Goal: Task Accomplishment & Management: Use online tool/utility

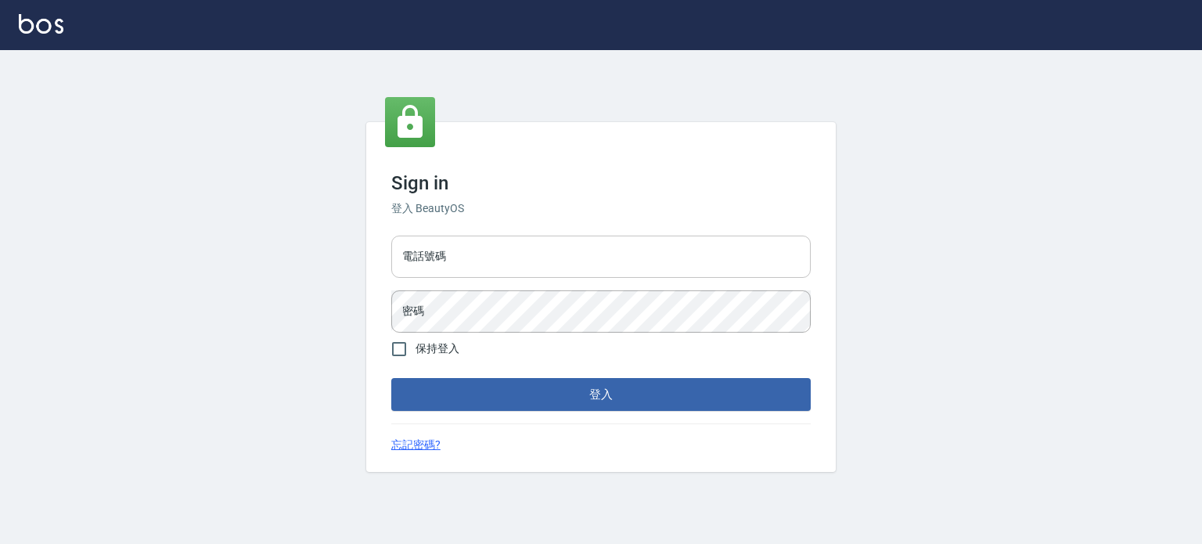
click at [427, 271] on input "電話號碼" at bounding box center [601, 257] width 420 height 42
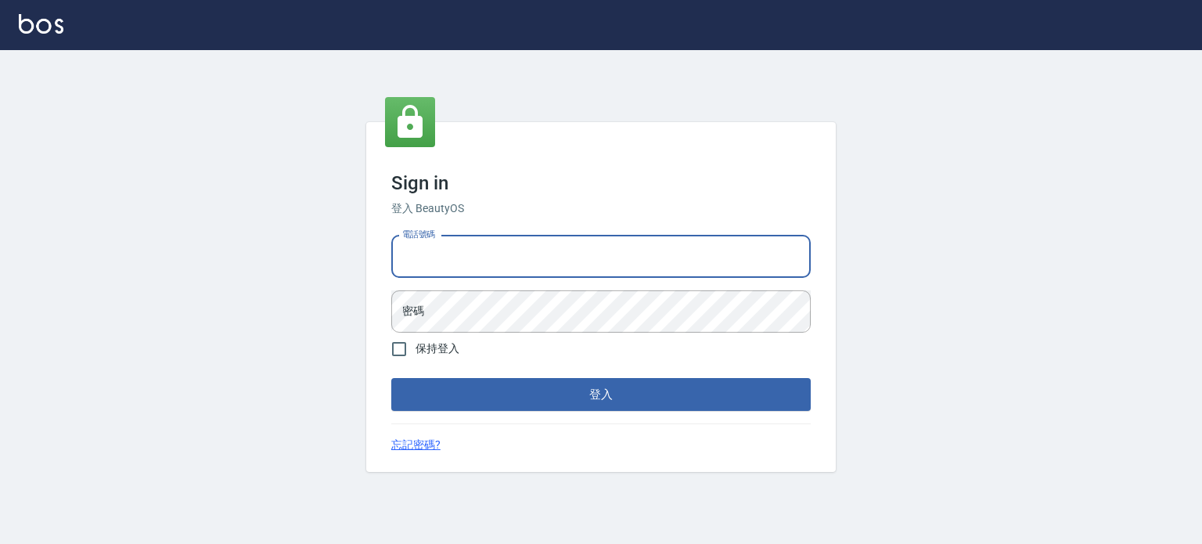
type input "0977239969"
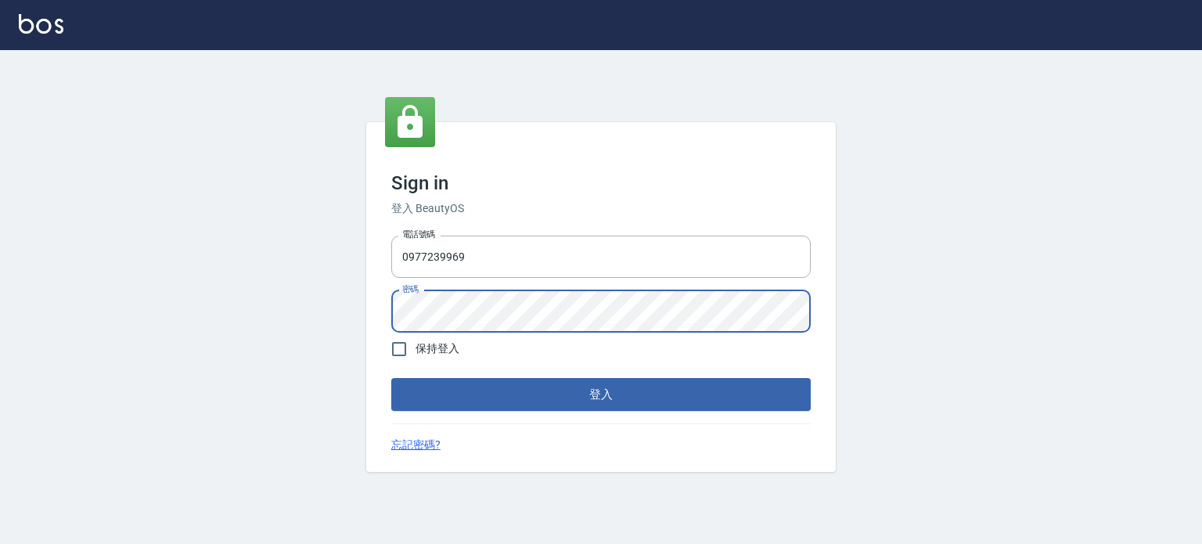
click at [391, 378] on button "登入" at bounding box center [601, 394] width 420 height 33
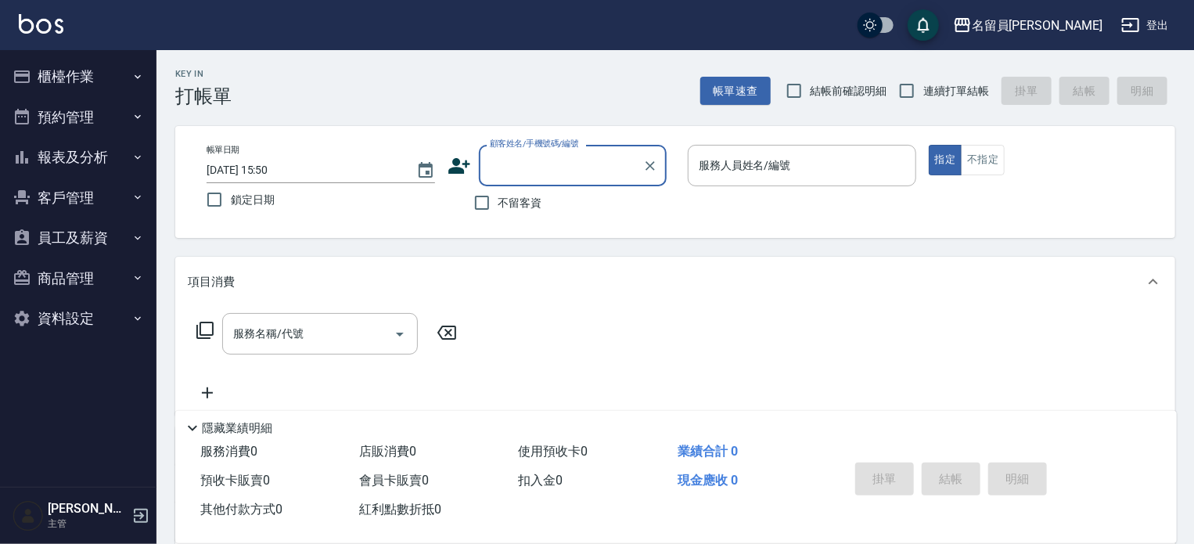
click at [501, 208] on span "不留客資" at bounding box center [521, 203] width 44 height 16
click at [499, 208] on input "不留客資" at bounding box center [482, 202] width 33 height 33
checkbox input "true"
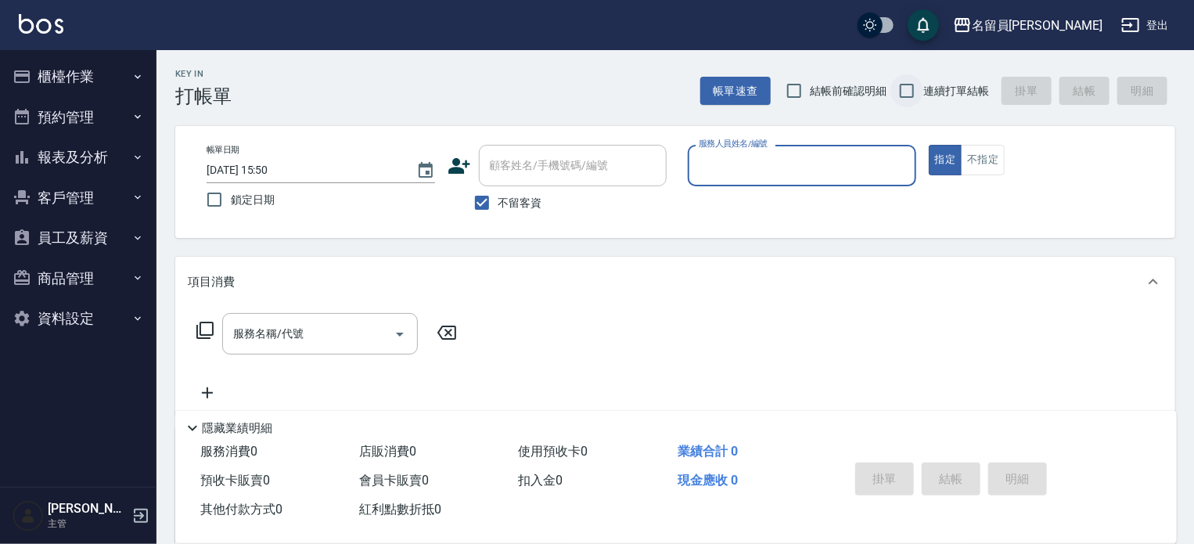
click at [908, 103] on input "連續打單結帳" at bounding box center [907, 90] width 33 height 33
checkbox input "true"
click at [827, 156] on input "服務人員姓名/編號" at bounding box center [802, 165] width 214 height 27
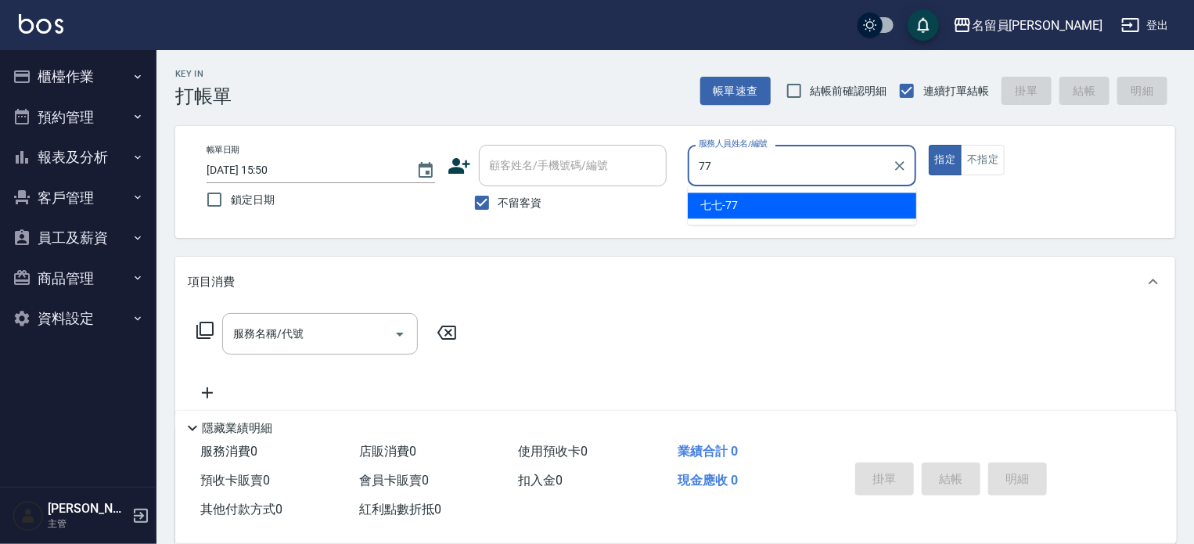
type input "七七-77"
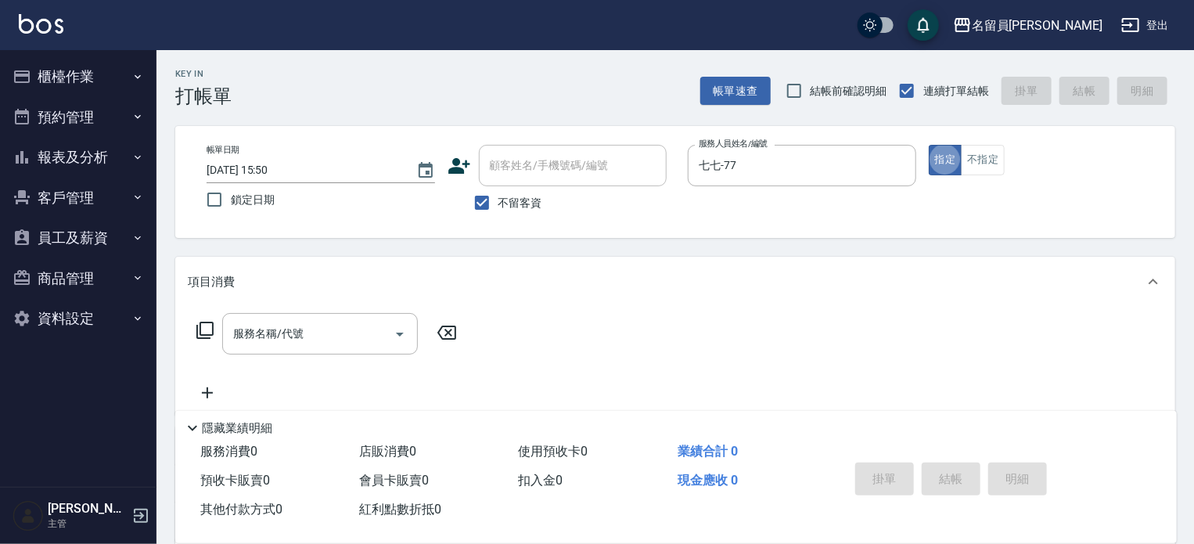
type button "true"
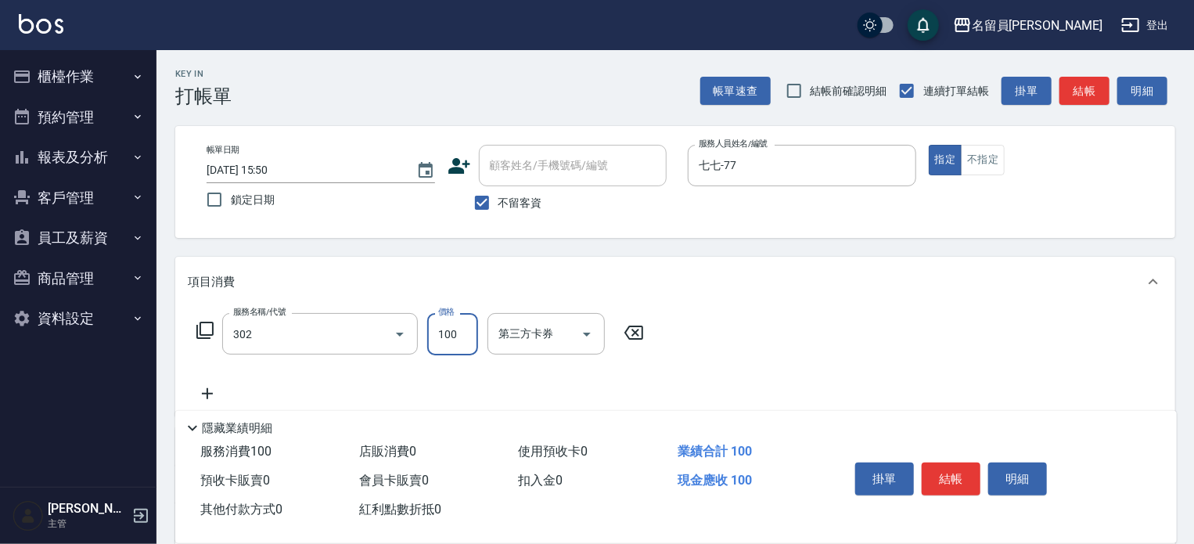
type input "剪髮(302)"
type input "250"
click at [943, 479] on button "結帳" at bounding box center [951, 479] width 59 height 33
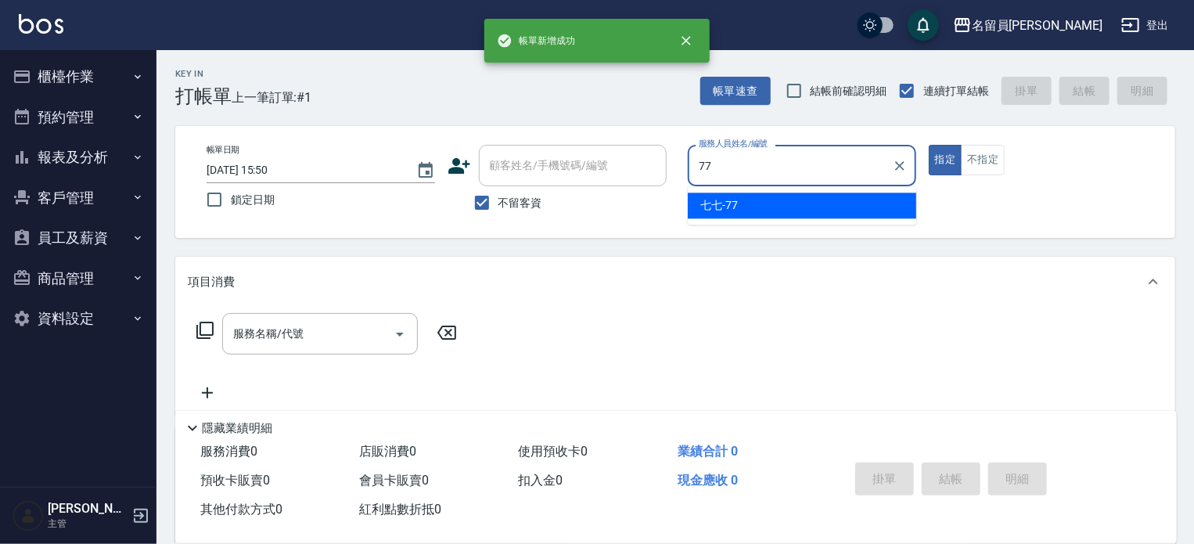
type input "七七-77"
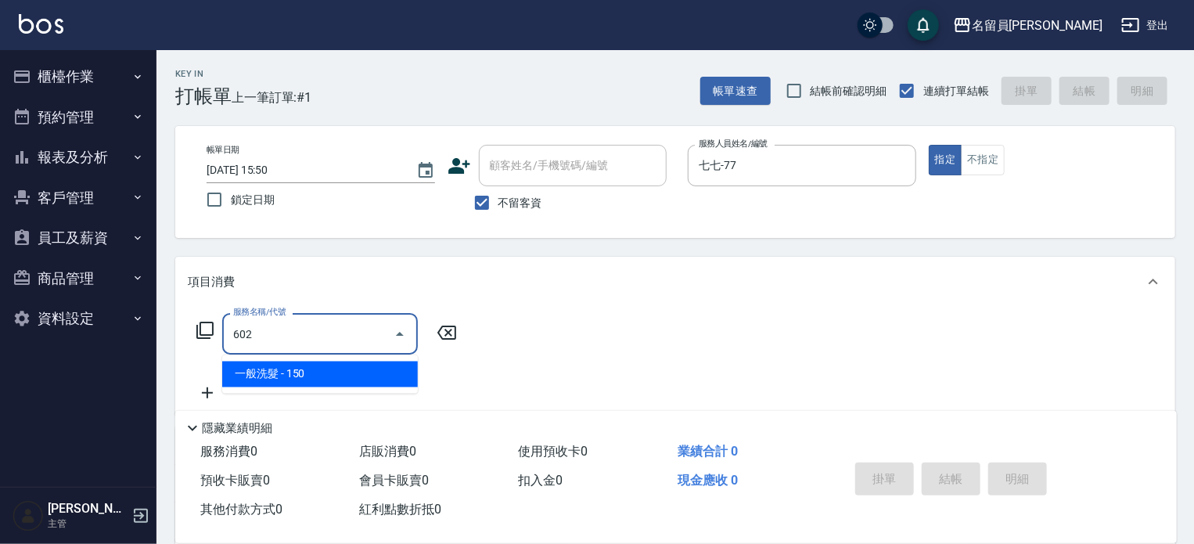
type input "一般洗髮(602)"
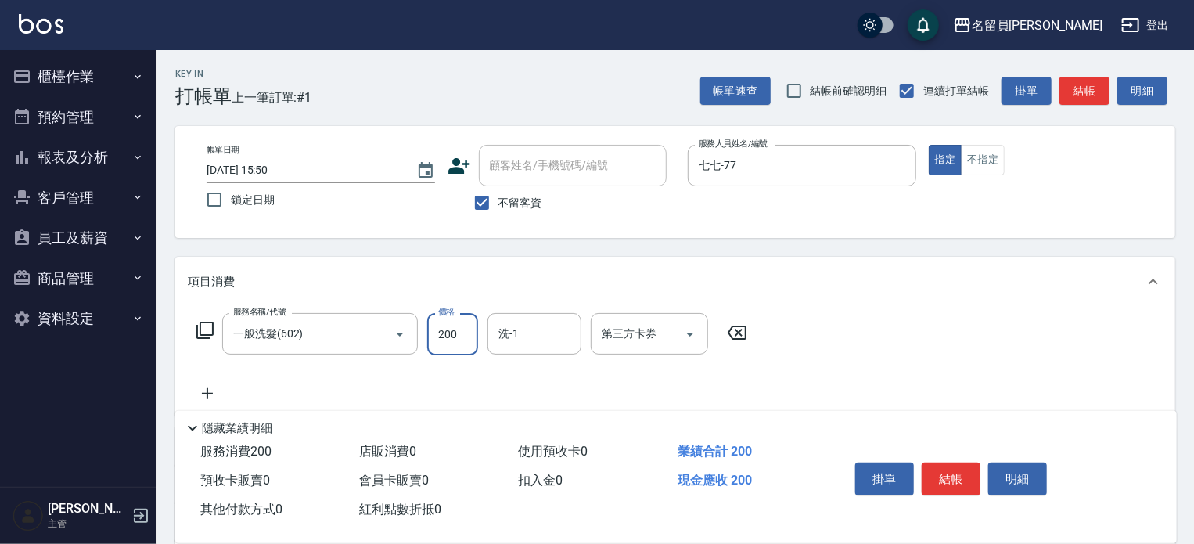
type input "200"
type input "[PERSON_NAME]-13"
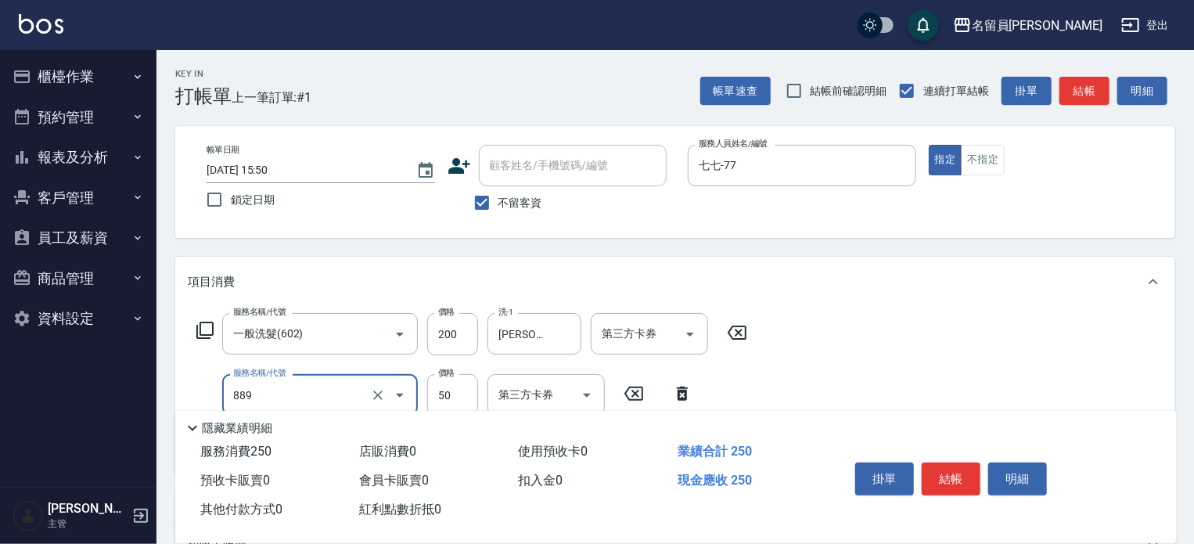
type input "精油(889)"
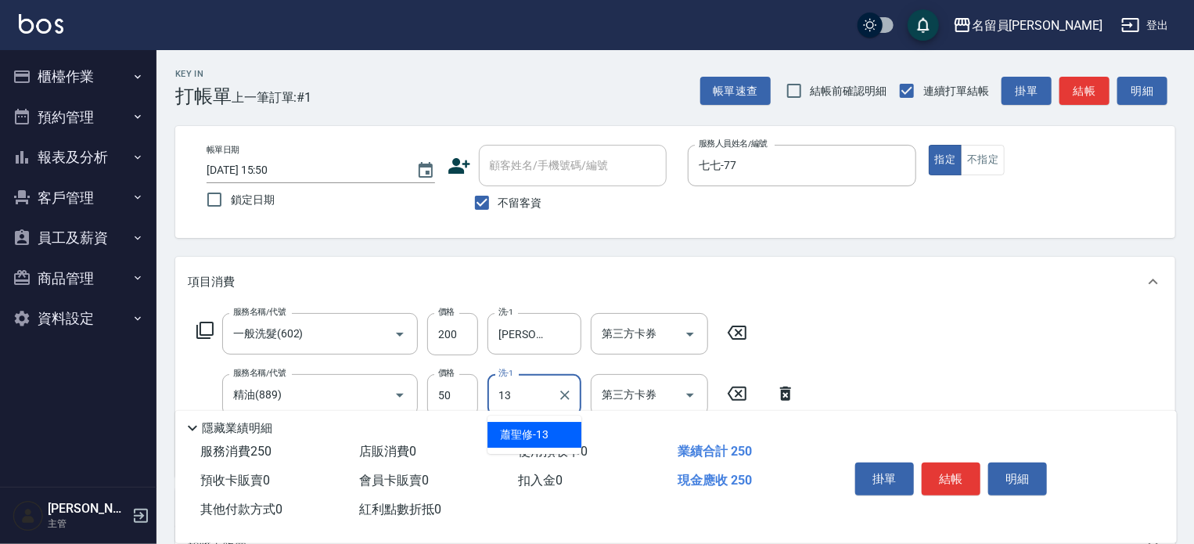
type input "[PERSON_NAME]-13"
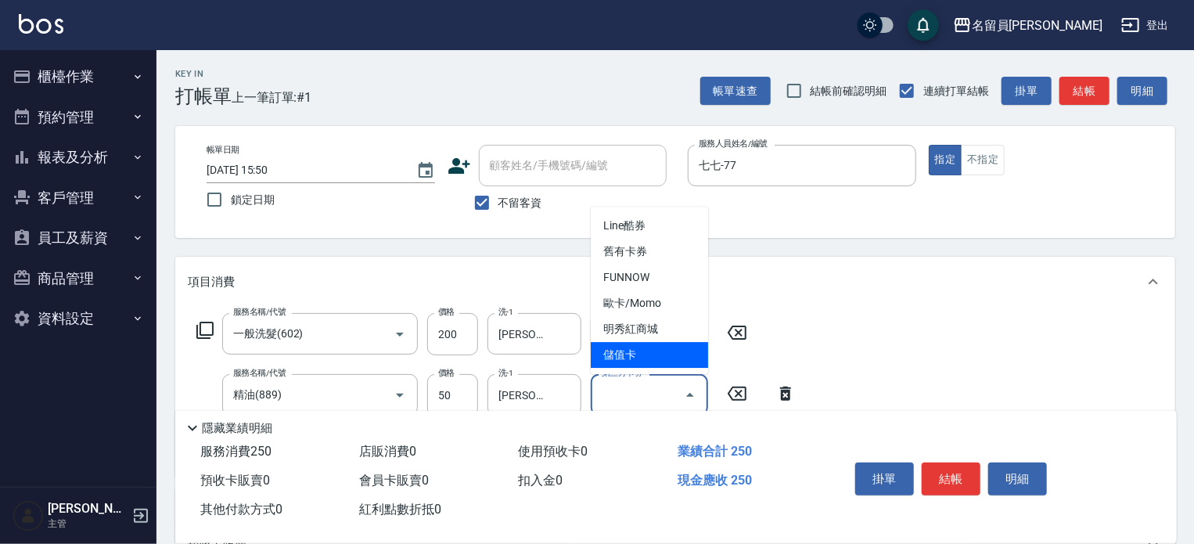
type input "儲值卡"
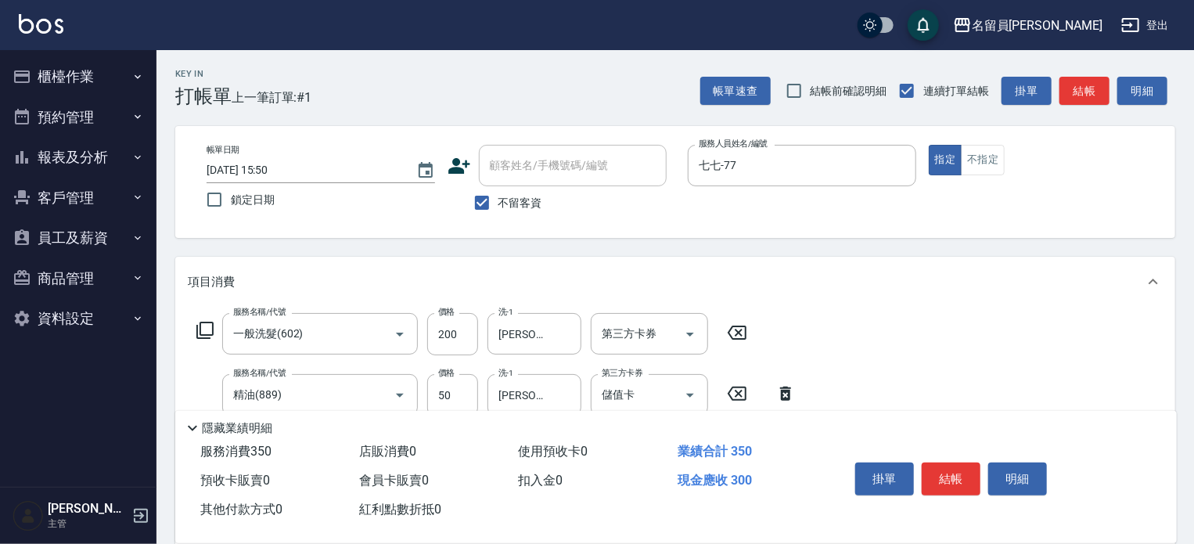
type input "剪髮(302)"
type input "150"
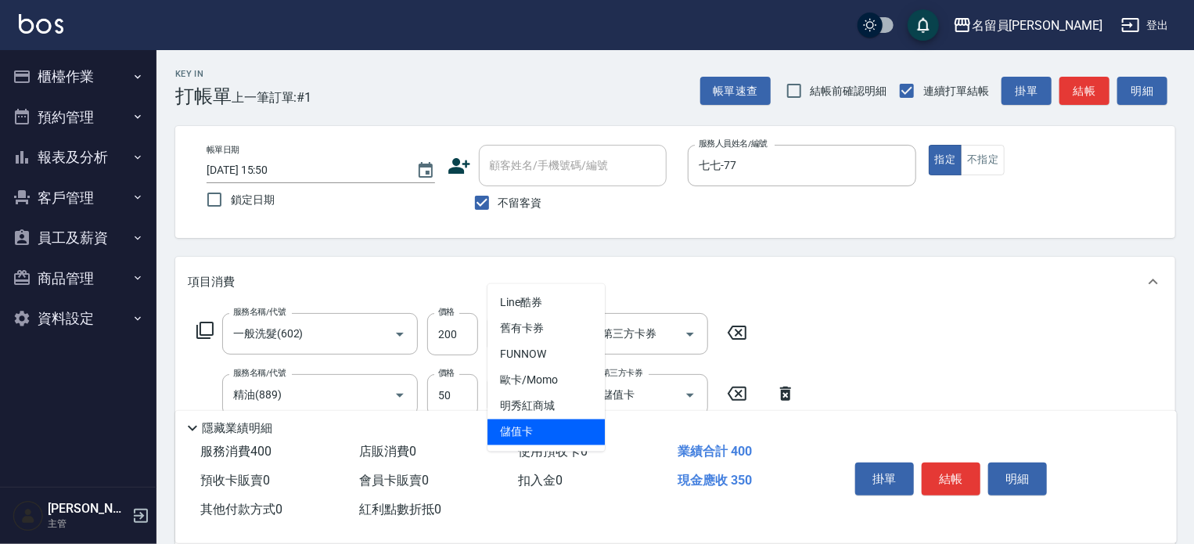
type input "儲值卡"
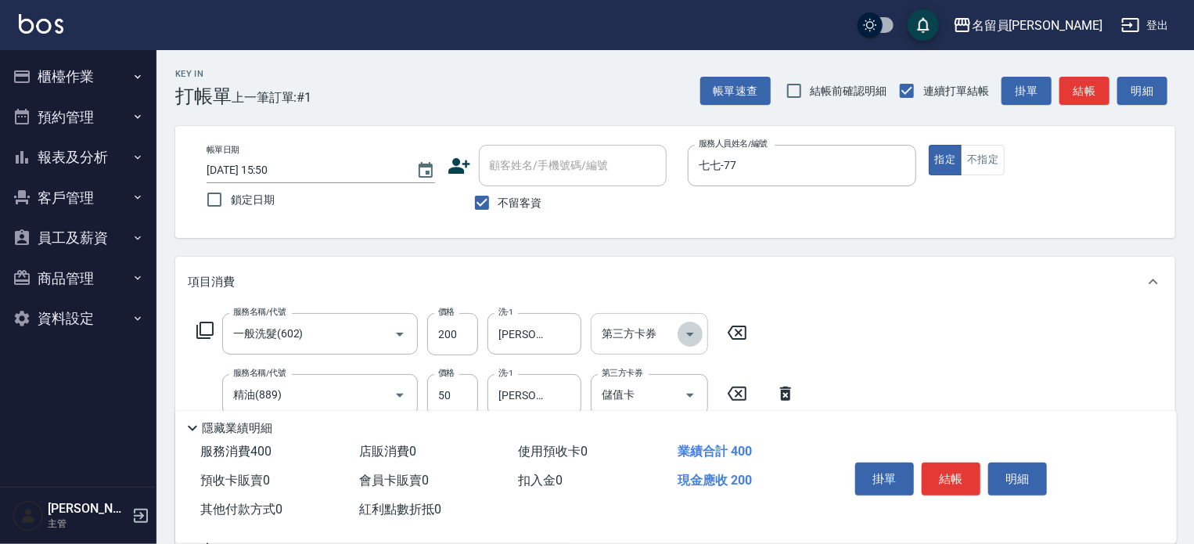
click at [693, 333] on icon "Open" at bounding box center [690, 334] width 19 height 19
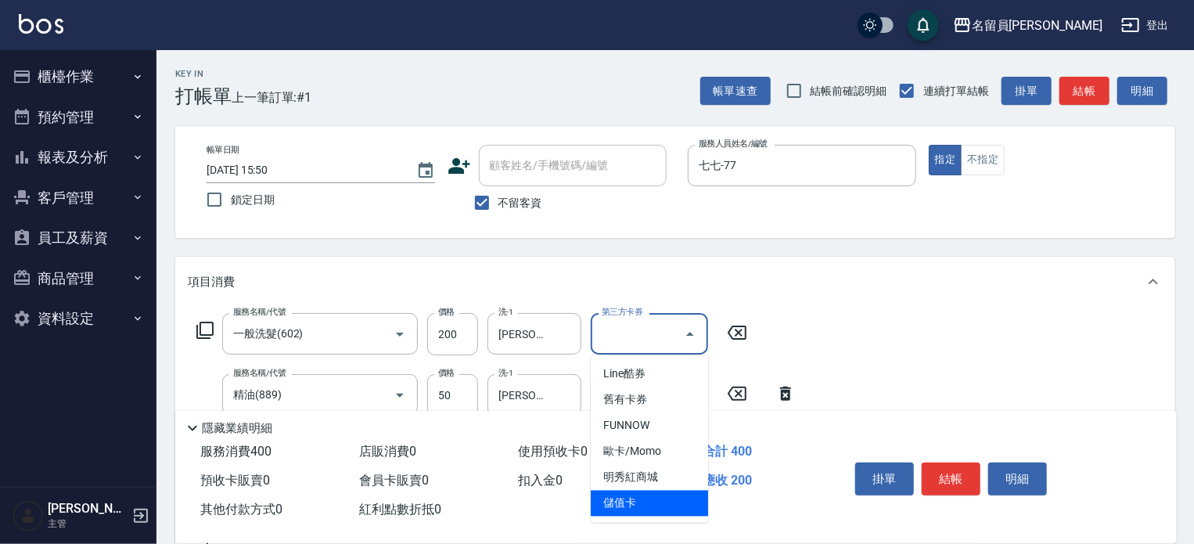
click at [618, 491] on span "儲值卡" at bounding box center [649, 504] width 117 height 26
type input "儲值卡"
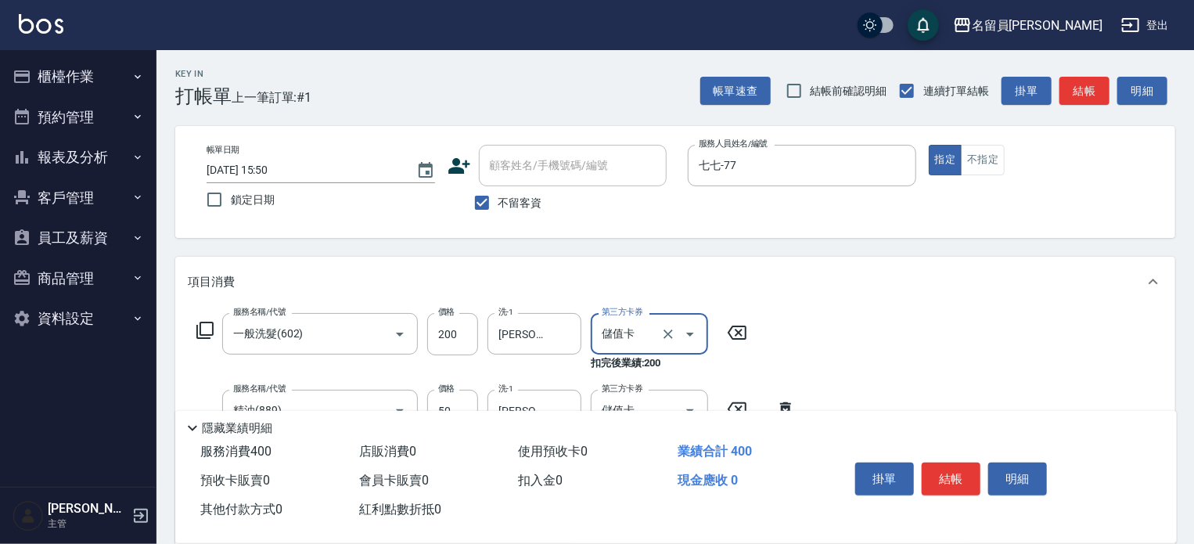
click at [965, 481] on button "結帳" at bounding box center [951, 479] width 59 height 33
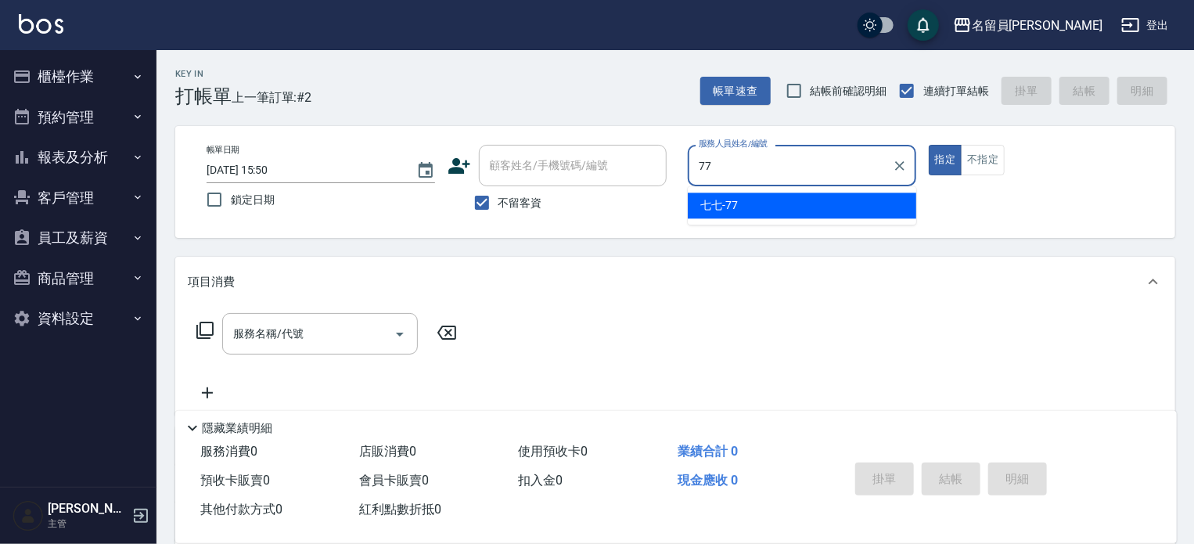
type input "七七-77"
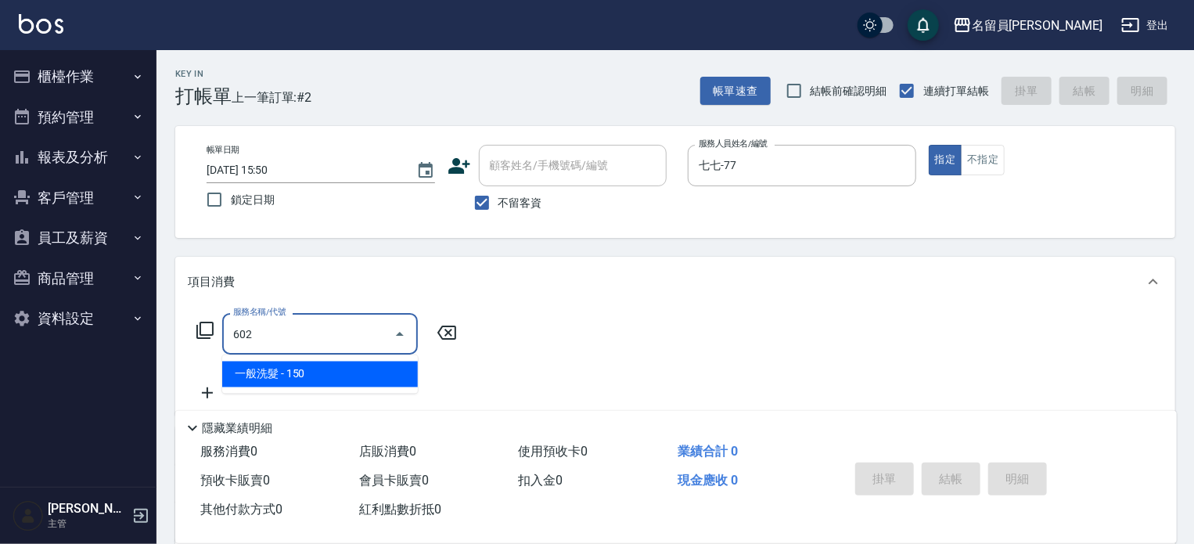
type input "一般洗髮(602)"
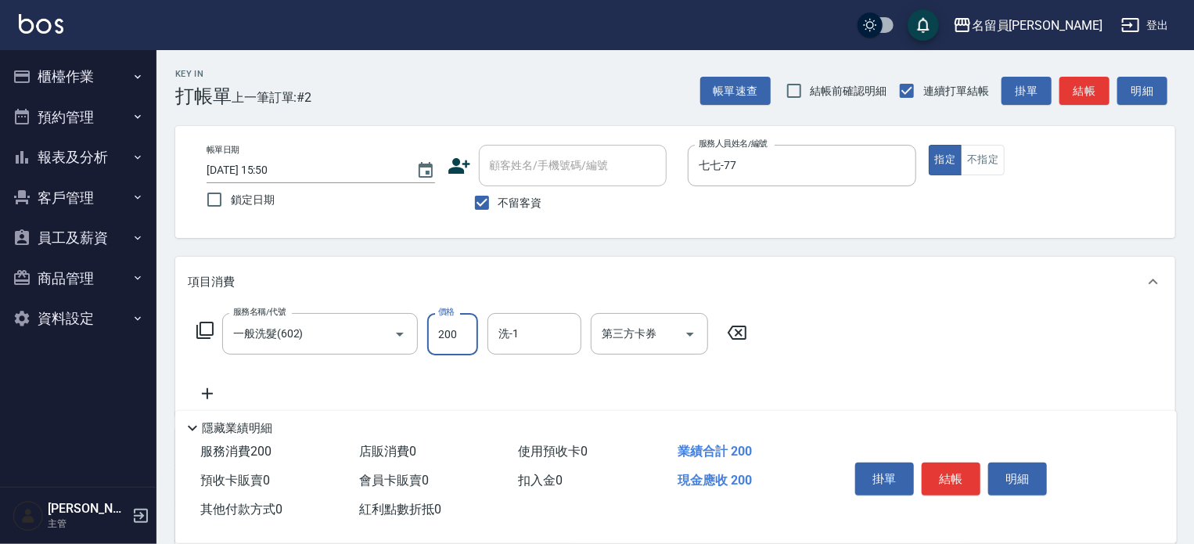
type input "200"
type input "[PERSON_NAME]-13"
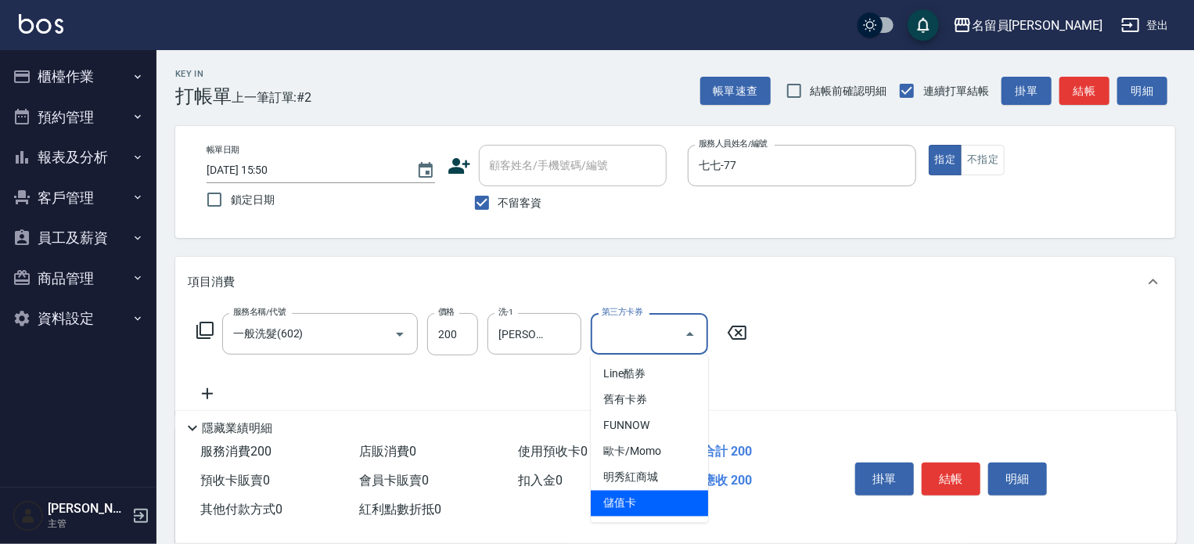
type input "儲值卡"
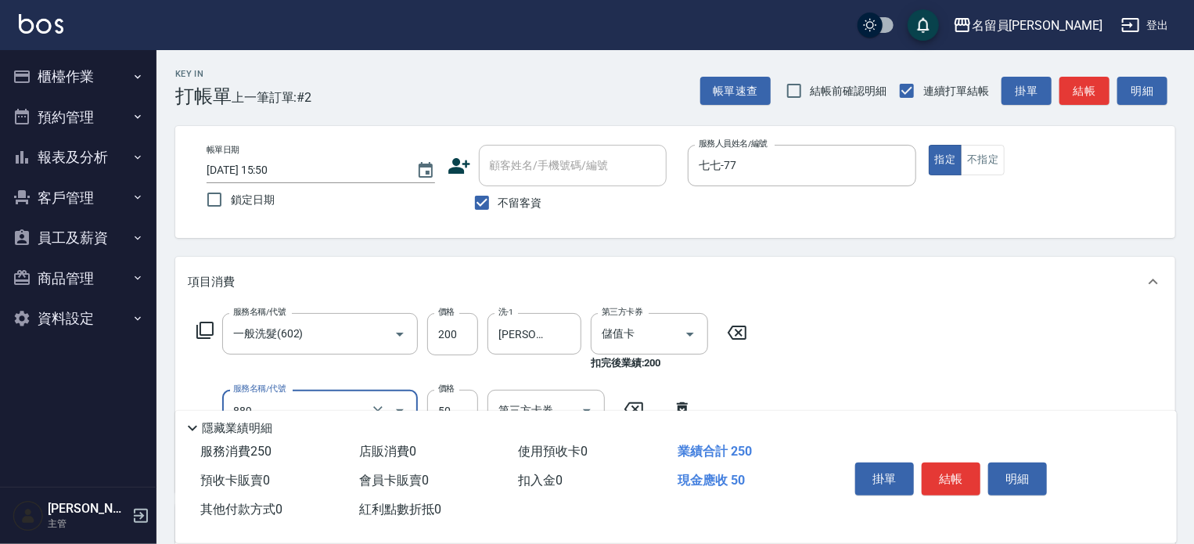
type input "精油(889)"
type input "[PERSON_NAME]-13"
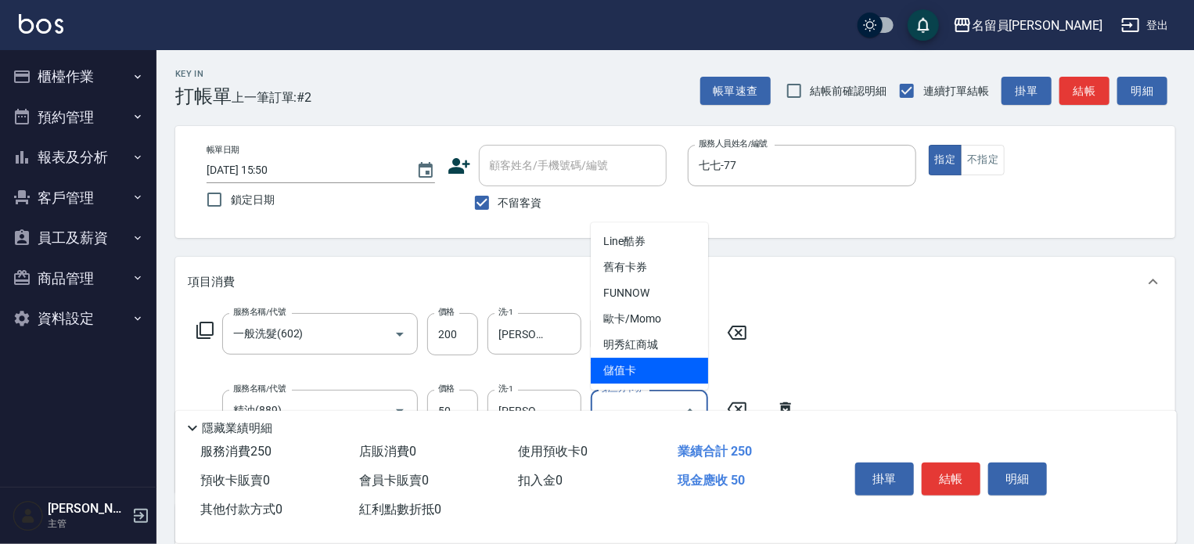
type input "儲值卡"
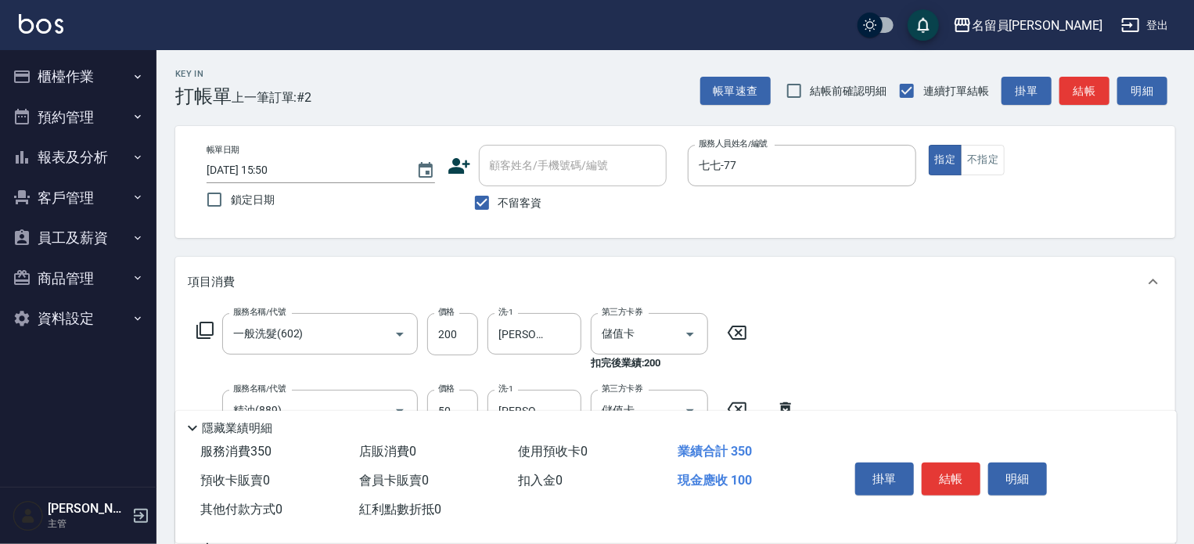
type input "剪髮(302)"
type input "150"
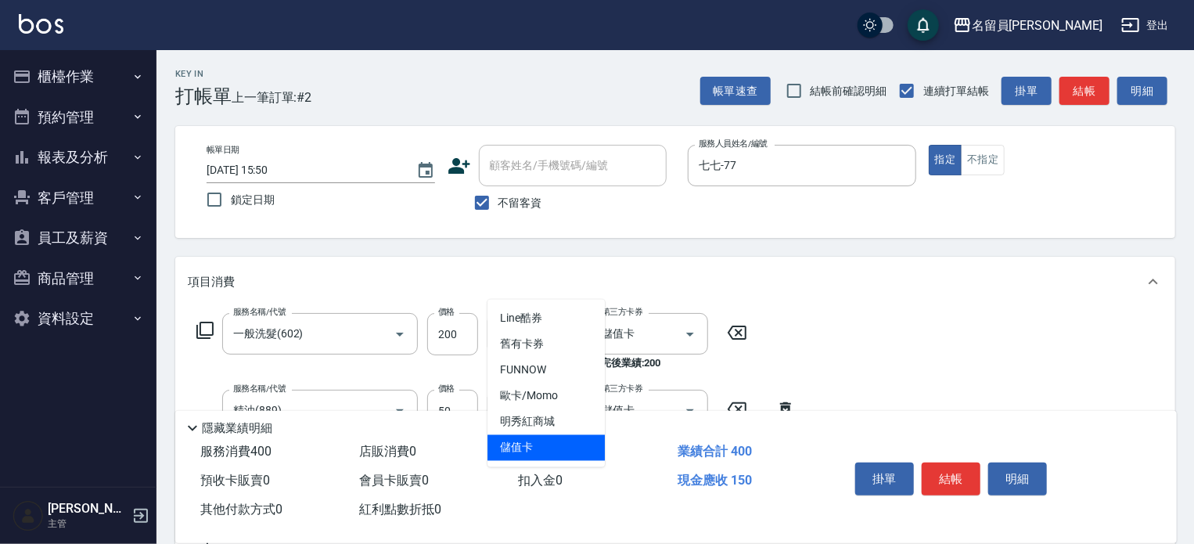
type input "儲值卡"
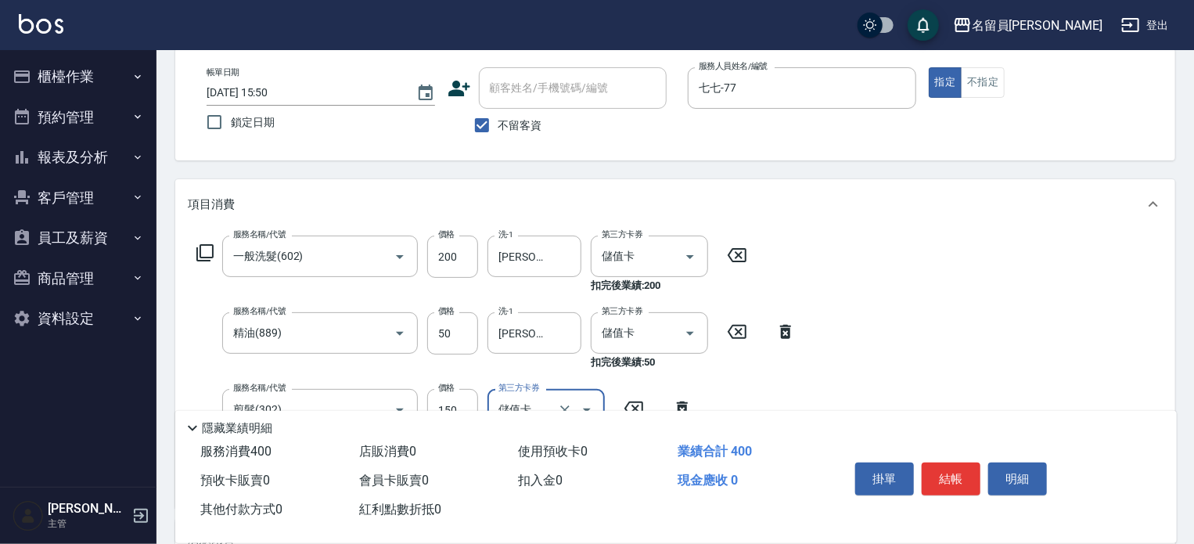
scroll to position [78, 0]
click at [962, 484] on button "結帳" at bounding box center [951, 479] width 59 height 33
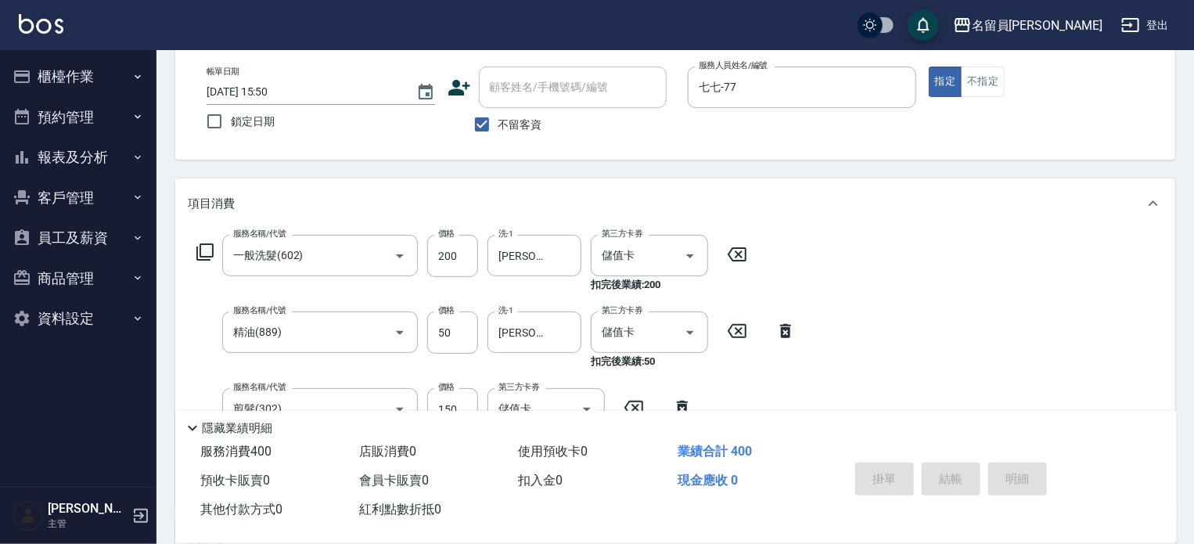
type input "[DATE] 15:51"
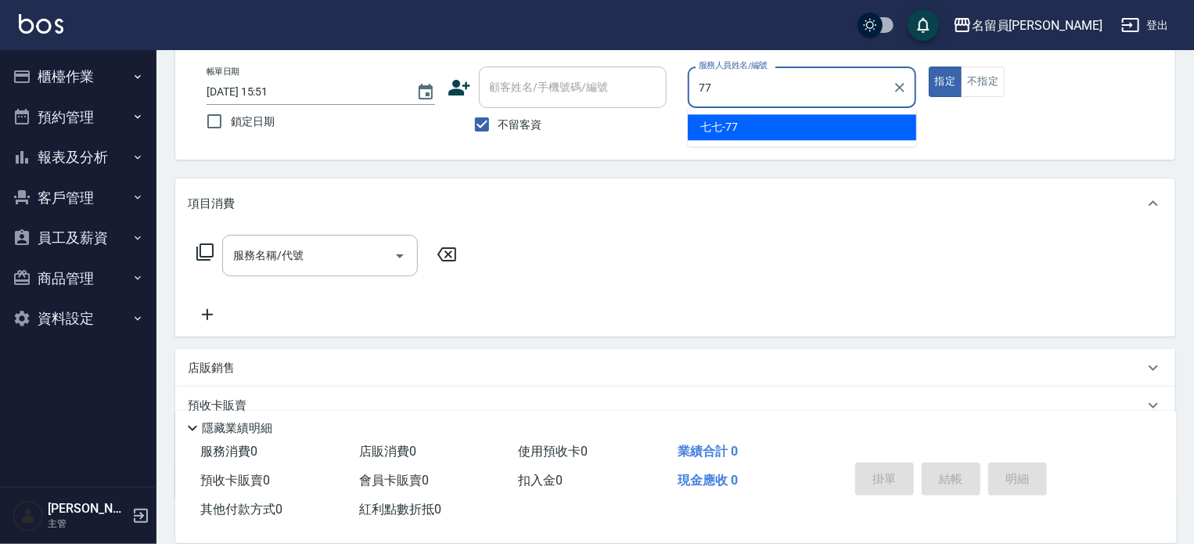
type input "七七-77"
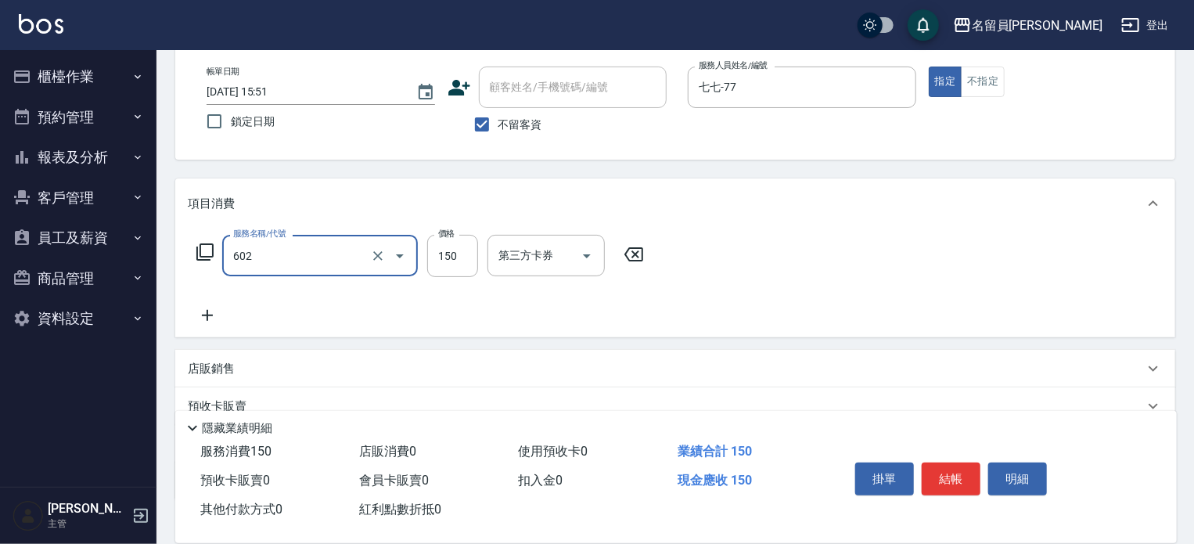
type input "一般洗髮(602)"
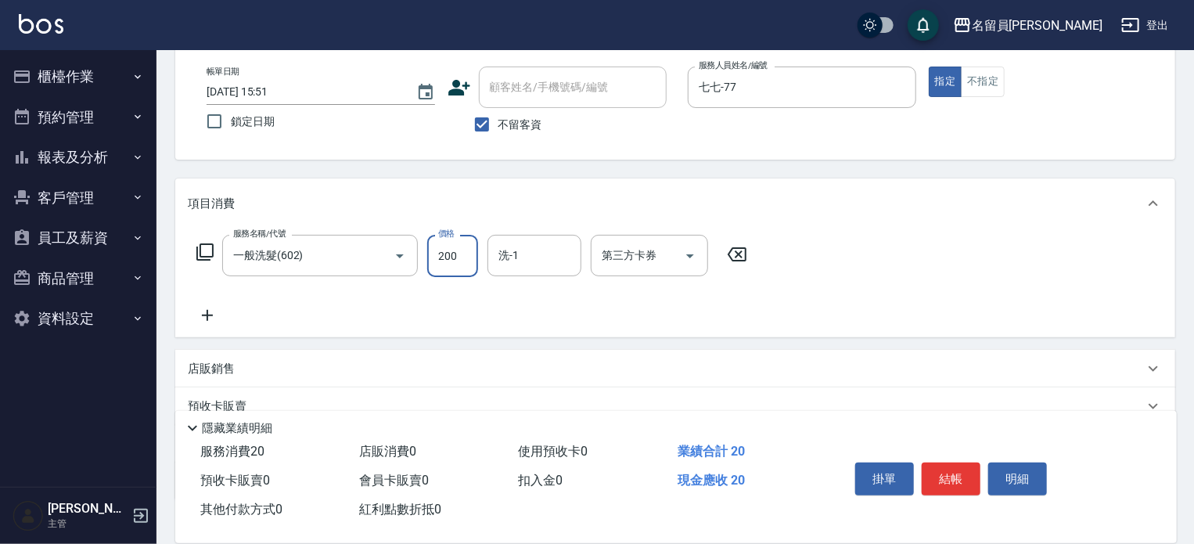
type input "200"
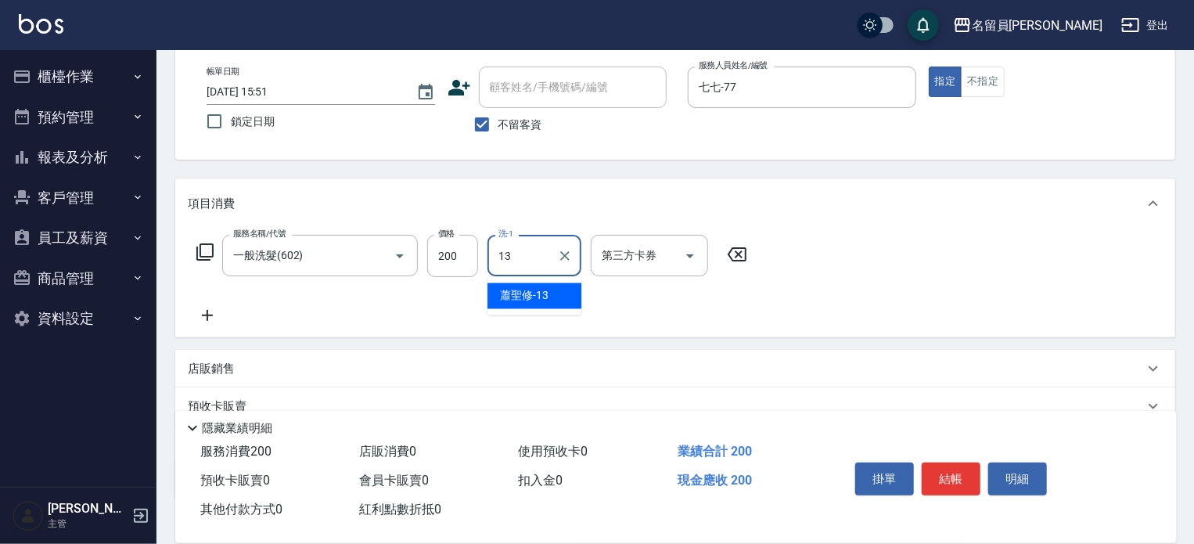
type input "[PERSON_NAME]-13"
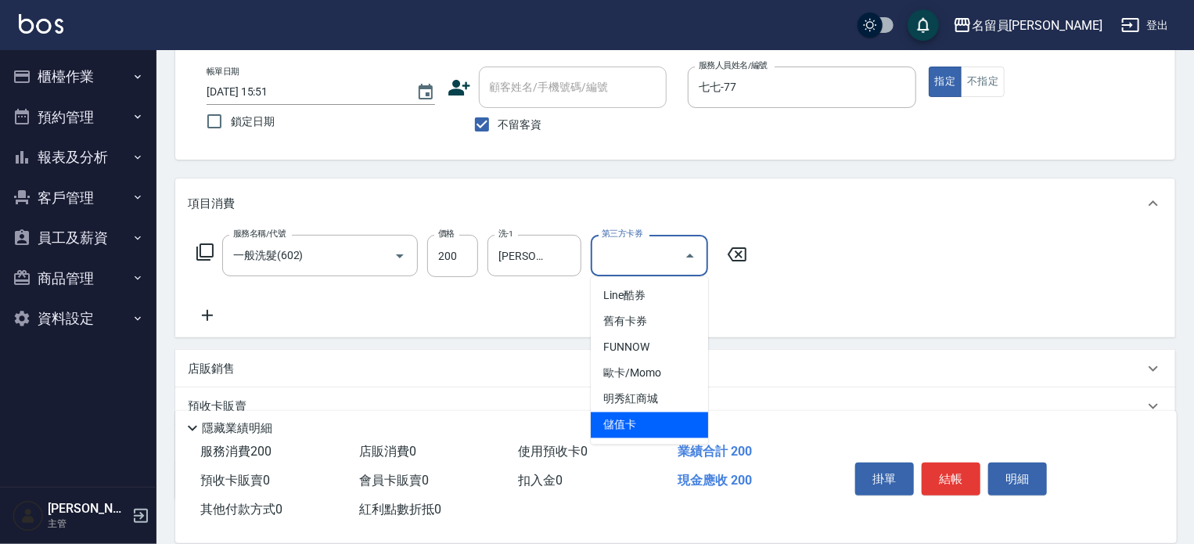
type input "儲值卡"
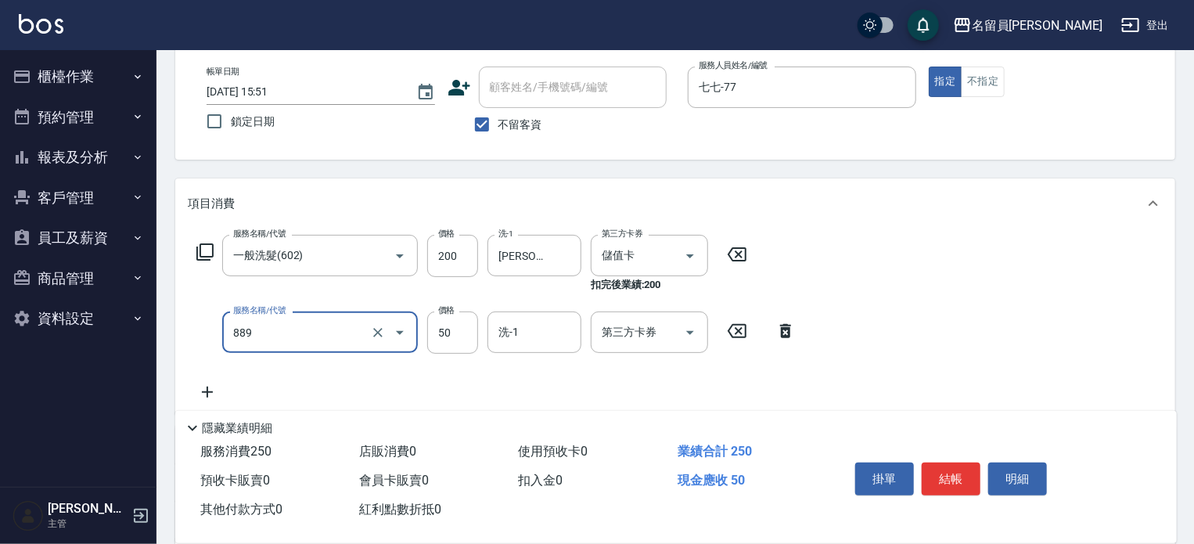
type input "精油(889)"
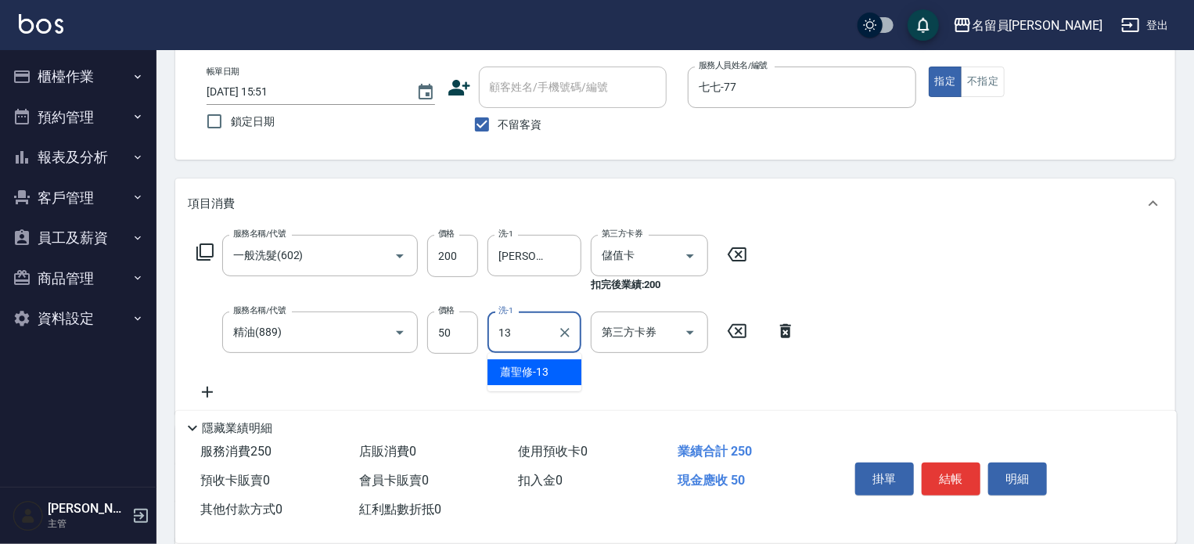
type input "[PERSON_NAME]-13"
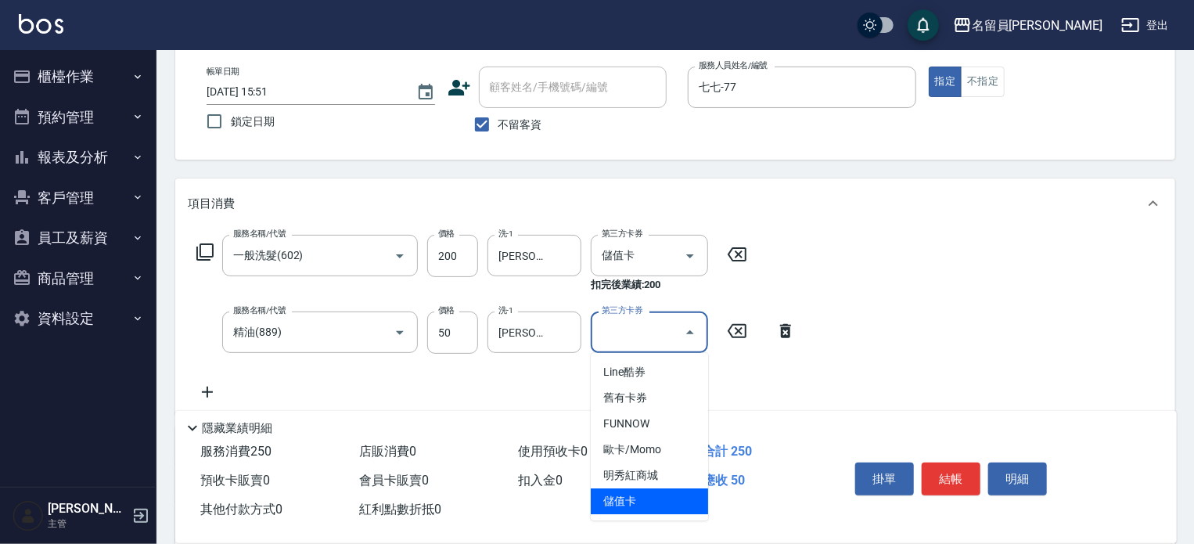
type input "儲值卡"
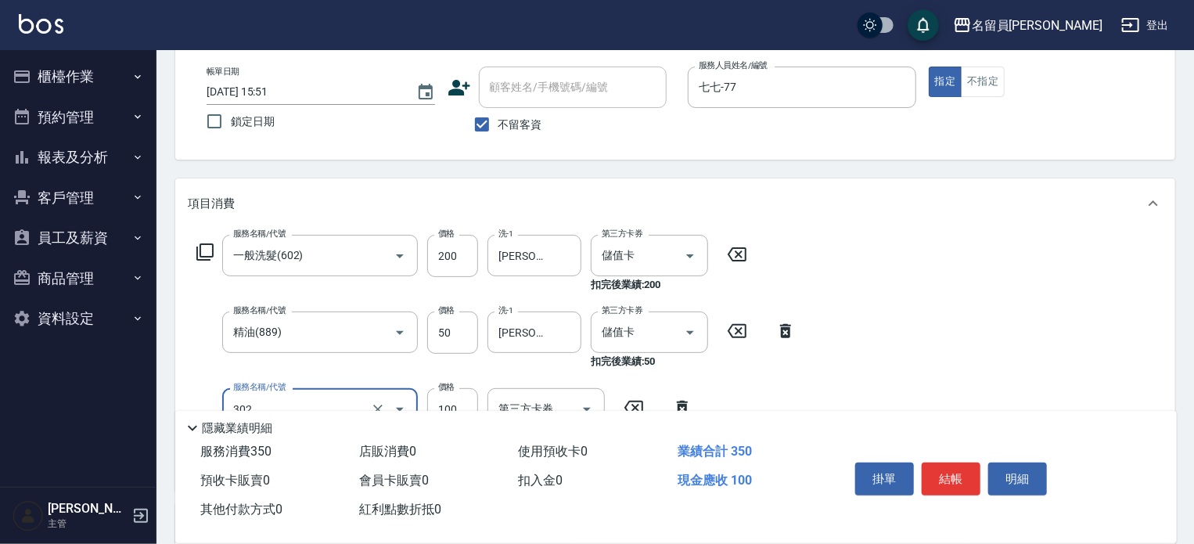
type input "剪髮(302)"
type input "150"
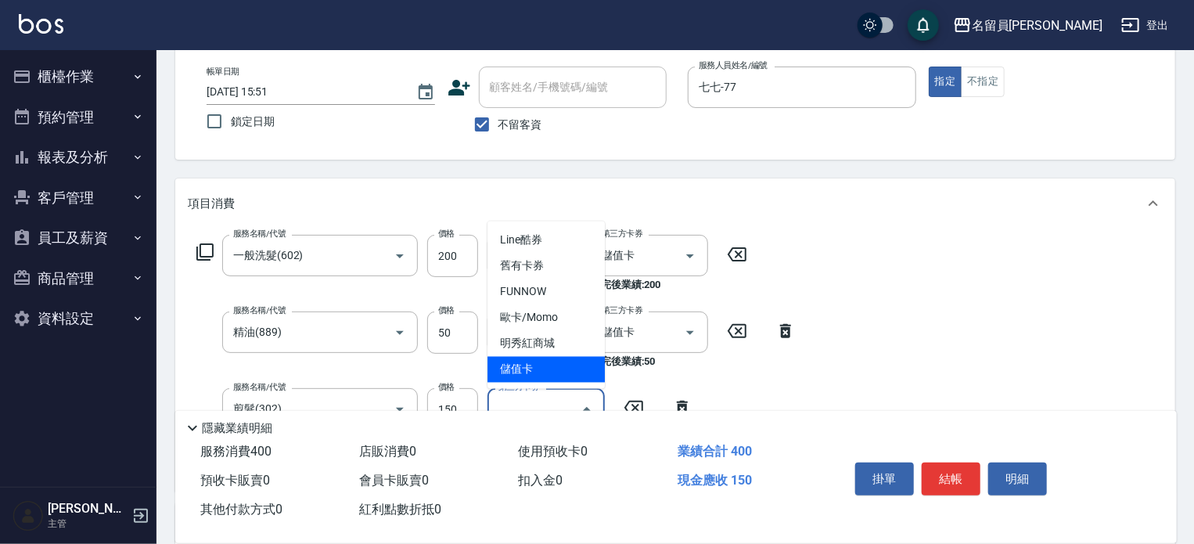
type input "儲值卡"
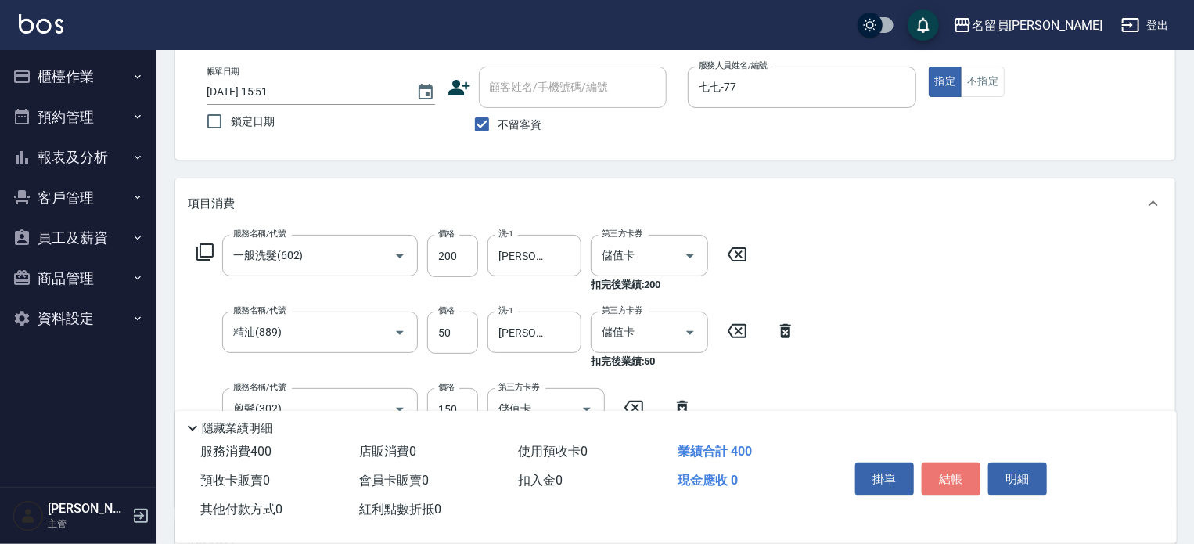
click at [942, 465] on button "結帳" at bounding box center [951, 479] width 59 height 33
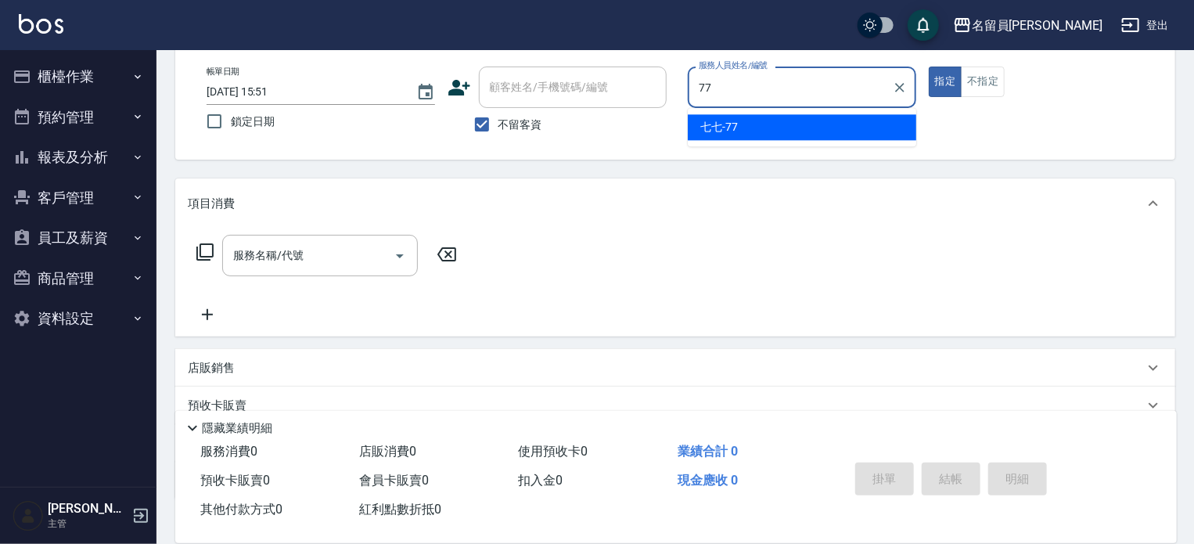
type input "七七-77"
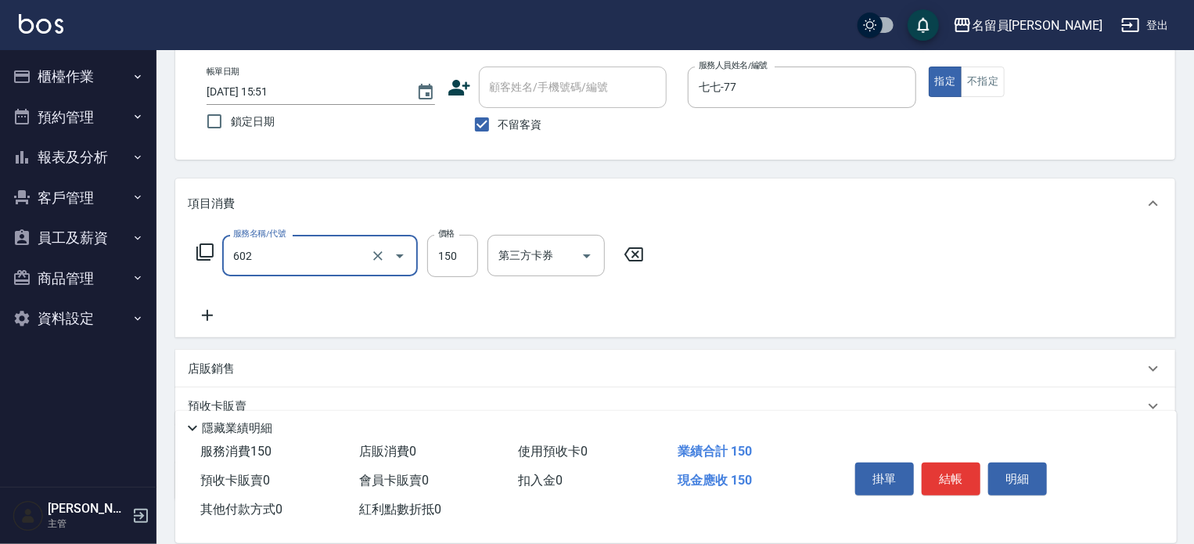
type input "一般洗髮(602)"
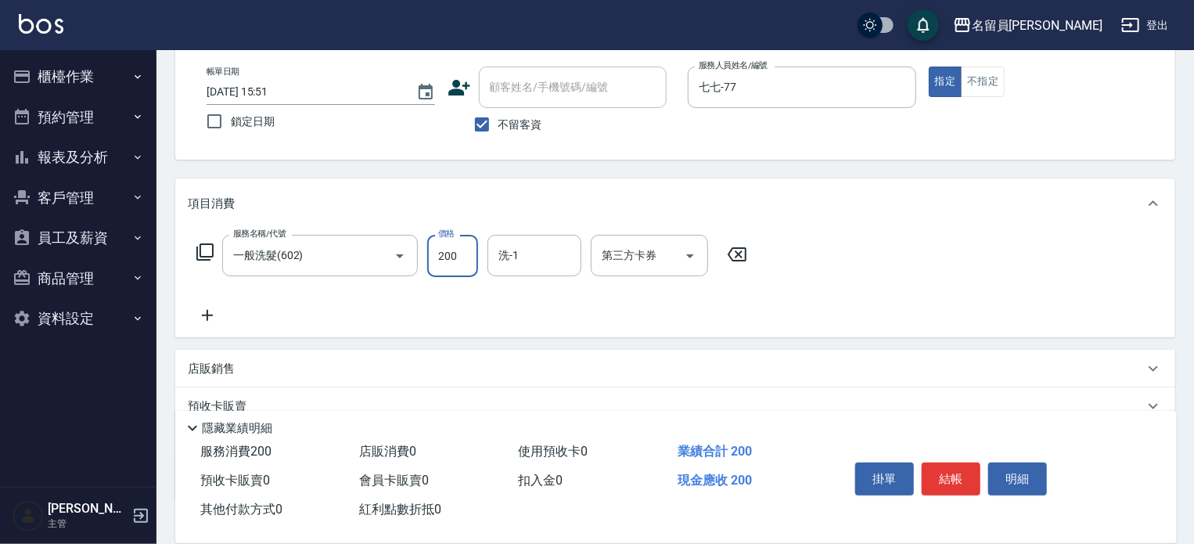
type input "200"
type input "[PERSON_NAME]-17"
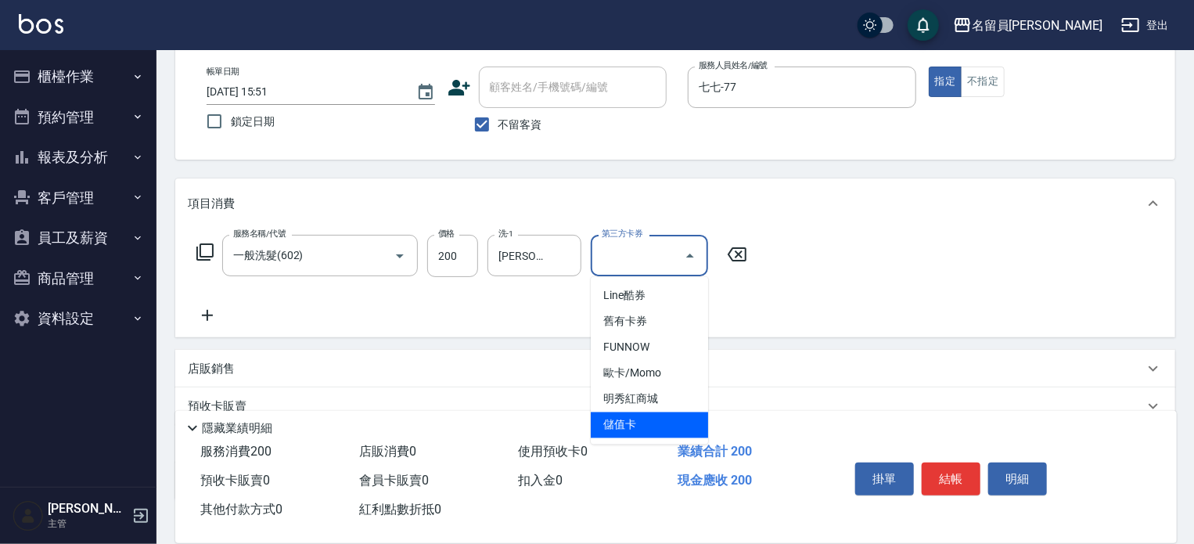
type input "儲值卡"
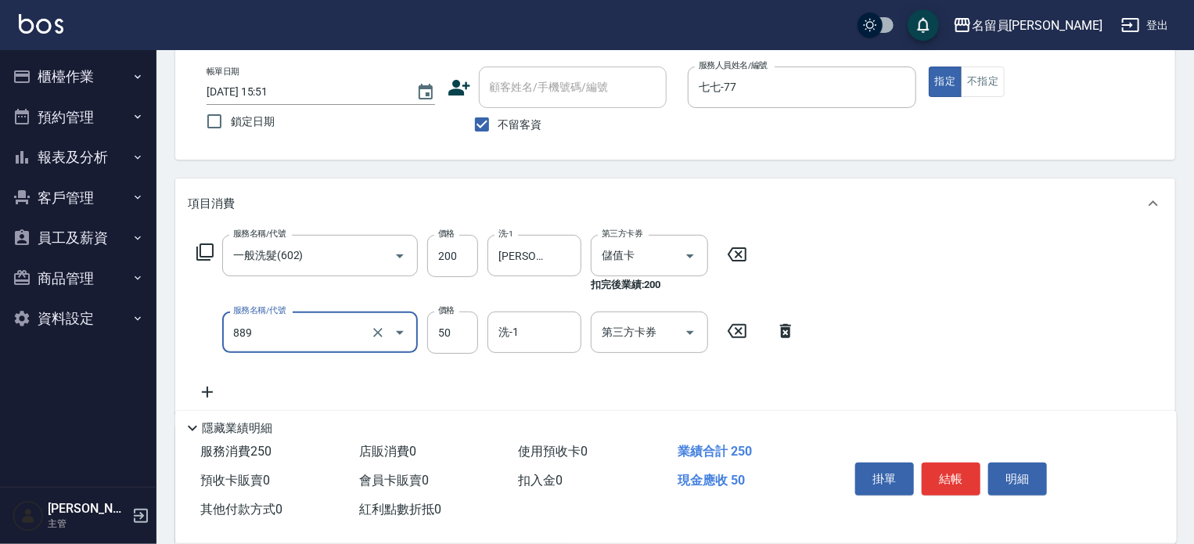
type input "精油(889)"
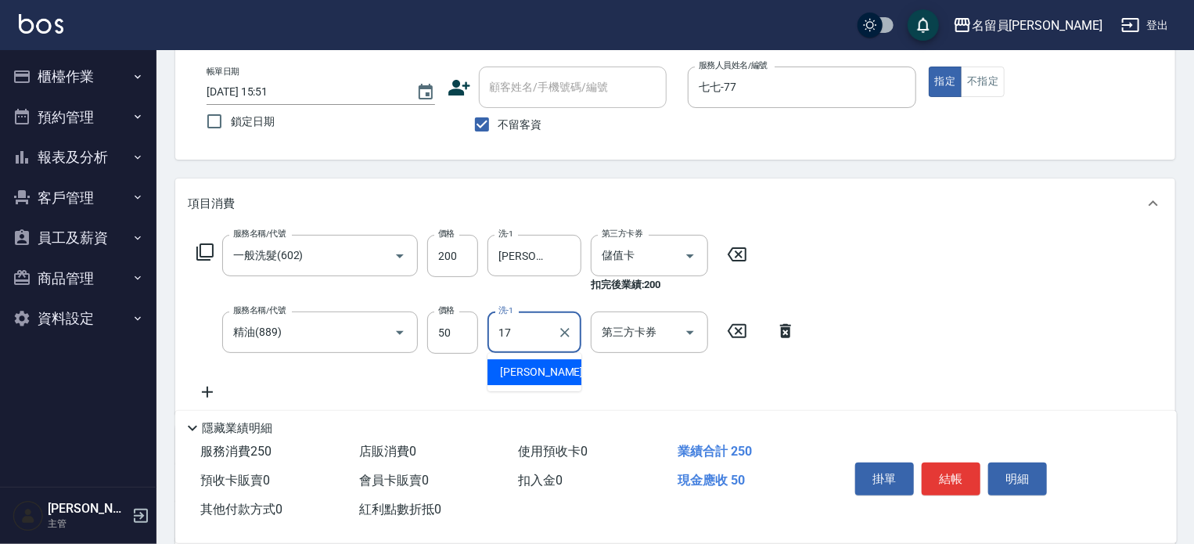
type input "[PERSON_NAME]-17"
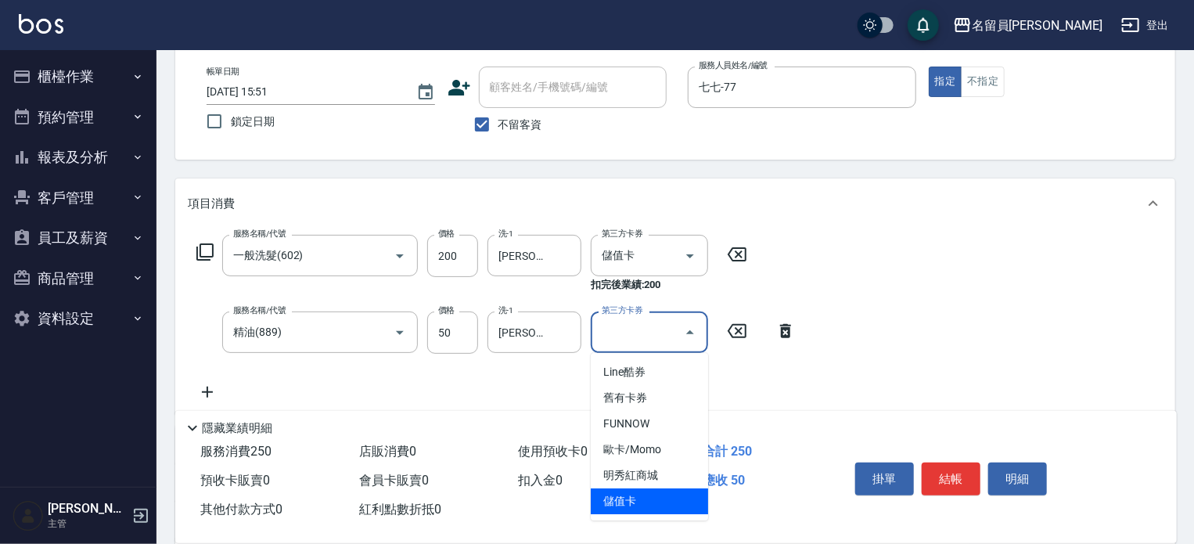
type input "儲值卡"
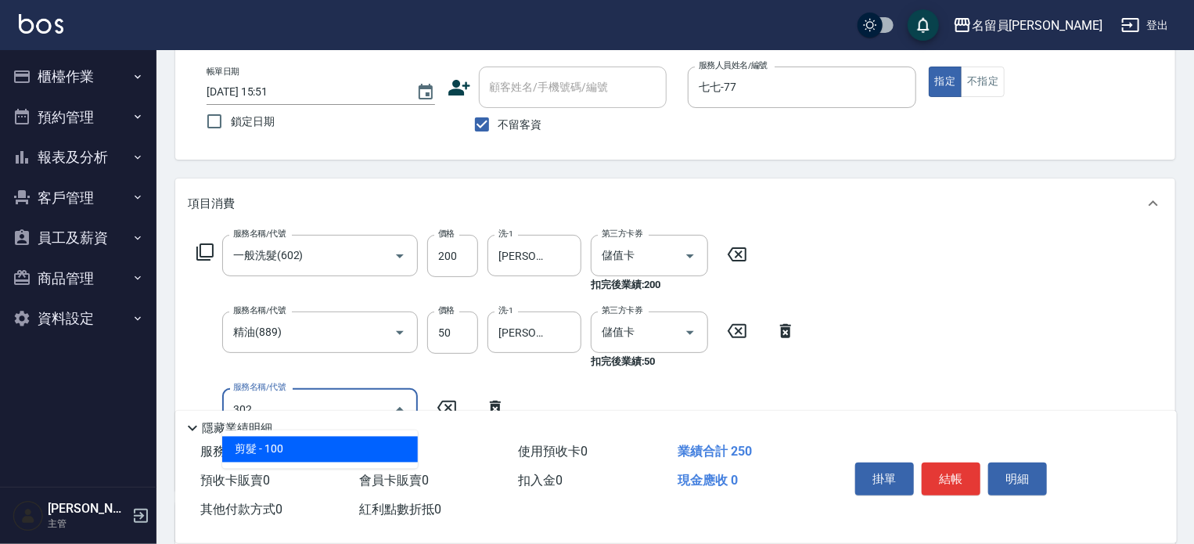
type input "剪髮(302)"
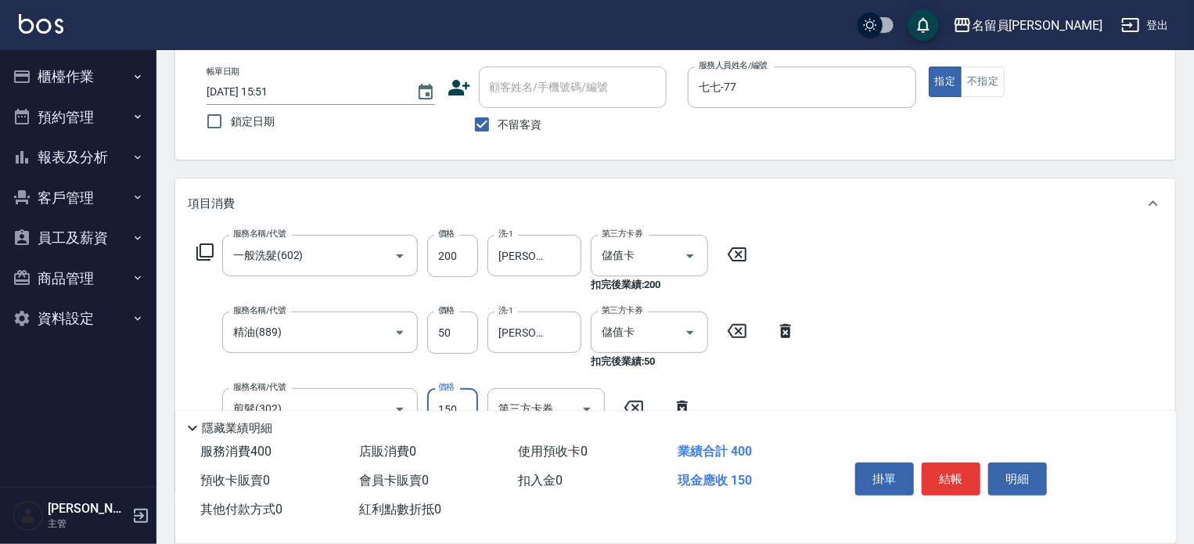
type input "150"
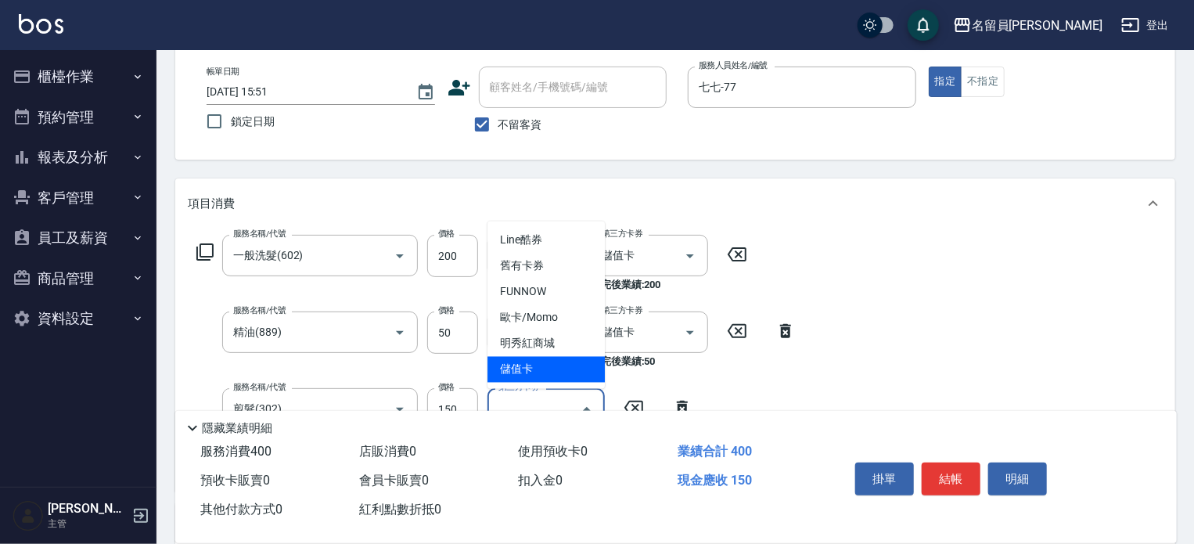
type input "儲值卡"
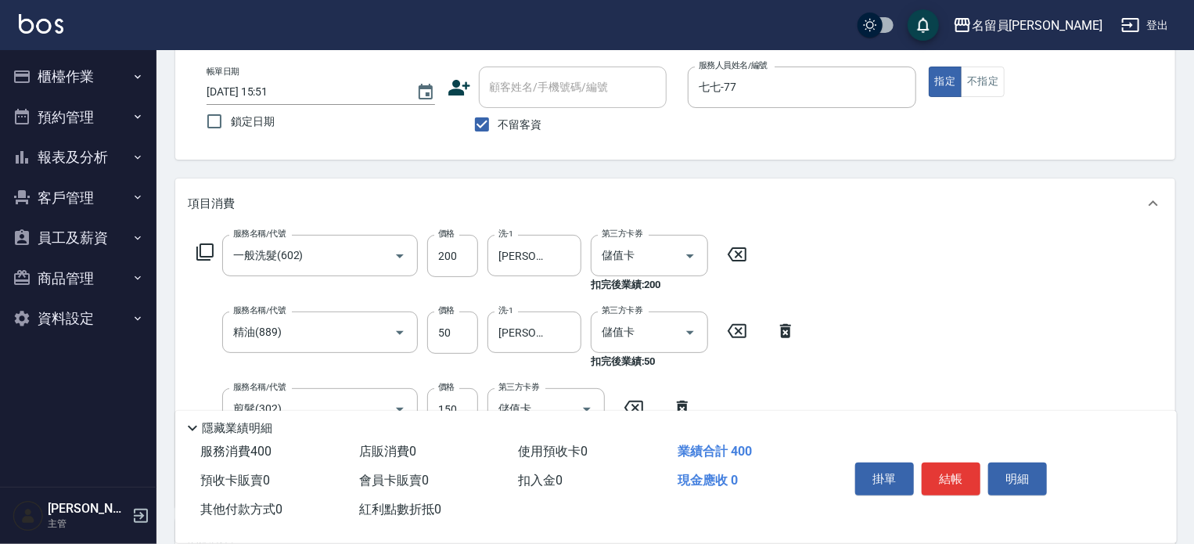
click at [963, 491] on div "掛單 結帳 明細" at bounding box center [951, 480] width 204 height 49
drag, startPoint x: 958, startPoint y: 489, endPoint x: 939, endPoint y: 472, distance: 25.5
click at [953, 484] on button "結帳" at bounding box center [951, 479] width 59 height 33
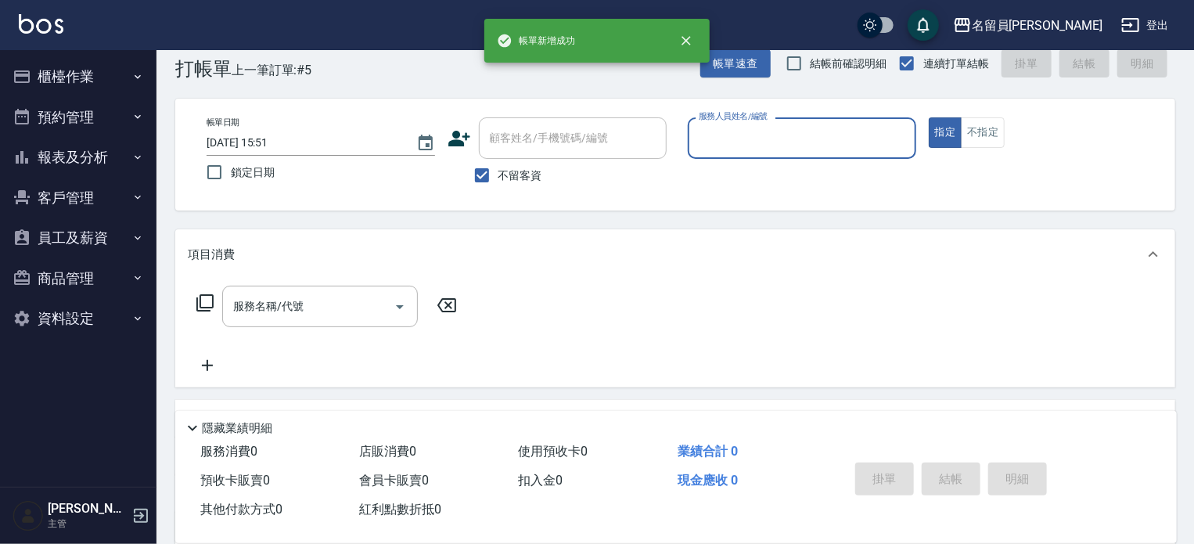
scroll to position [0, 0]
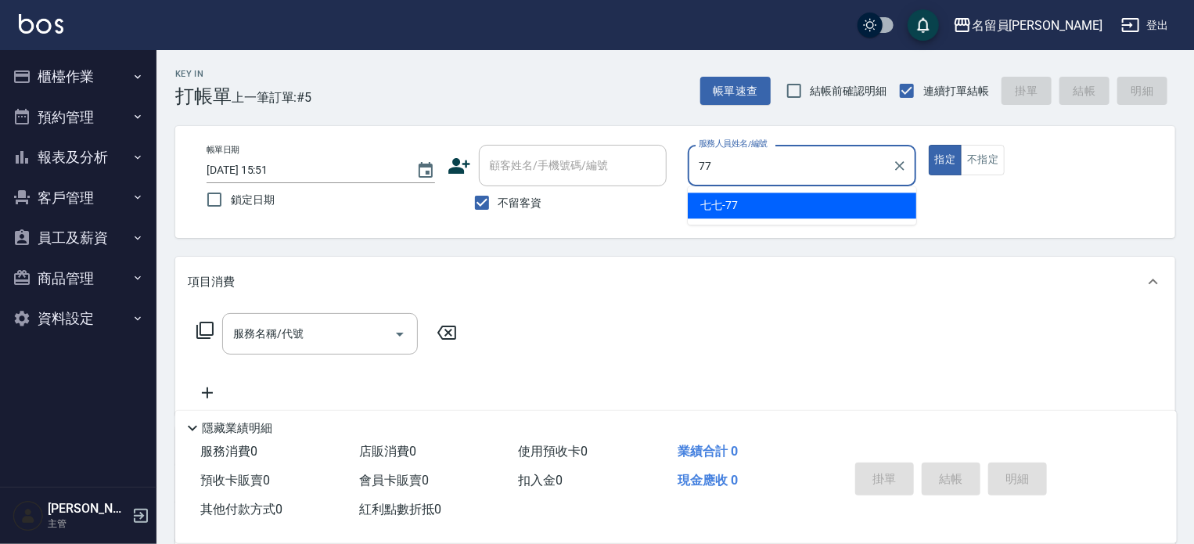
type input "七七-77"
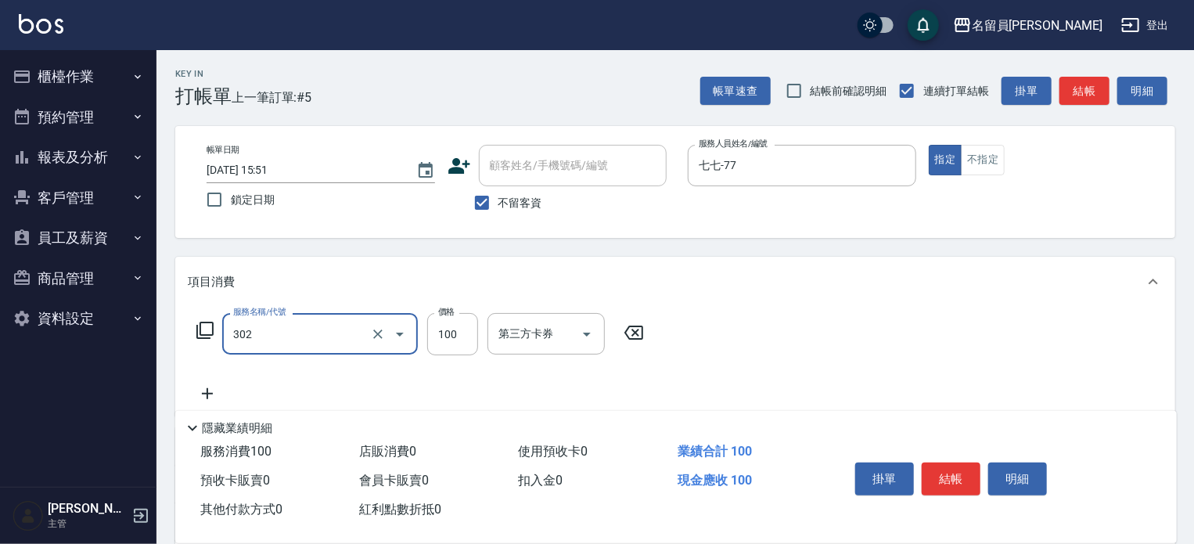
type input "剪髮(302)"
type input "400"
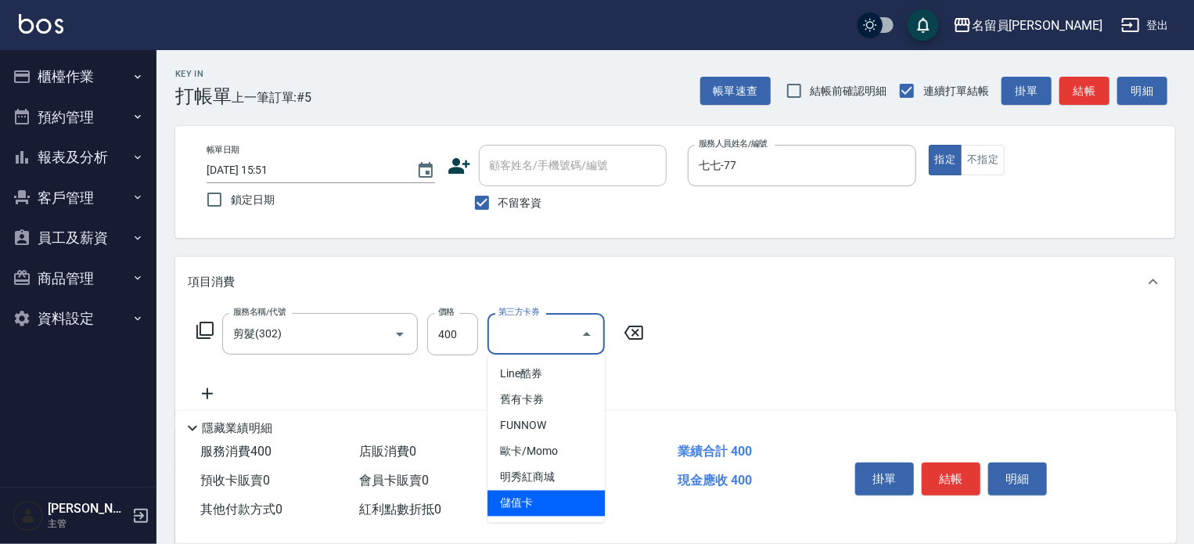
type input "儲值卡"
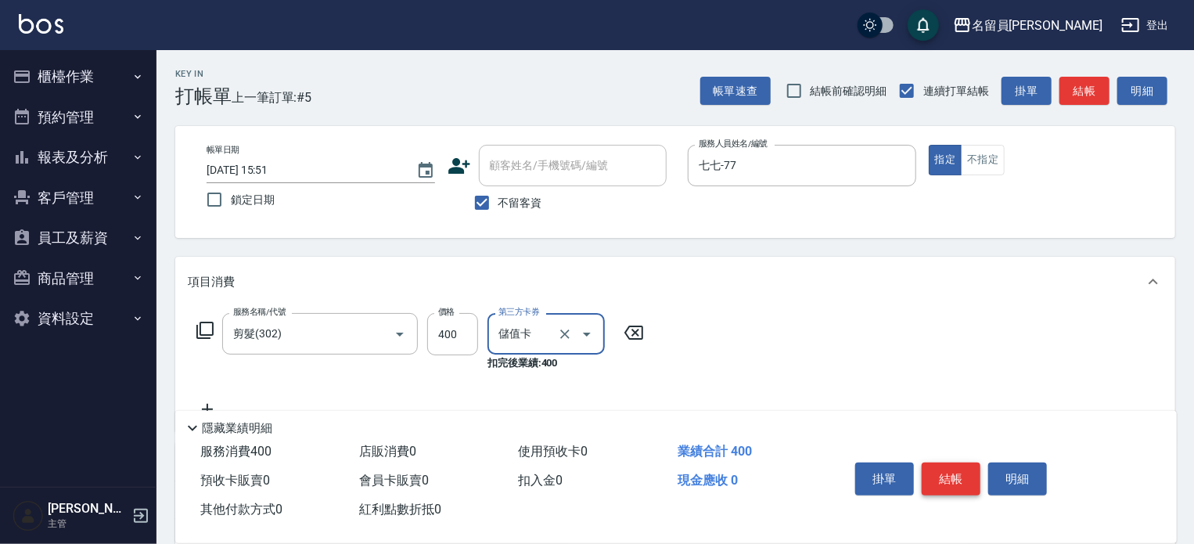
click at [949, 483] on button "結帳" at bounding box center [951, 479] width 59 height 33
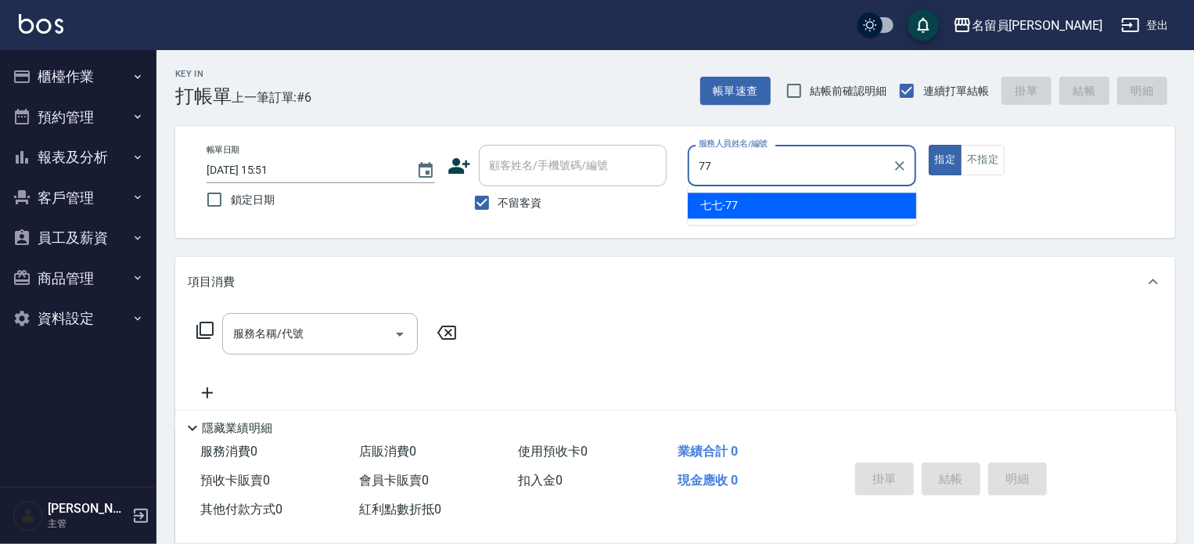
type input "七七-77"
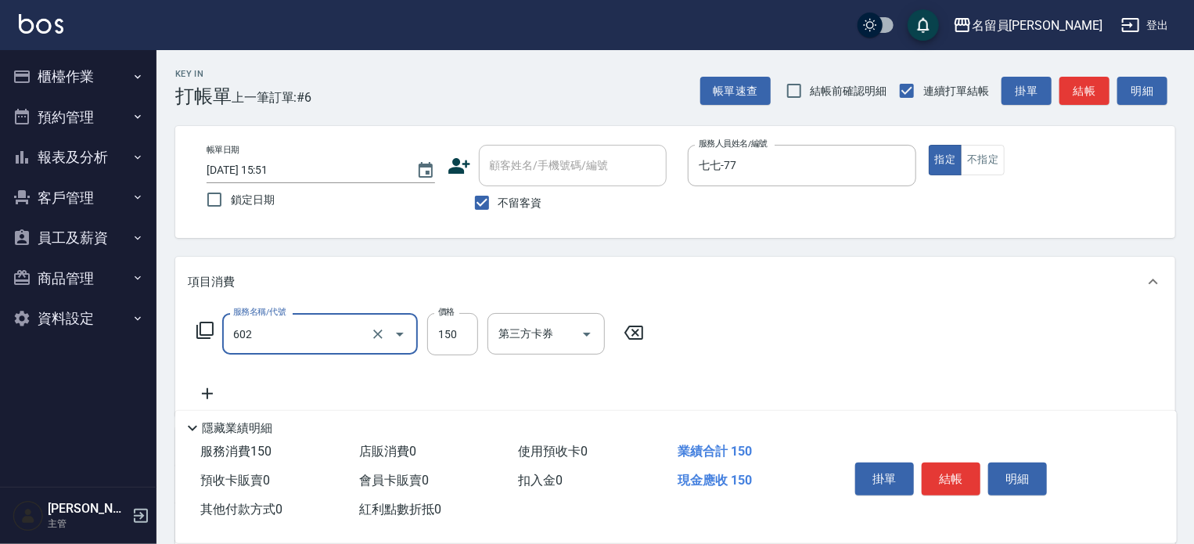
type input "一般洗髮(602)"
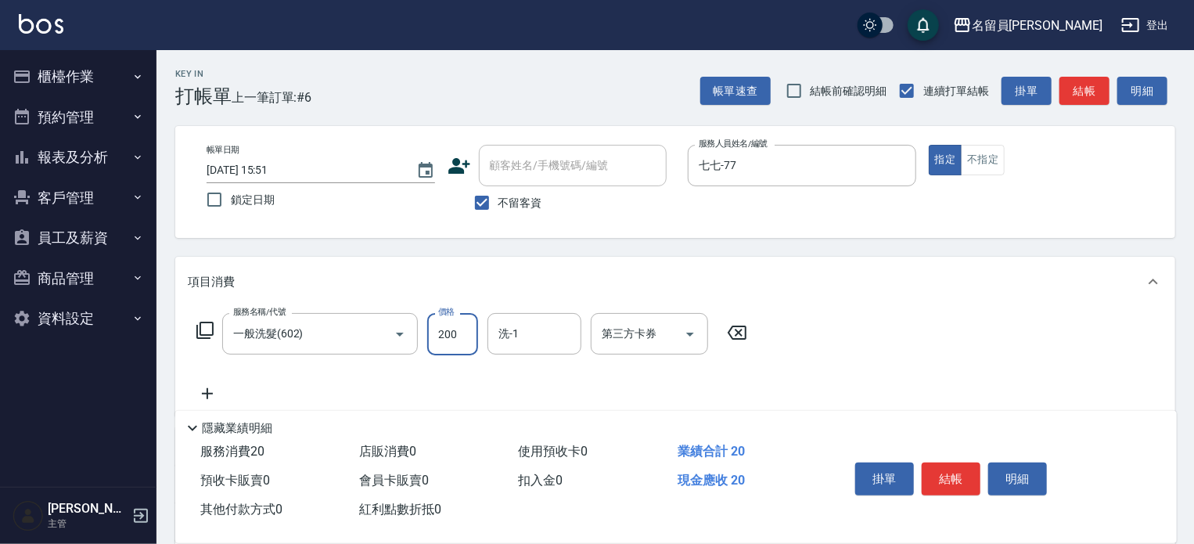
type input "200"
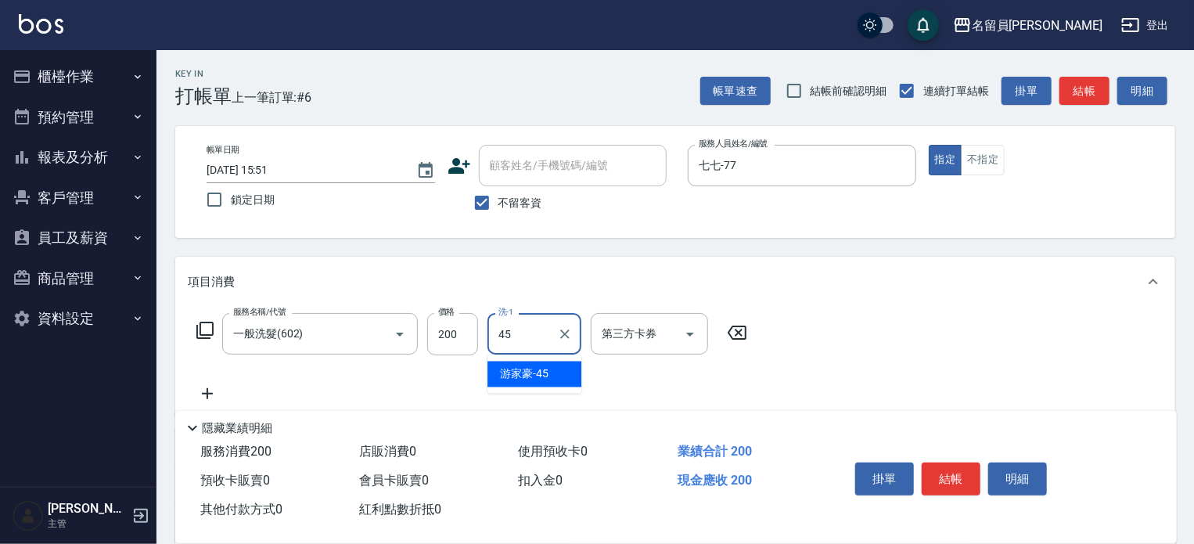
type input "[PERSON_NAME]-45"
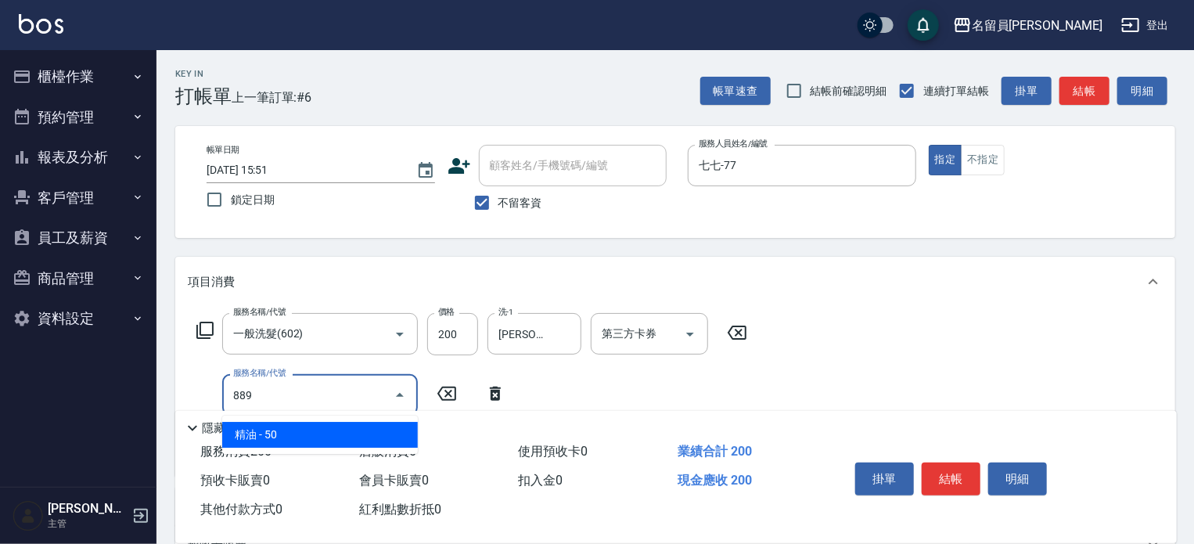
type input "精油(889)"
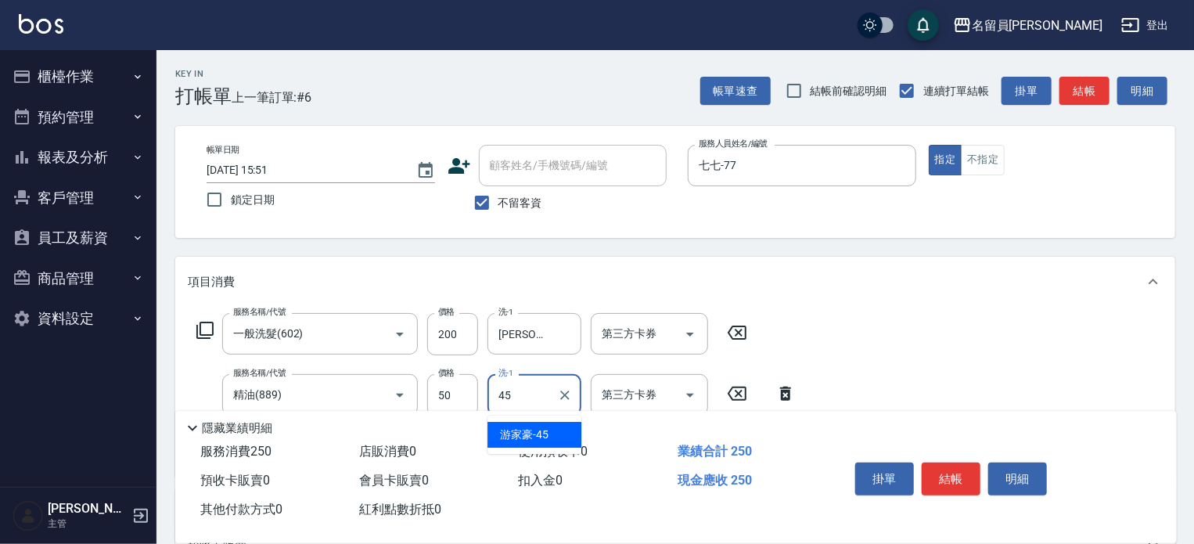
type input "[PERSON_NAME]-45"
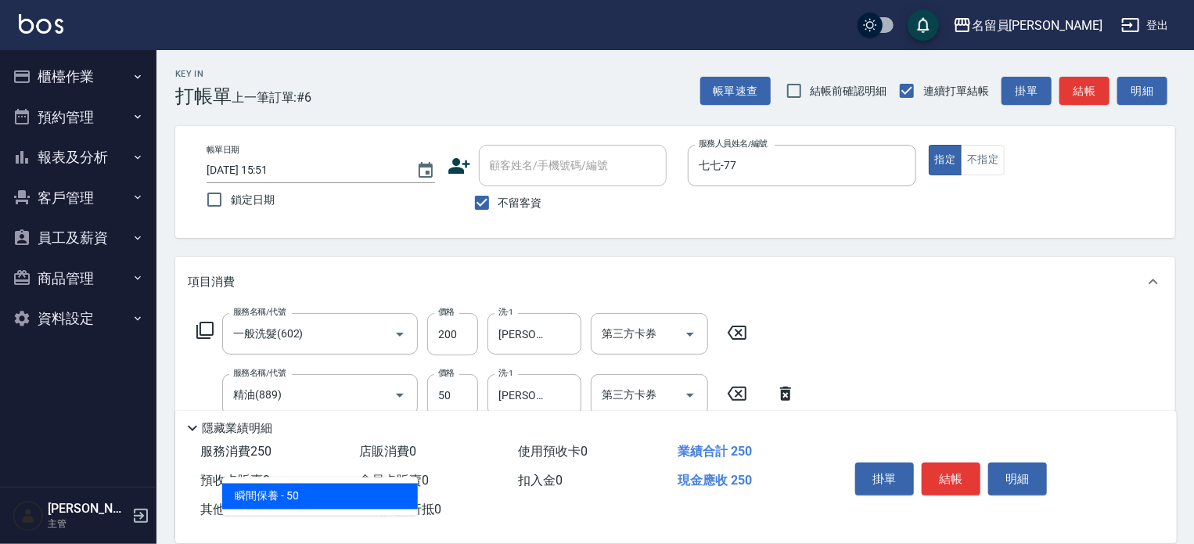
type input "瞬間保養(415)"
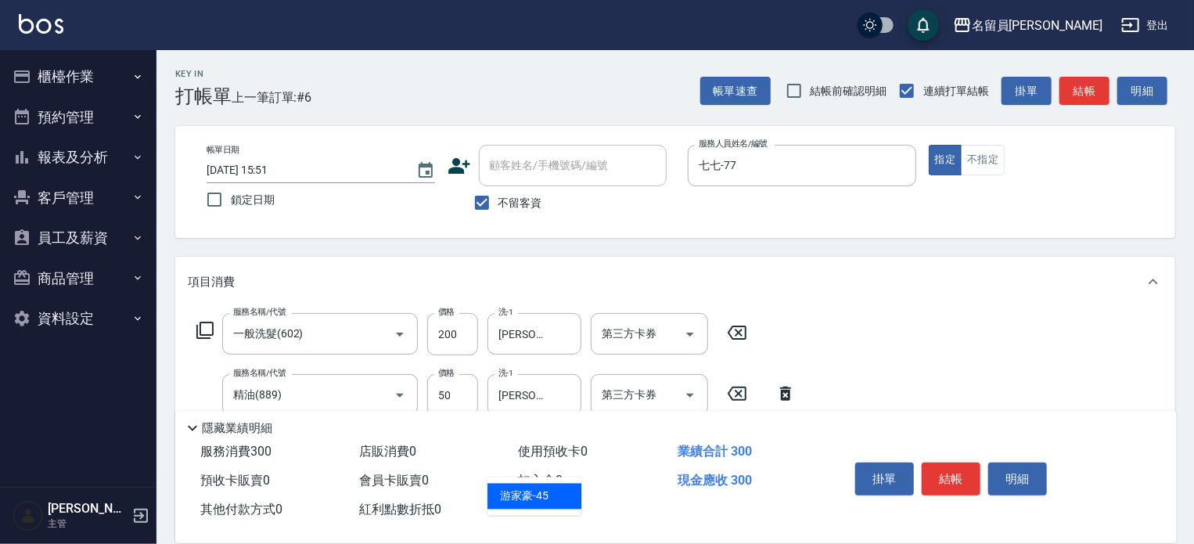
type input "[PERSON_NAME]-45"
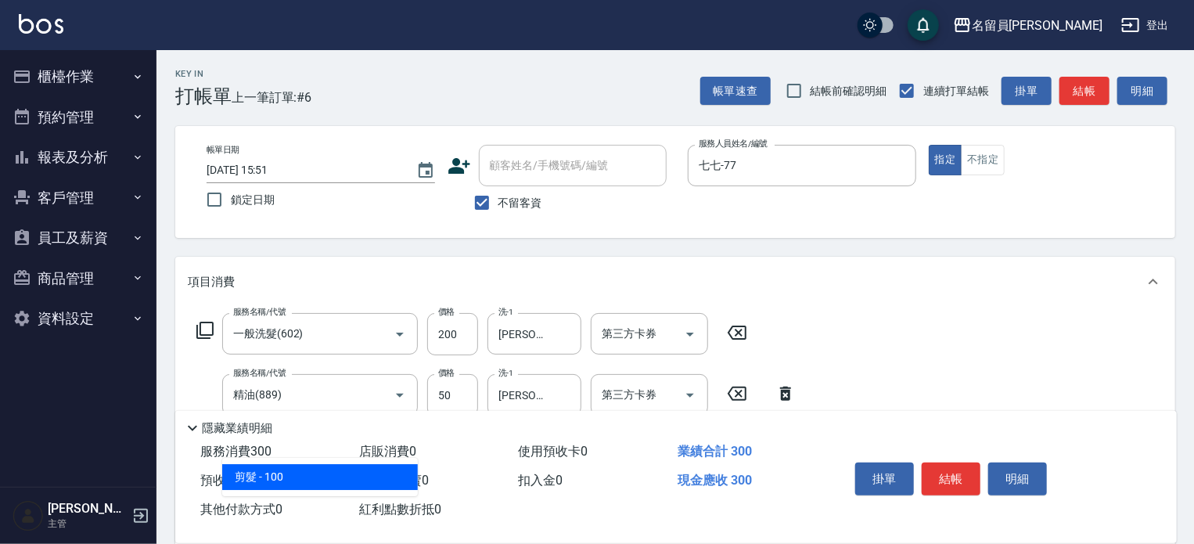
type input "剪髮(302)"
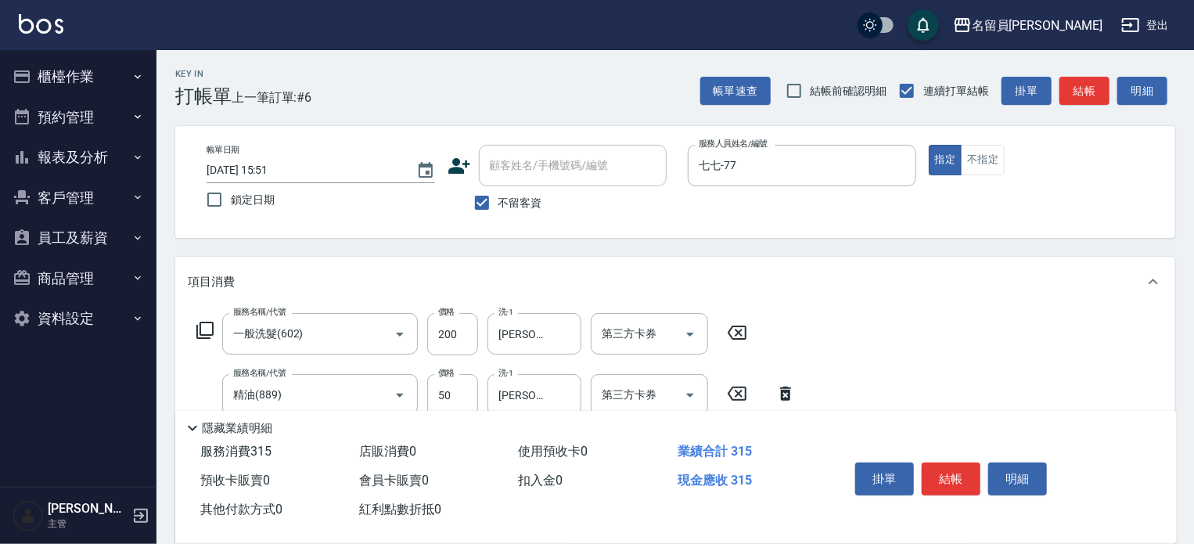
type input "150"
click at [961, 487] on button "結帳" at bounding box center [951, 479] width 59 height 33
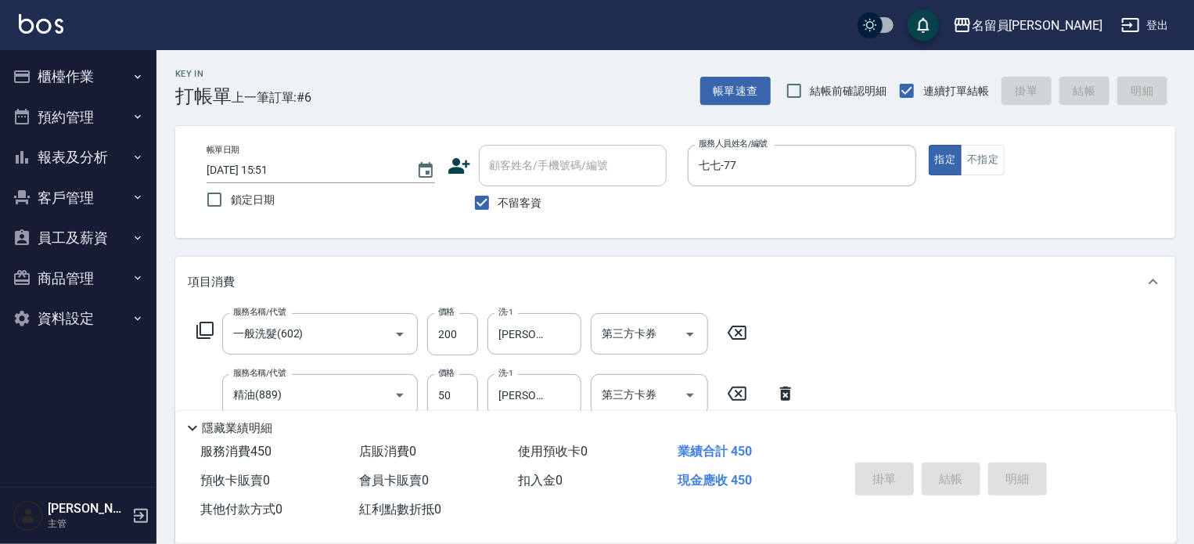
click at [958, 485] on div "掛單 結帳 明細" at bounding box center [951, 480] width 204 height 49
type input "[DATE] 15:52"
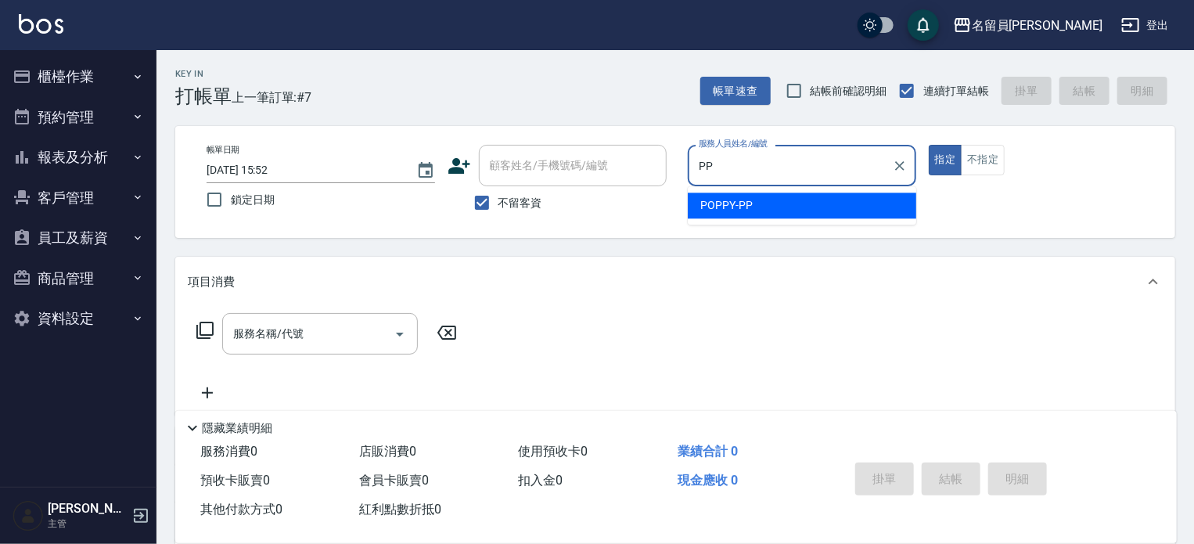
type input "POPPY-PP"
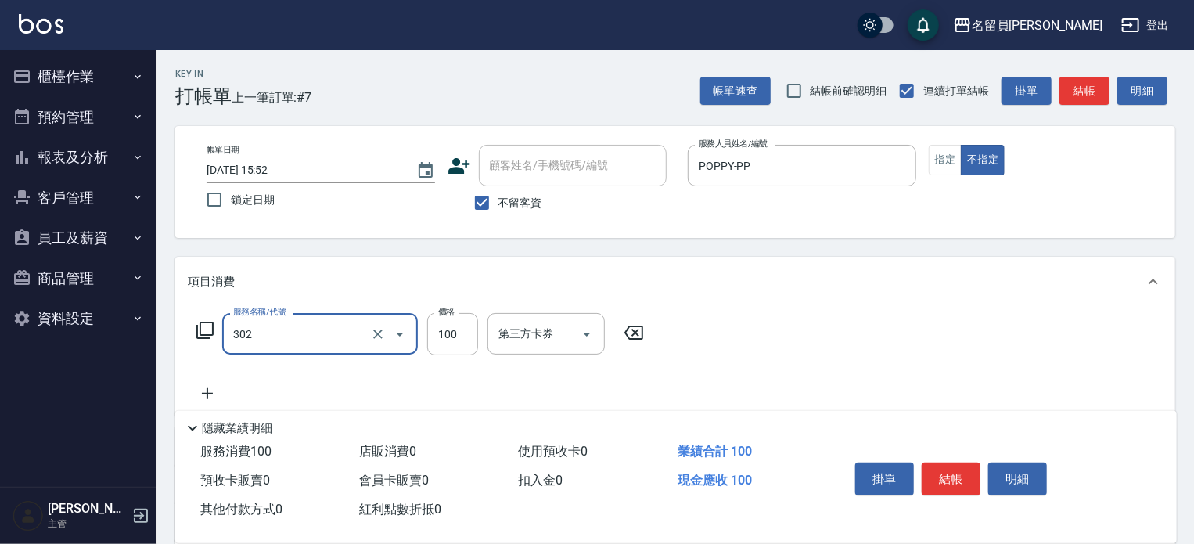
type input "剪髮(302)"
type input "380"
click at [947, 481] on button "結帳" at bounding box center [951, 479] width 59 height 33
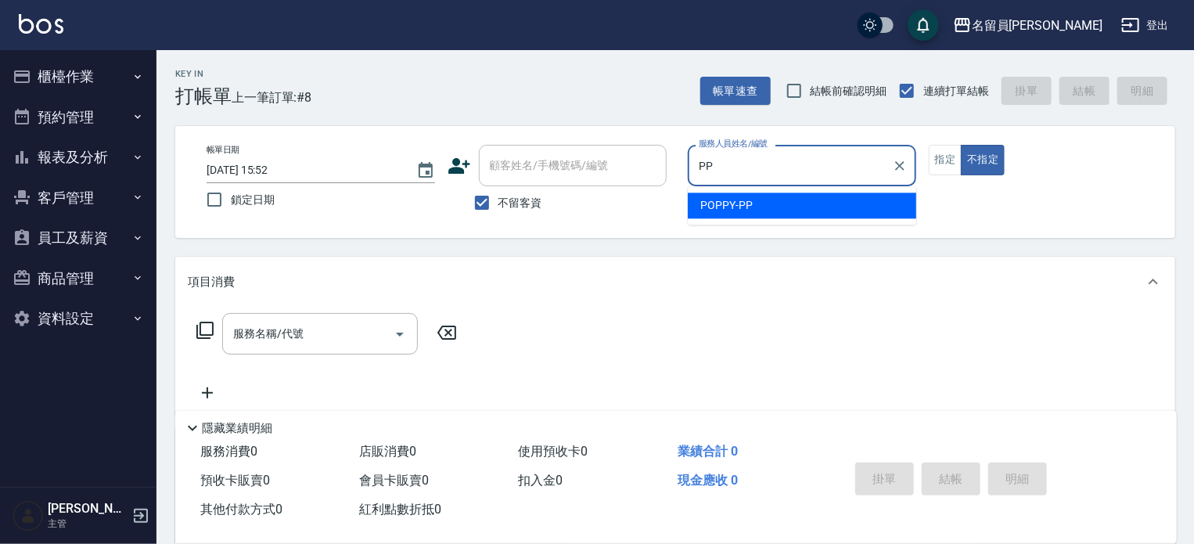
type input "POPPY-PP"
type button "false"
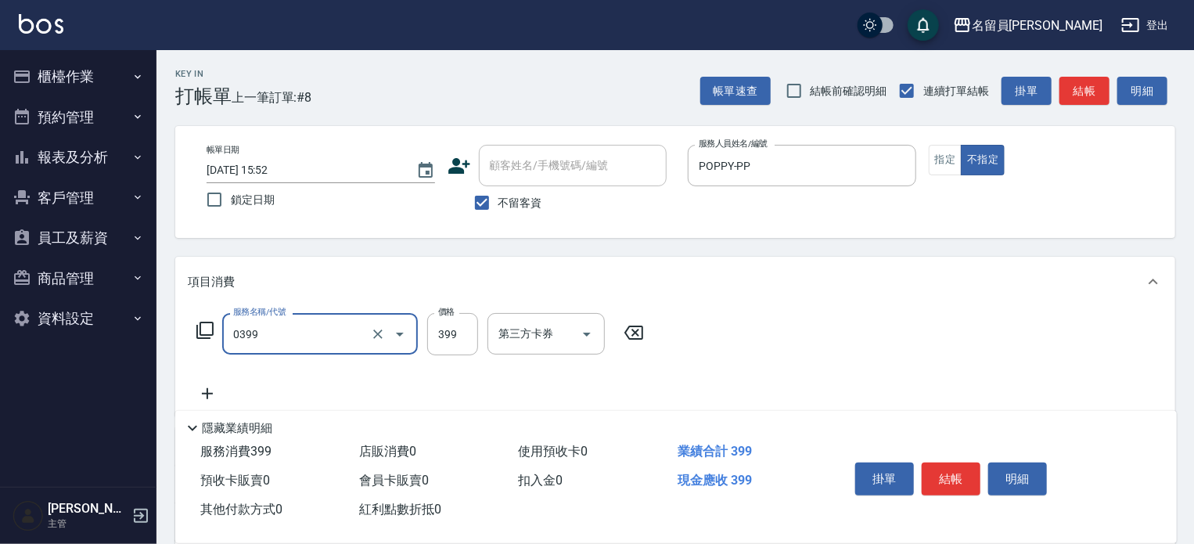
type input "海鹽SPA(0399)"
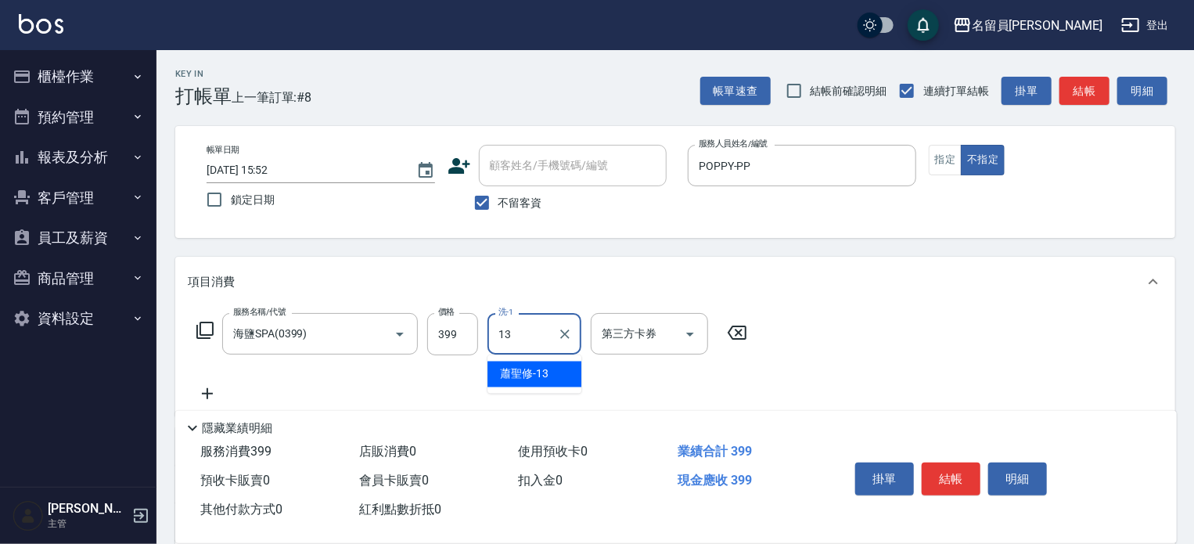
type input "[PERSON_NAME]-13"
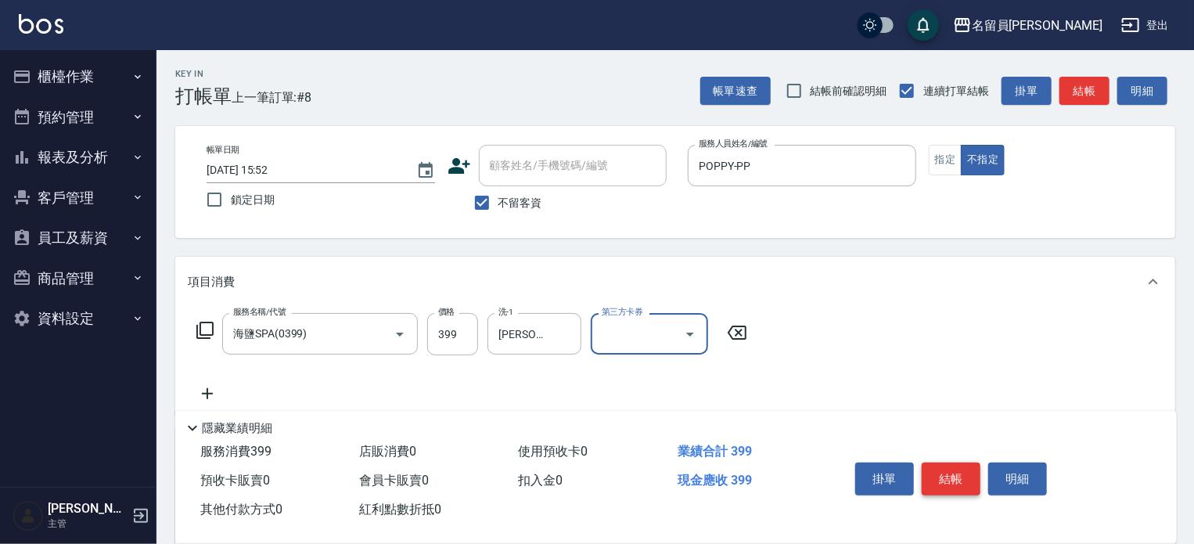
click at [938, 466] on button "結帳" at bounding box center [951, 479] width 59 height 33
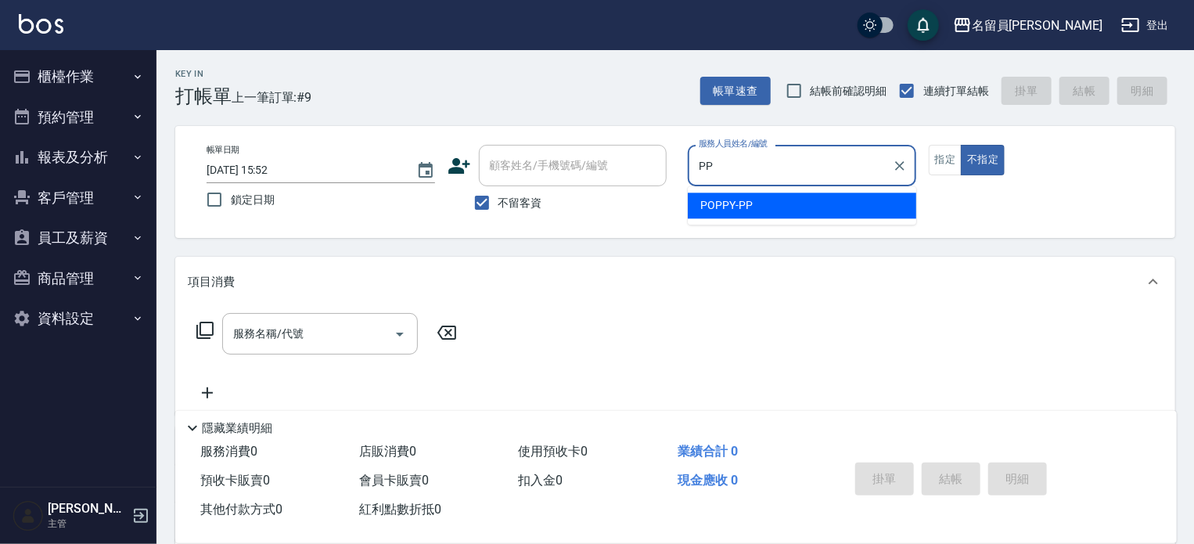
type input "POPPY-PP"
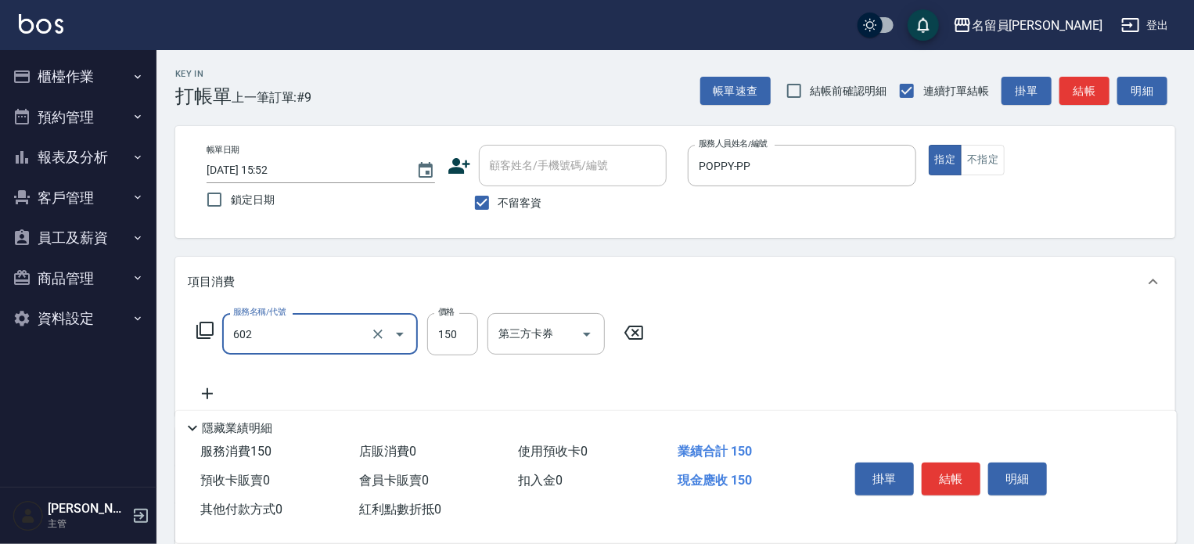
type input "一般洗髮(602)"
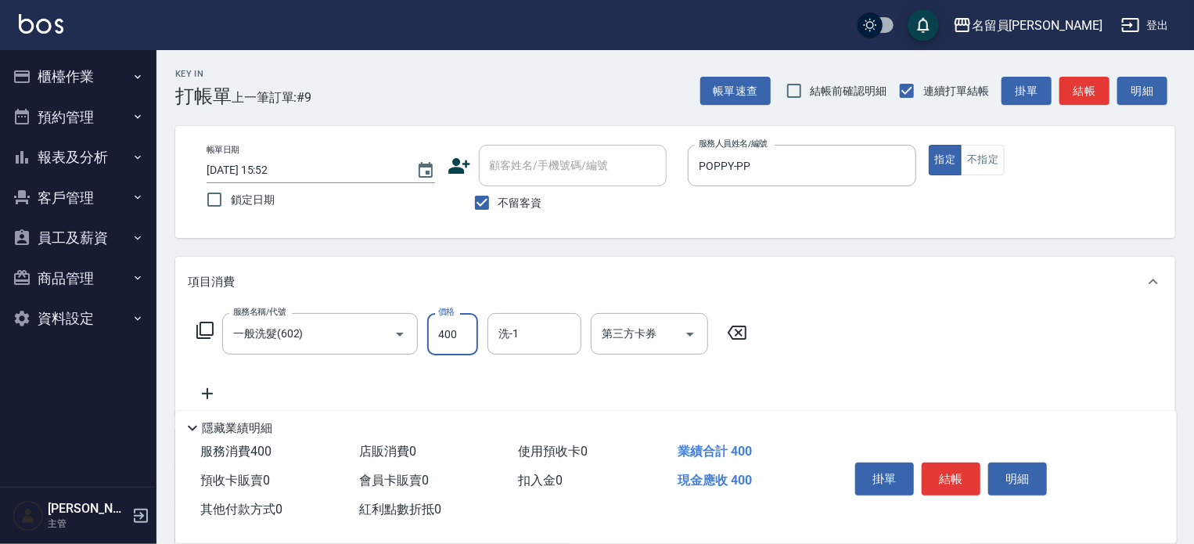
type input "400"
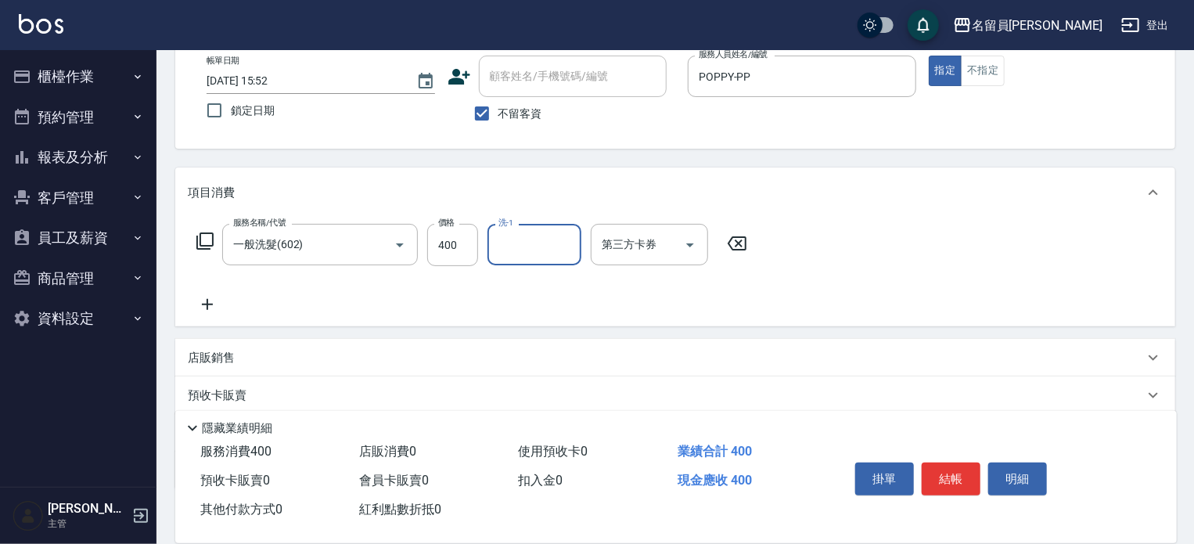
scroll to position [157, 0]
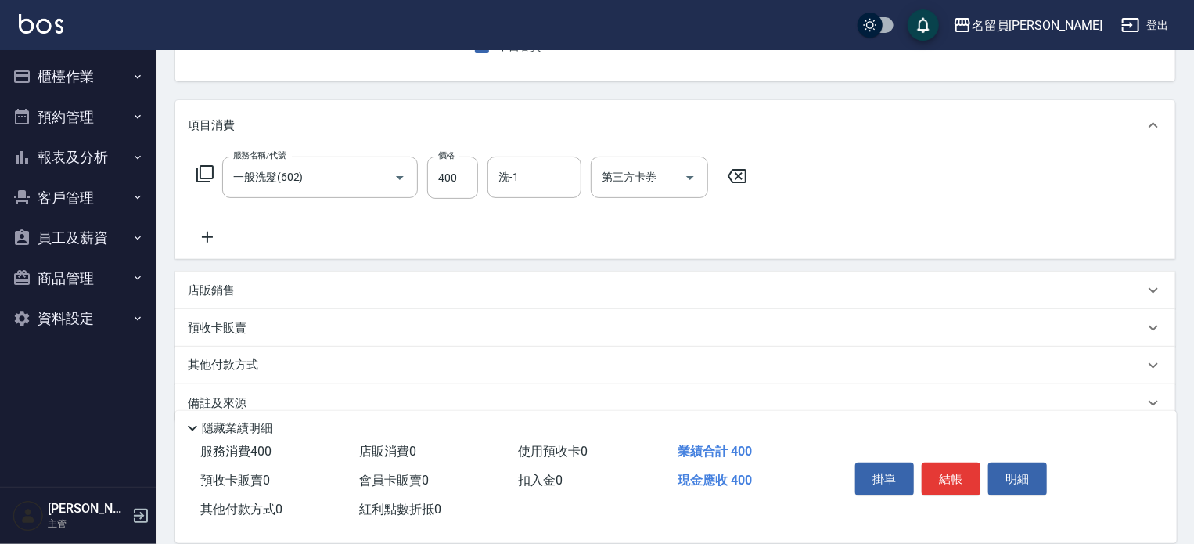
click at [942, 494] on div "掛單 結帳 明細" at bounding box center [951, 480] width 204 height 49
drag, startPoint x: 945, startPoint y: 493, endPoint x: 949, endPoint y: 486, distance: 8.5
click at [945, 489] on div "掛單 結帳 明細" at bounding box center [951, 480] width 204 height 49
click at [949, 485] on button "結帳" at bounding box center [951, 479] width 59 height 33
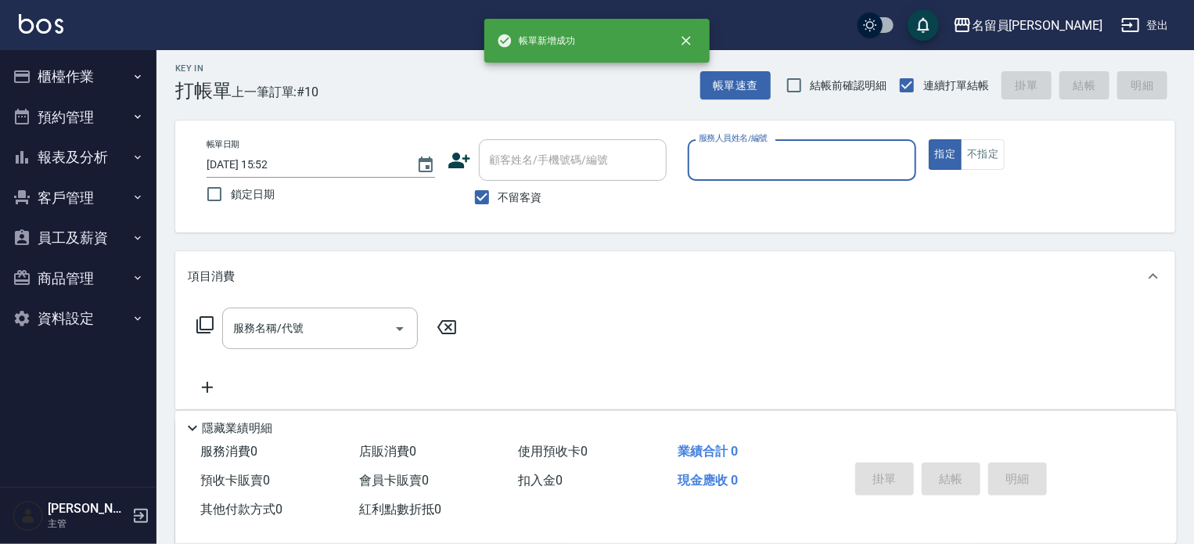
scroll to position [0, 0]
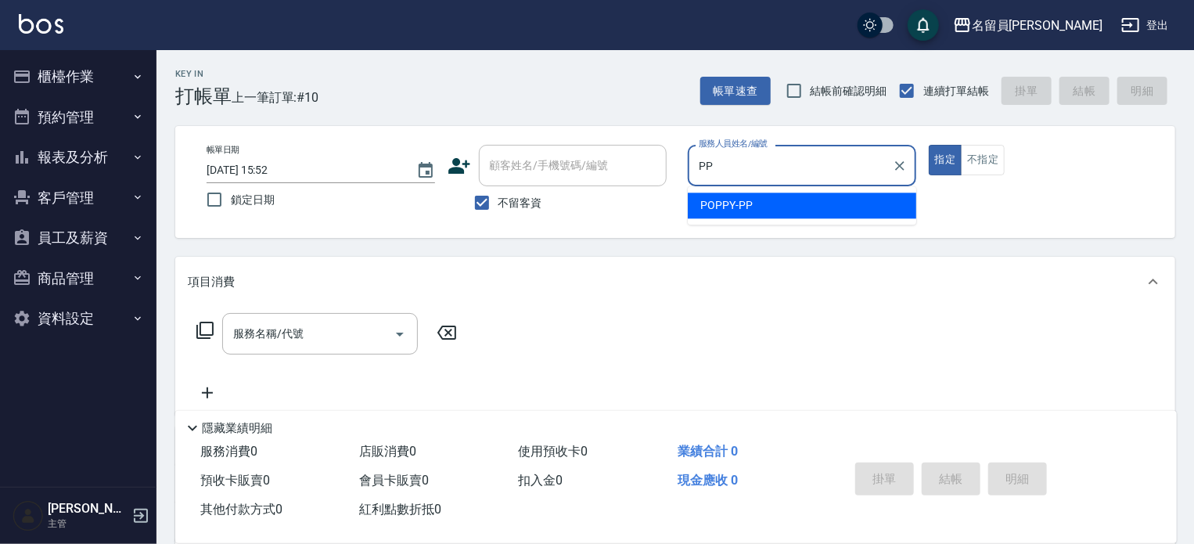
type input "POPPY-PP"
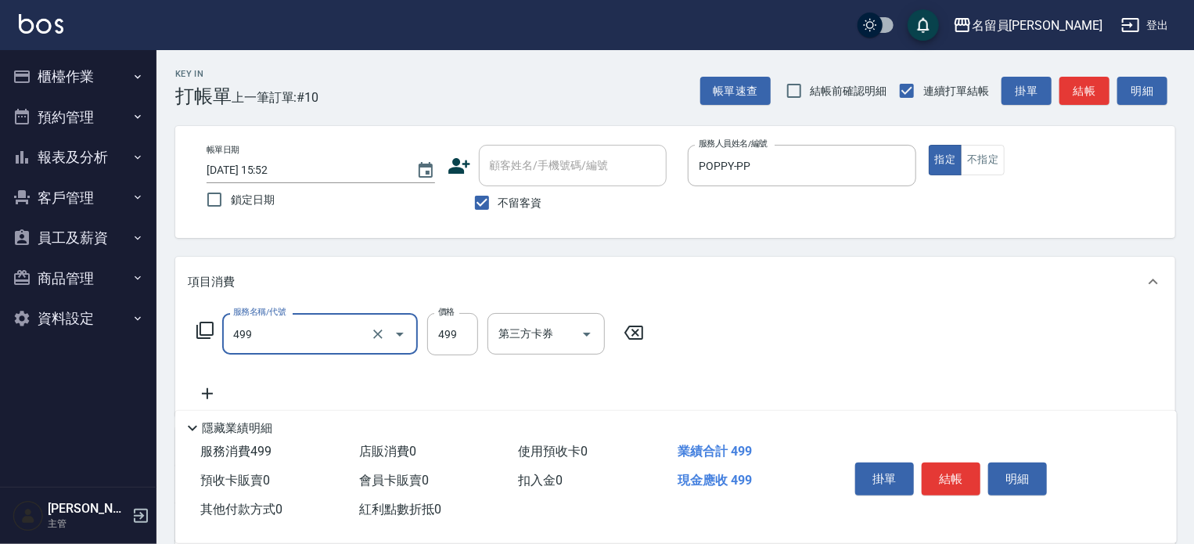
type input "去角質洗髮(499)"
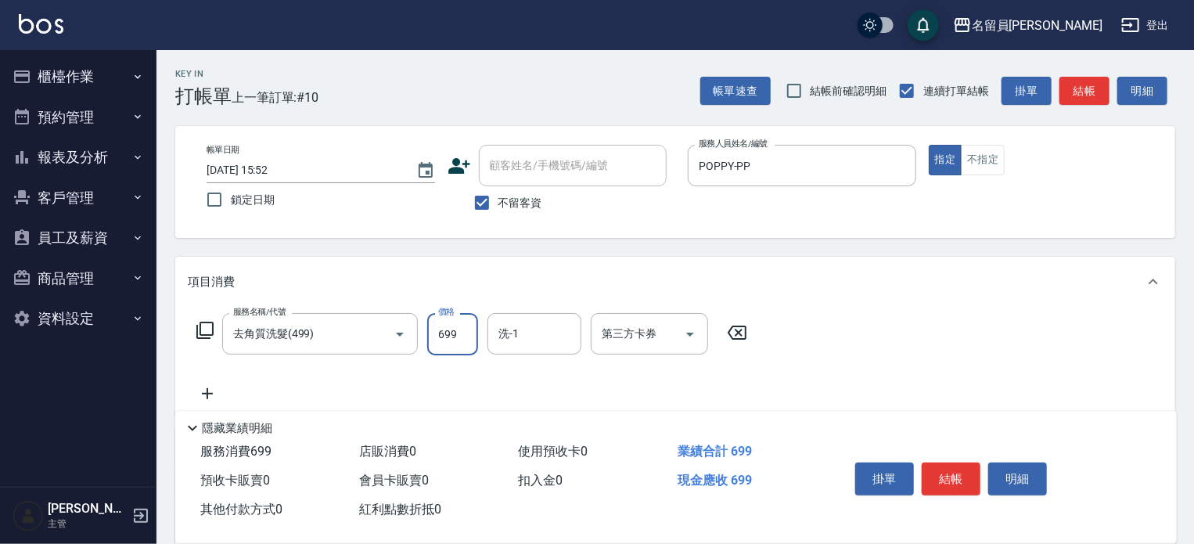
type input "699"
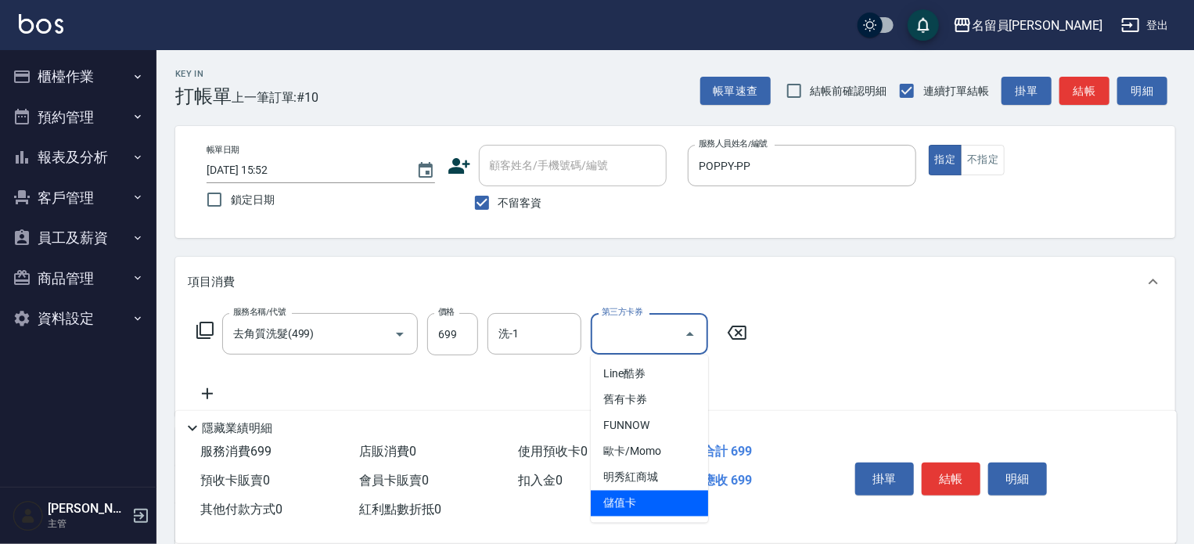
type input "儲值卡"
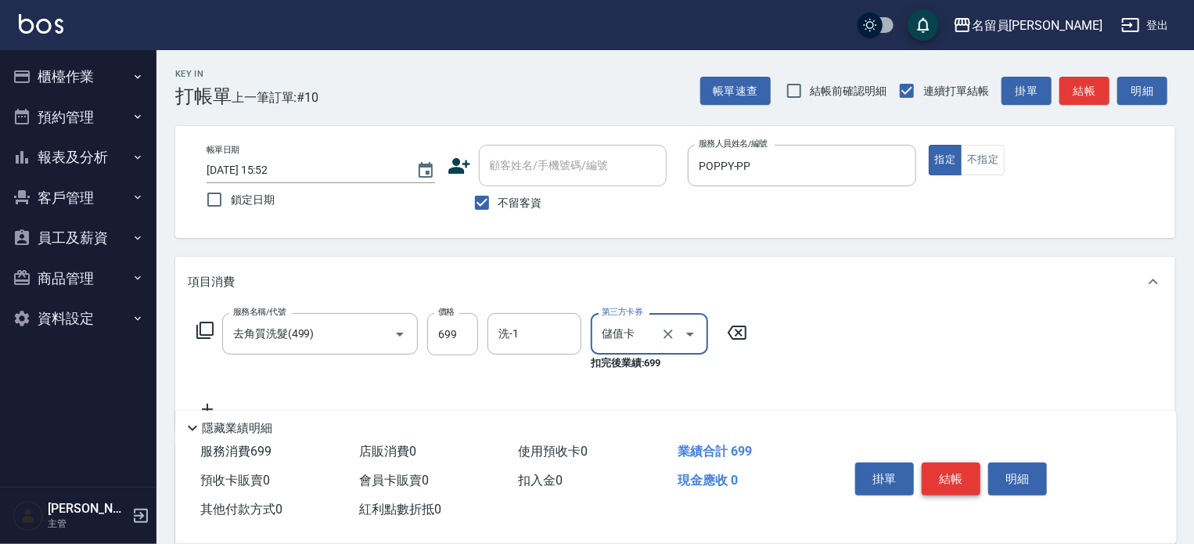
click at [966, 477] on button "結帳" at bounding box center [951, 479] width 59 height 33
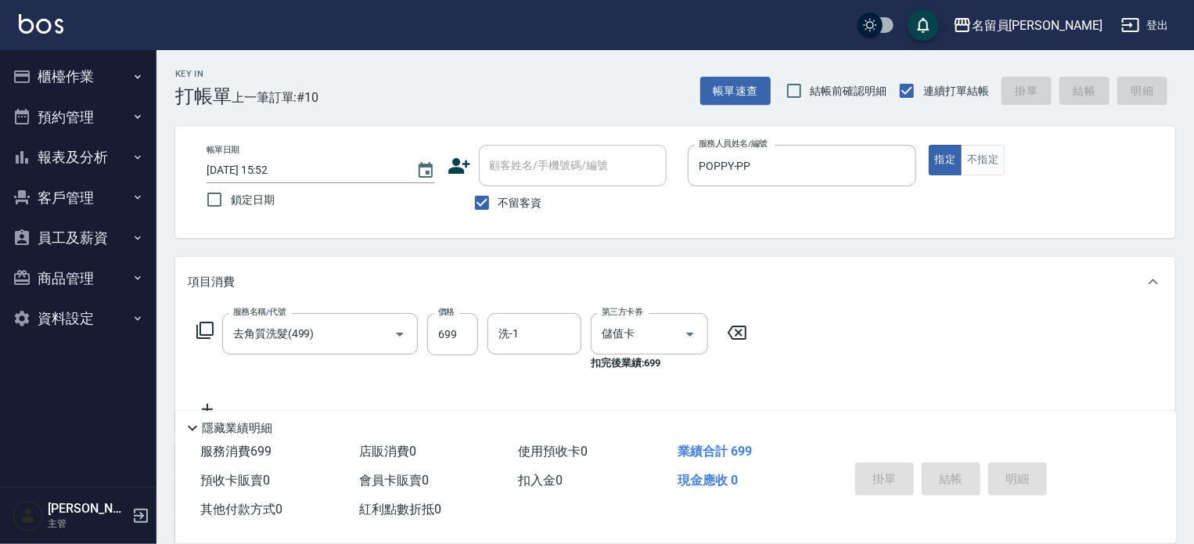
type input "[DATE] 15:53"
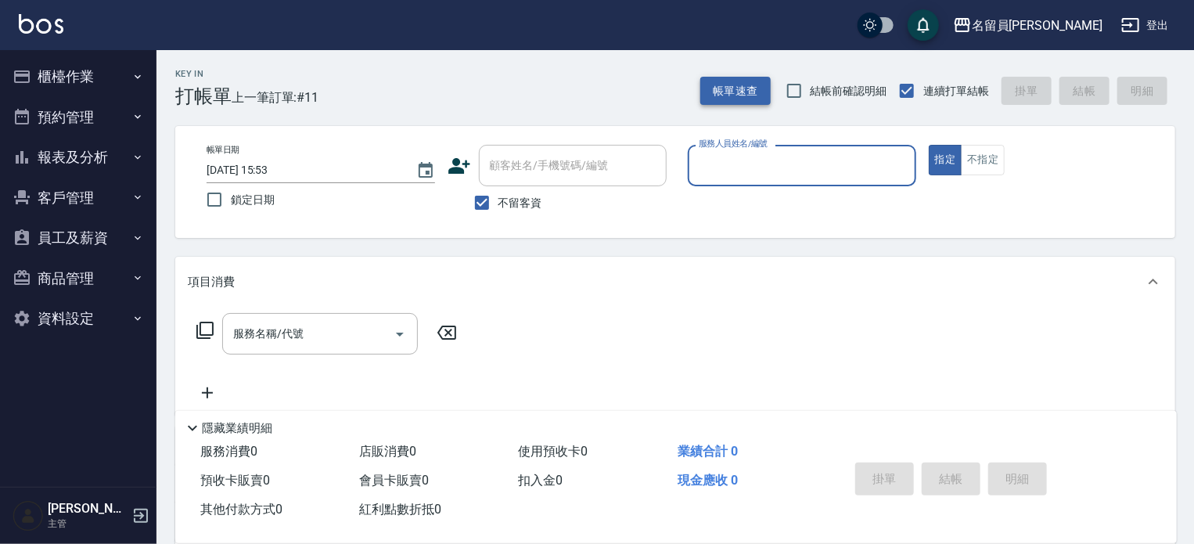
click at [762, 99] on button "帳單速查" at bounding box center [735, 91] width 70 height 29
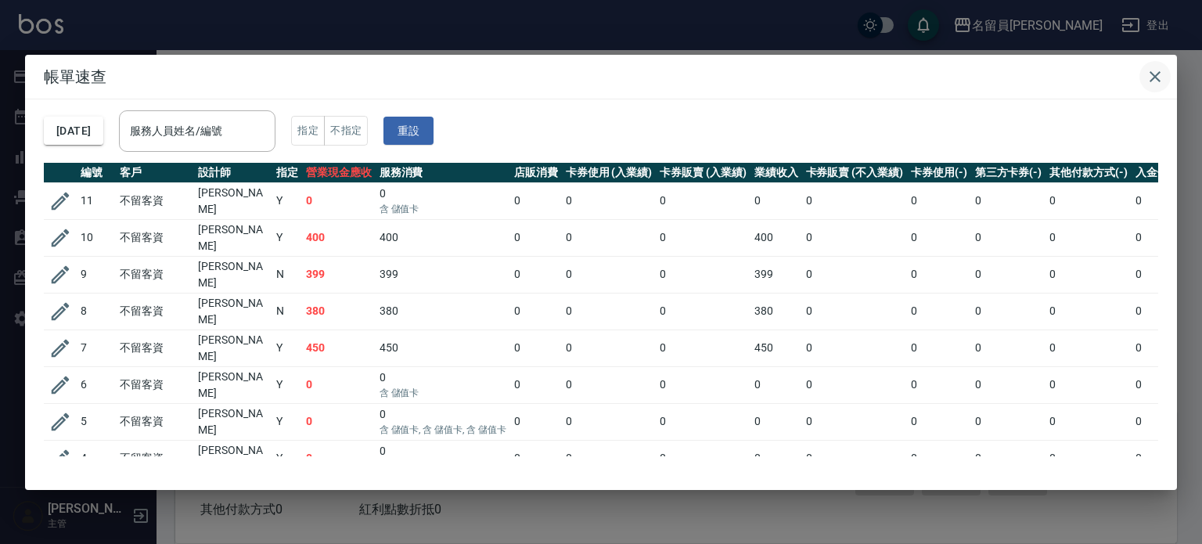
click at [1161, 74] on icon "button" at bounding box center [1155, 76] width 19 height 19
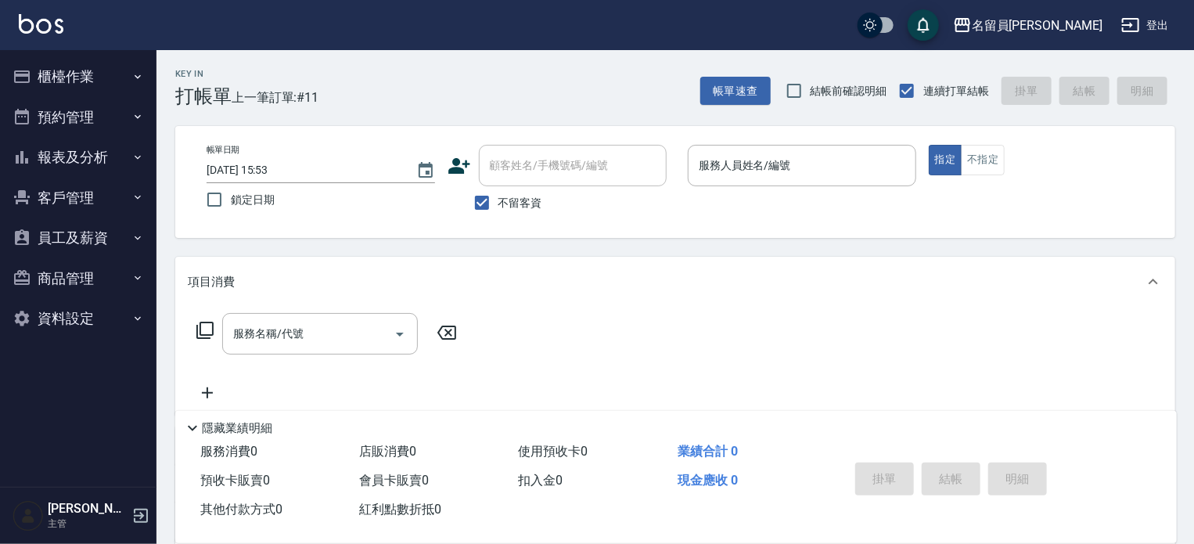
click at [700, 77] on button "帳單速查" at bounding box center [735, 91] width 70 height 29
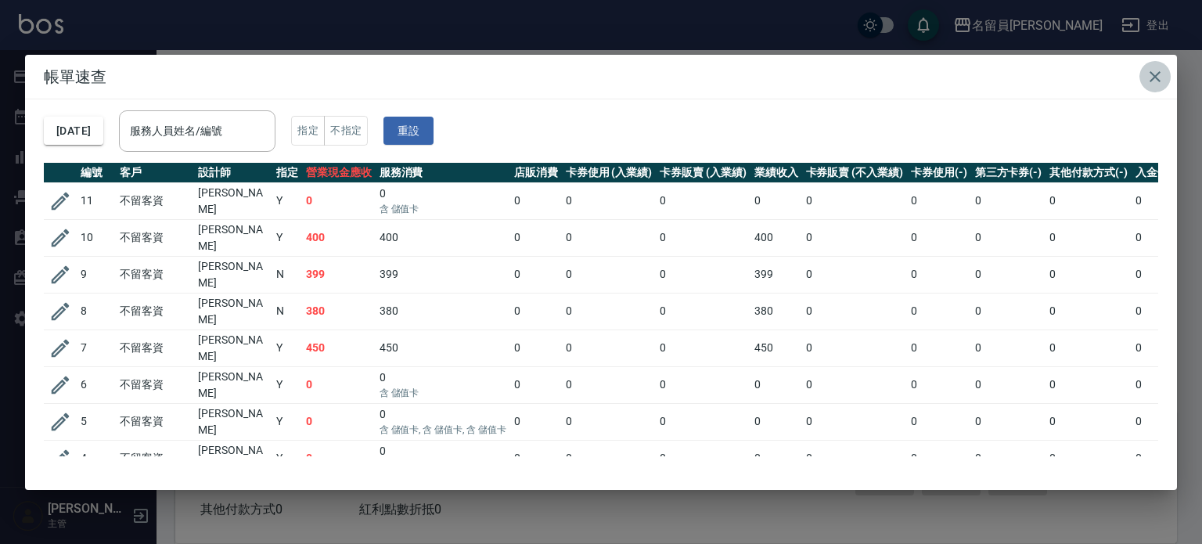
click at [1153, 77] on icon "button" at bounding box center [1155, 76] width 19 height 19
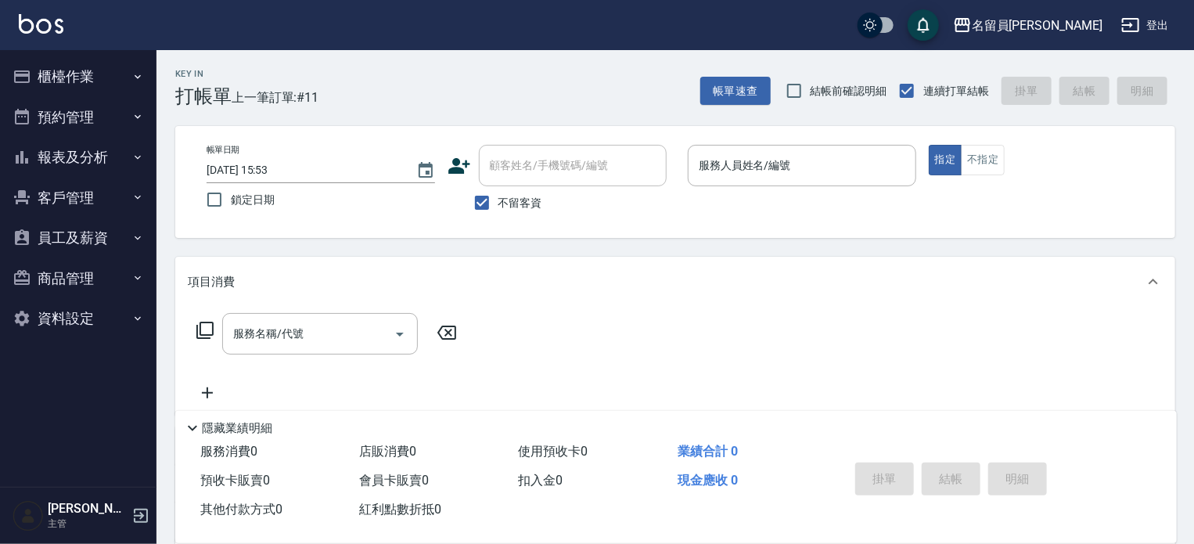
click at [870, 189] on p at bounding box center [802, 194] width 229 height 16
click at [872, 173] on input "服務人員姓名/編號" at bounding box center [802, 165] width 214 height 27
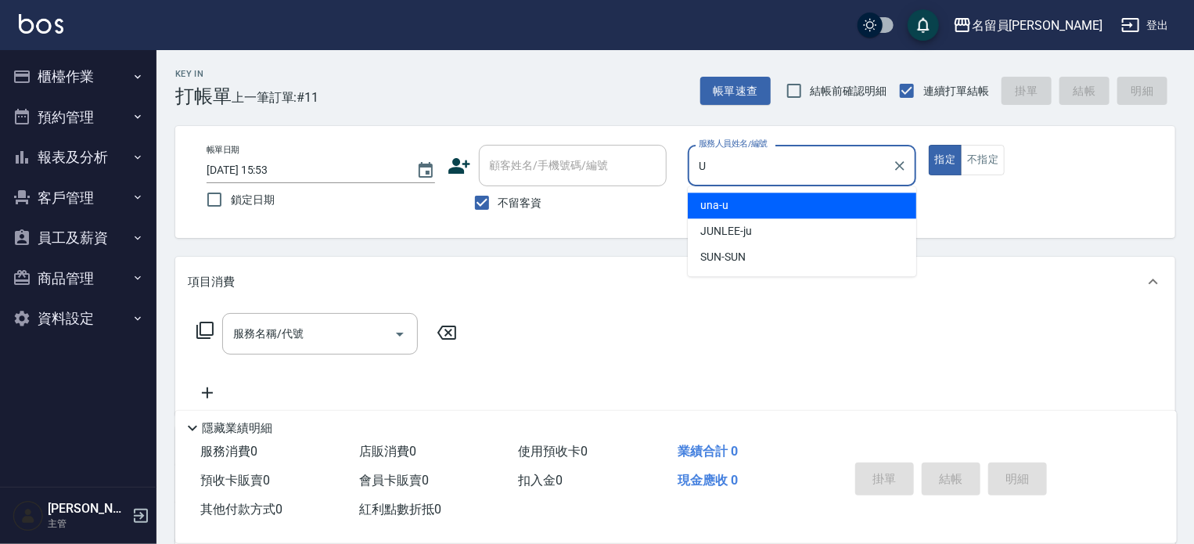
type input "una-u"
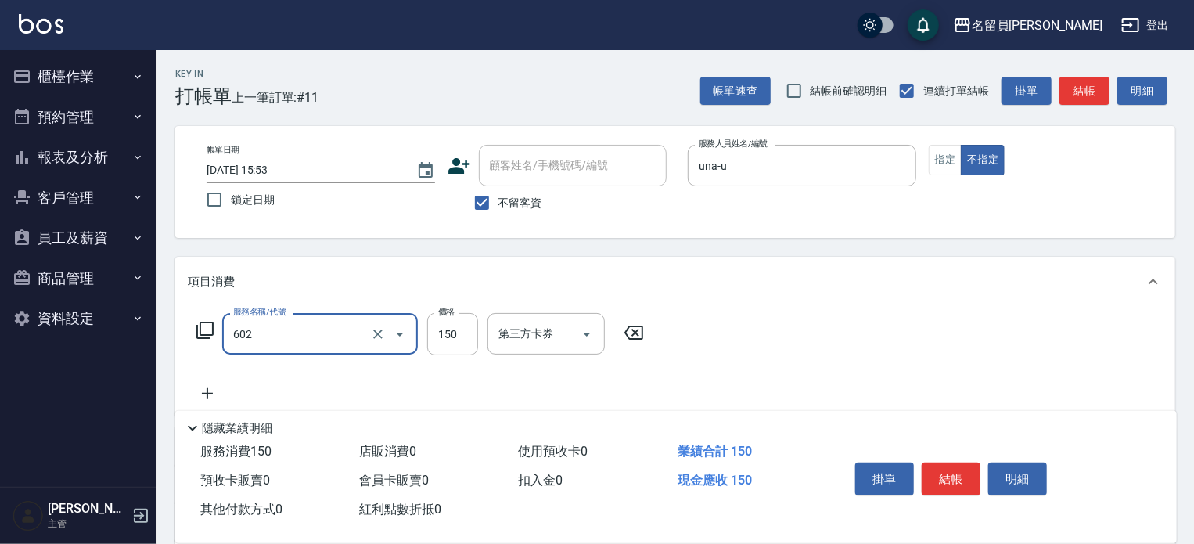
type input "一般洗髮(602)"
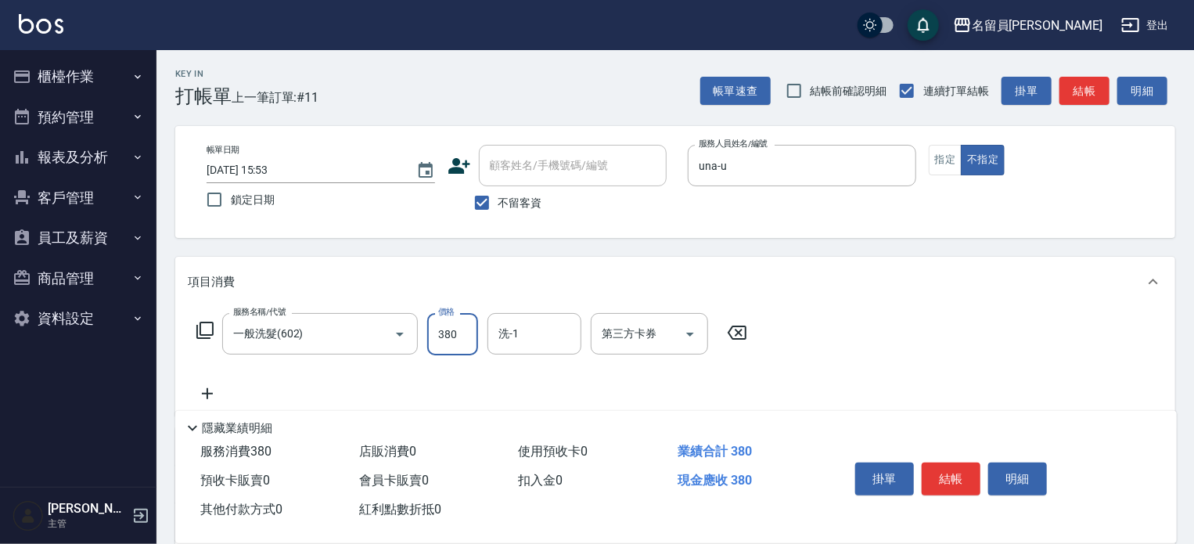
type input "380"
click at [956, 472] on button "結帳" at bounding box center [951, 479] width 59 height 33
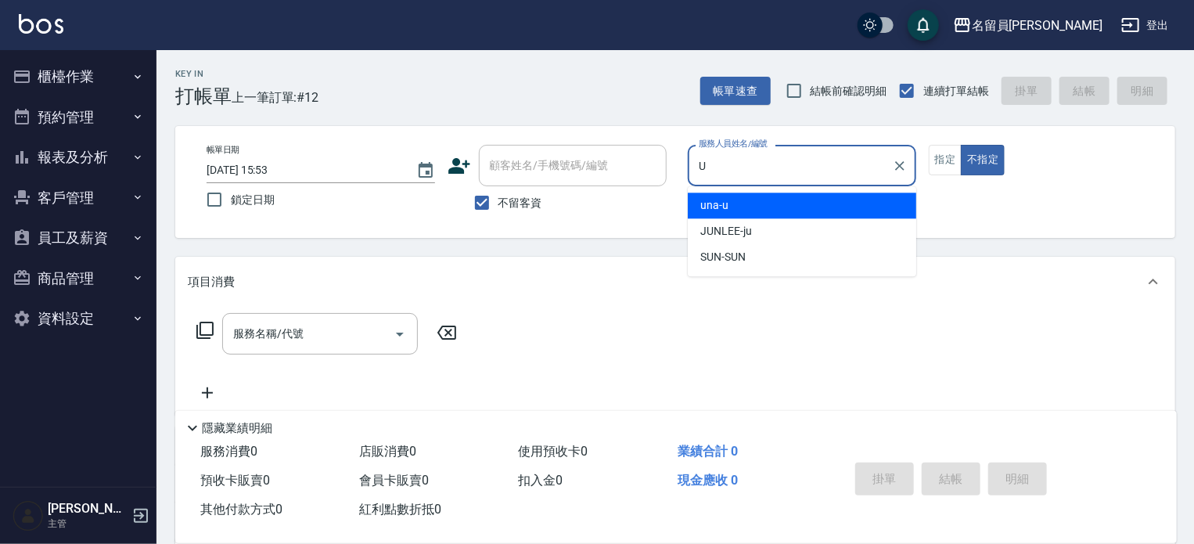
type input "una-u"
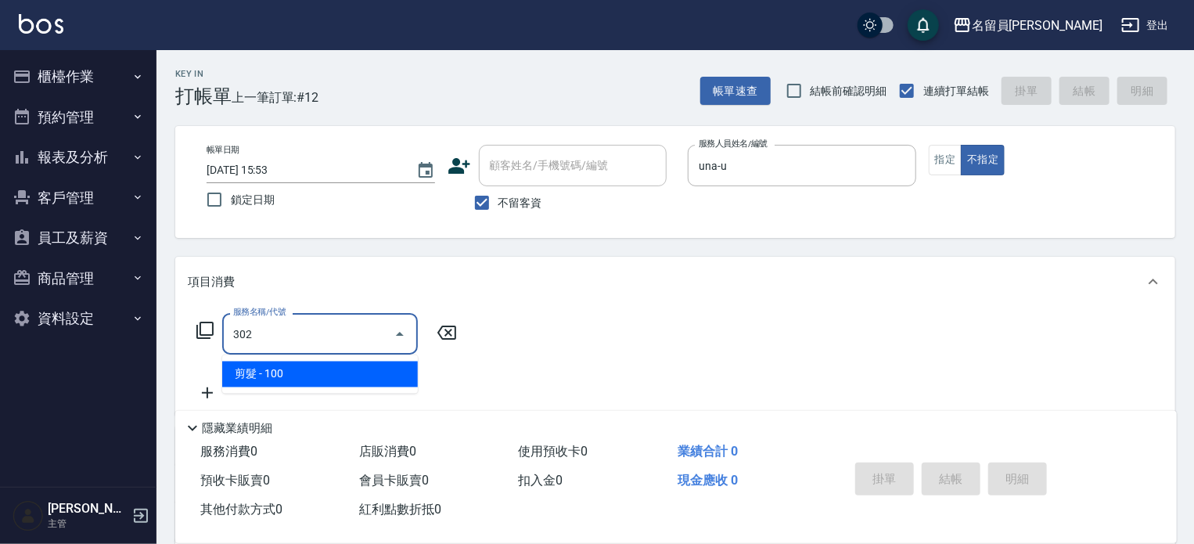
type input "剪髮(302)"
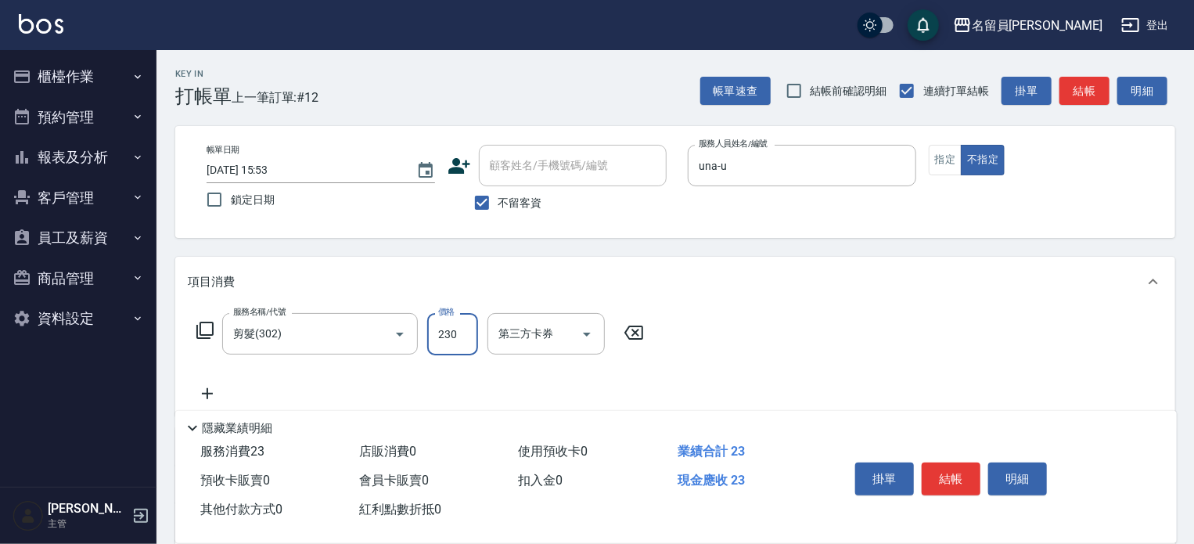
type input "230"
click at [983, 469] on div "掛單 結帳 明細" at bounding box center [951, 480] width 204 height 49
click at [974, 469] on button "結帳" at bounding box center [951, 479] width 59 height 33
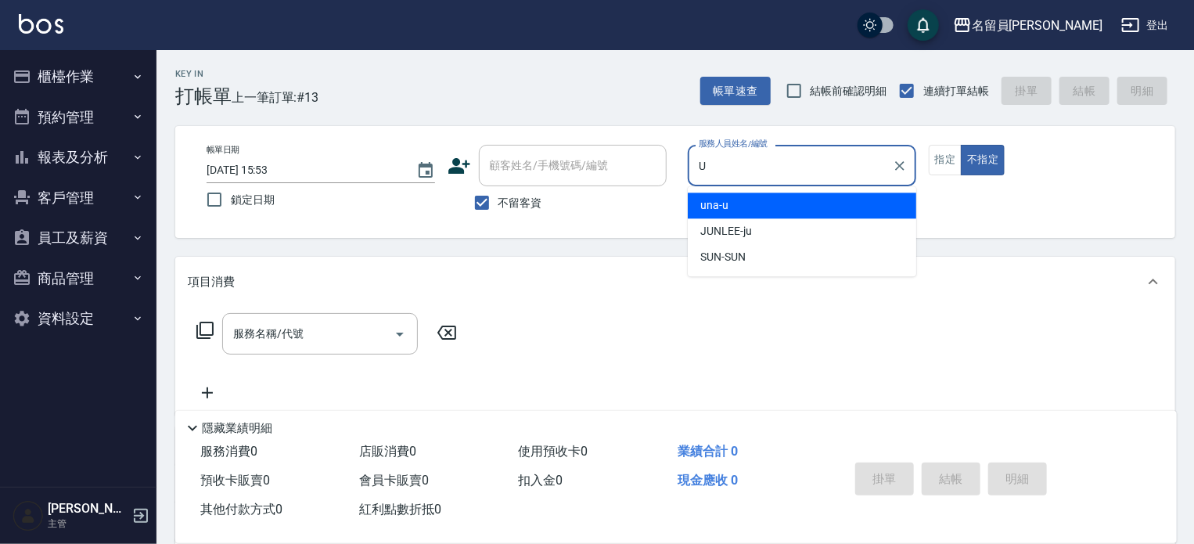
type input "una-u"
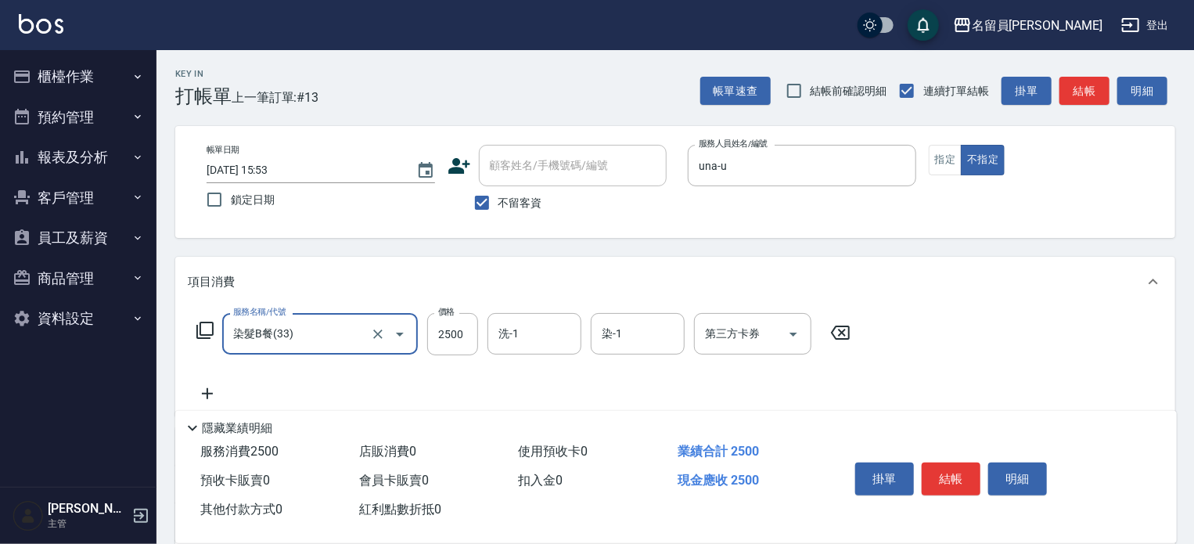
type input "染髮B餐(33)"
click at [448, 329] on input "26999" at bounding box center [452, 334] width 51 height 42
click at [454, 333] on input "26999" at bounding box center [452, 334] width 51 height 42
click at [457, 333] on input "26999" at bounding box center [452, 334] width 51 height 42
type input "2699"
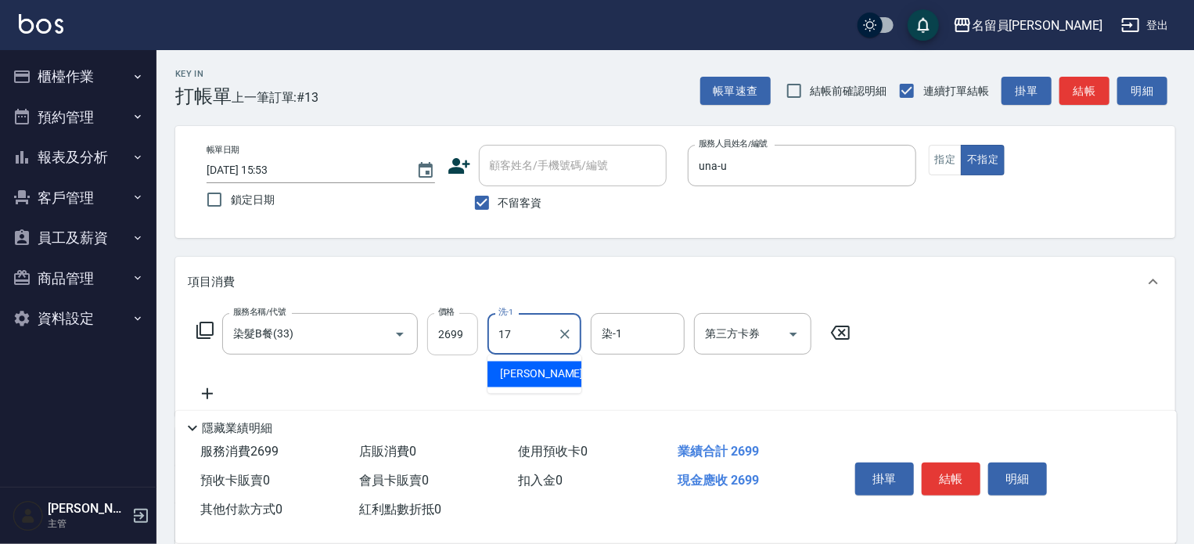
type input "[PERSON_NAME]-17"
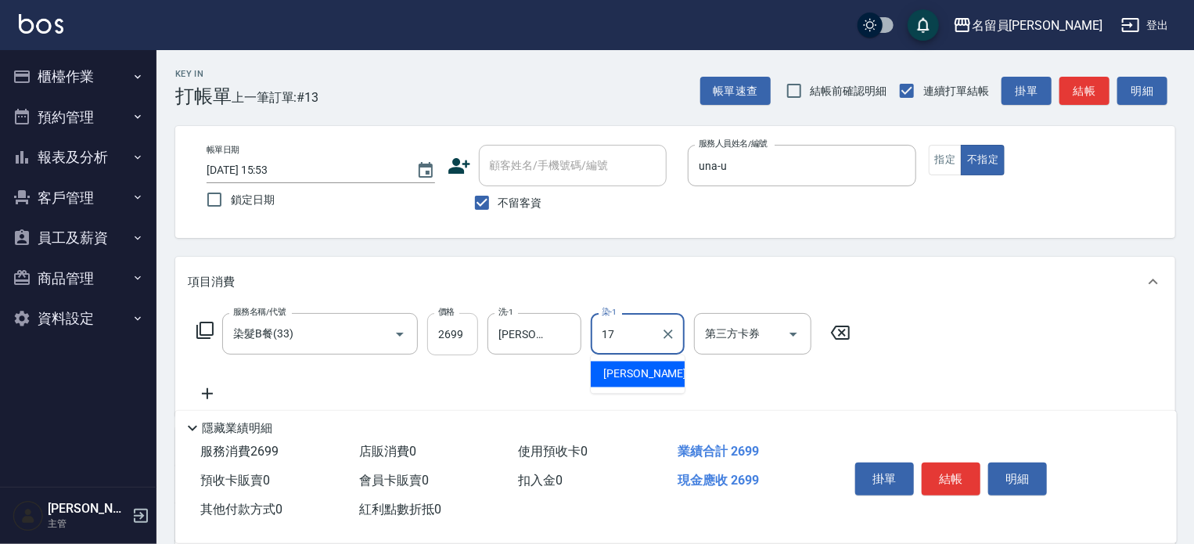
type input "[PERSON_NAME]-17"
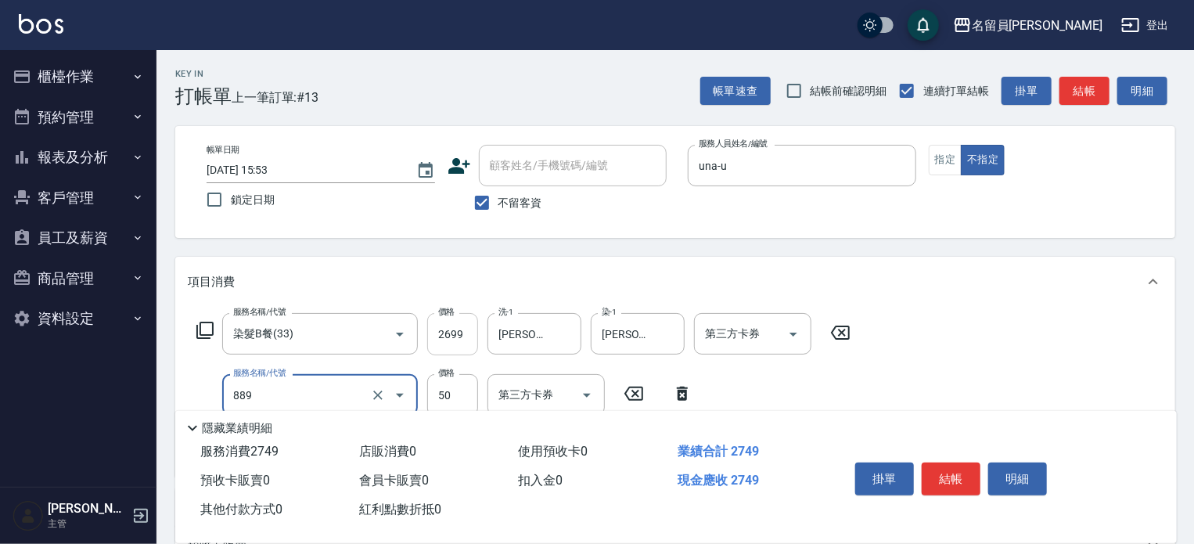
type input "精油(889)"
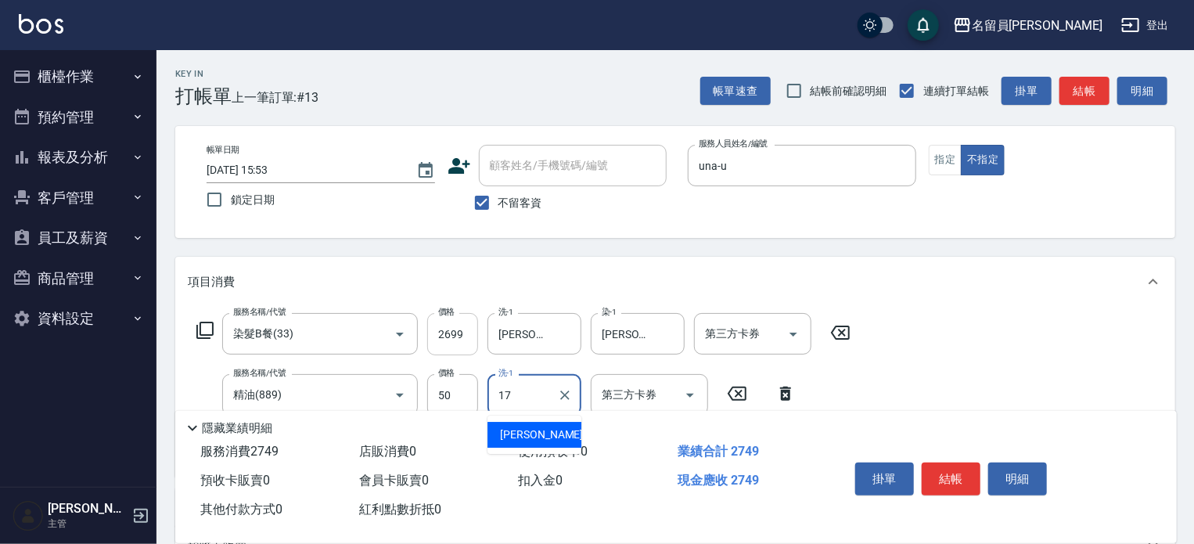
type input "[PERSON_NAME]-17"
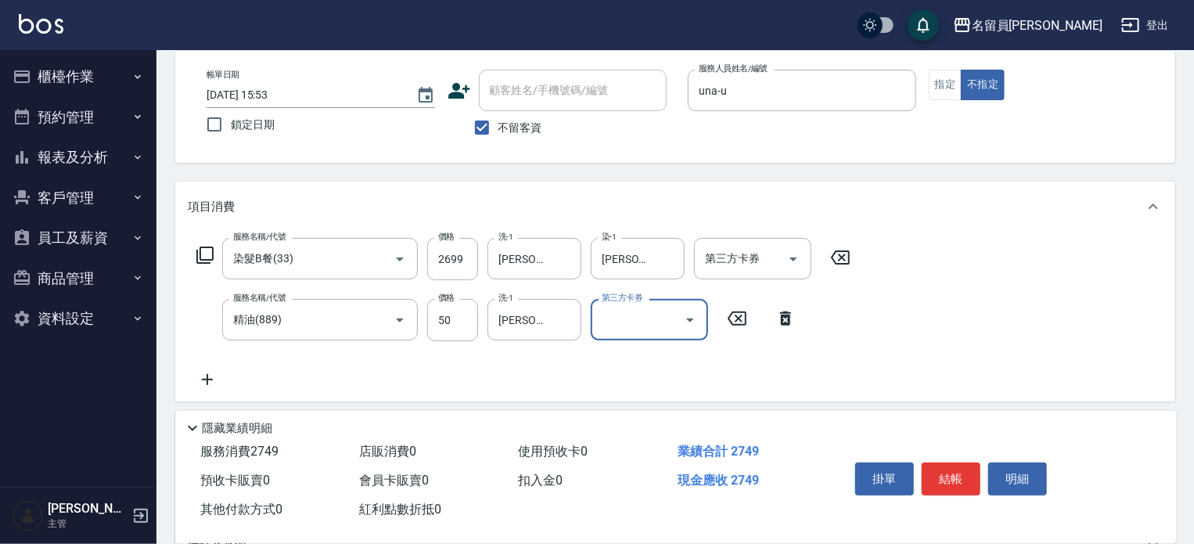
scroll to position [78, 0]
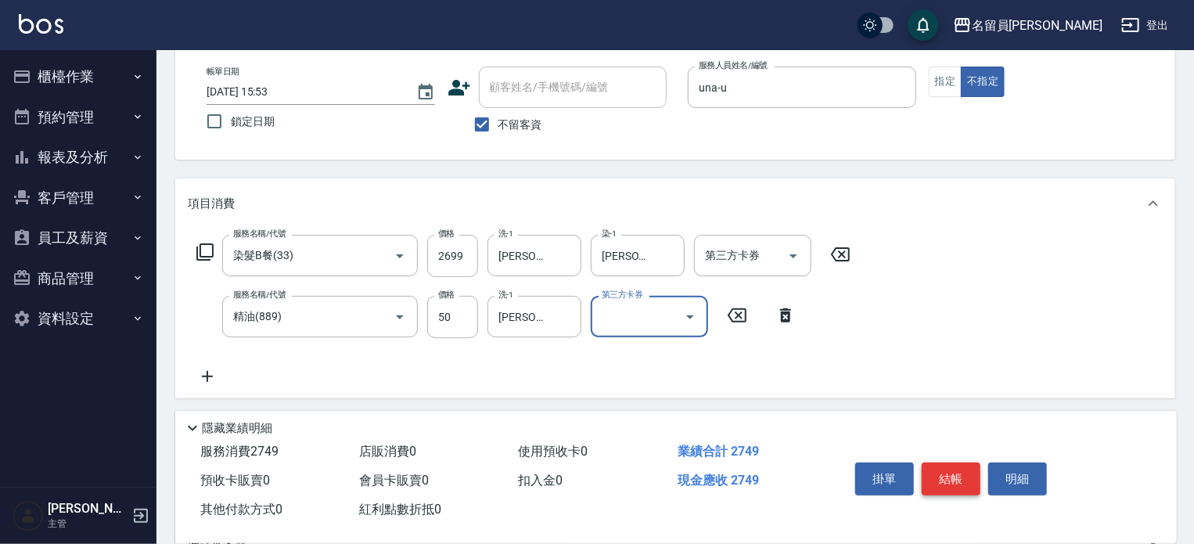
click at [934, 463] on button "結帳" at bounding box center [951, 479] width 59 height 33
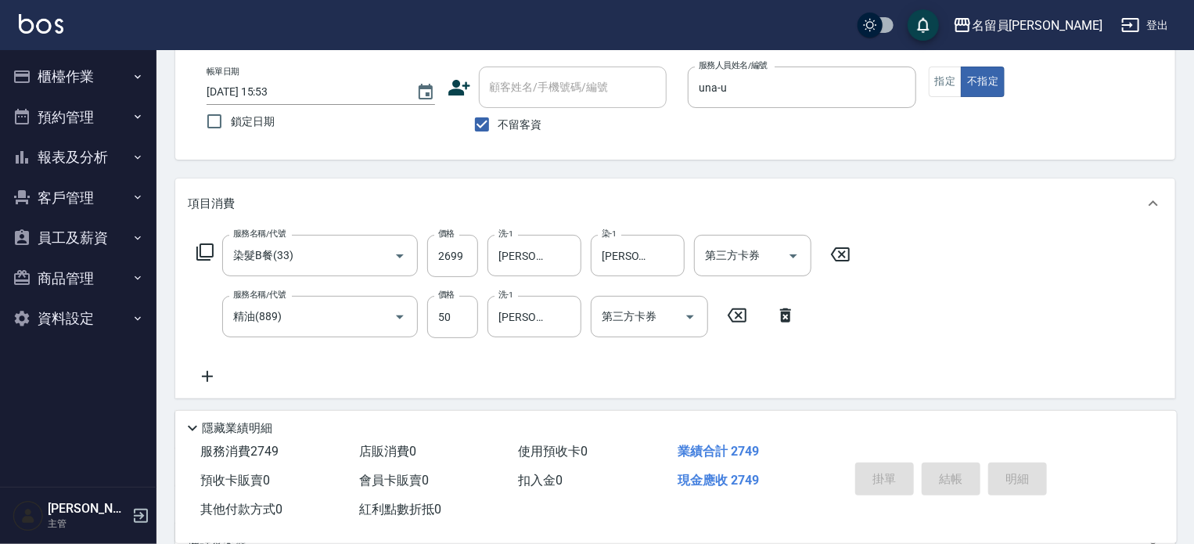
type input "[DATE] 15:54"
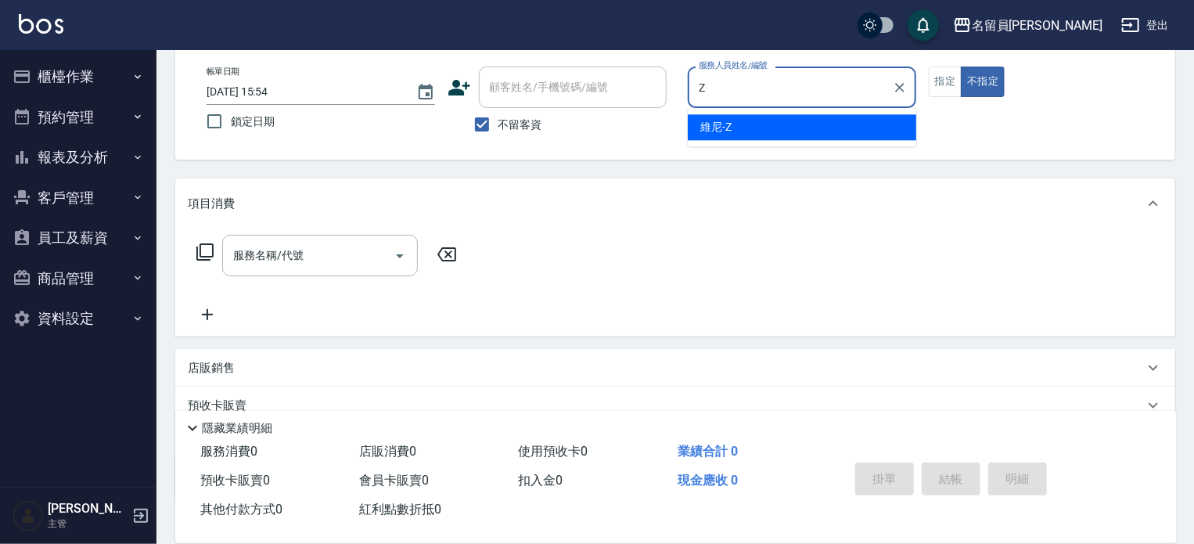
type input "維尼-Z"
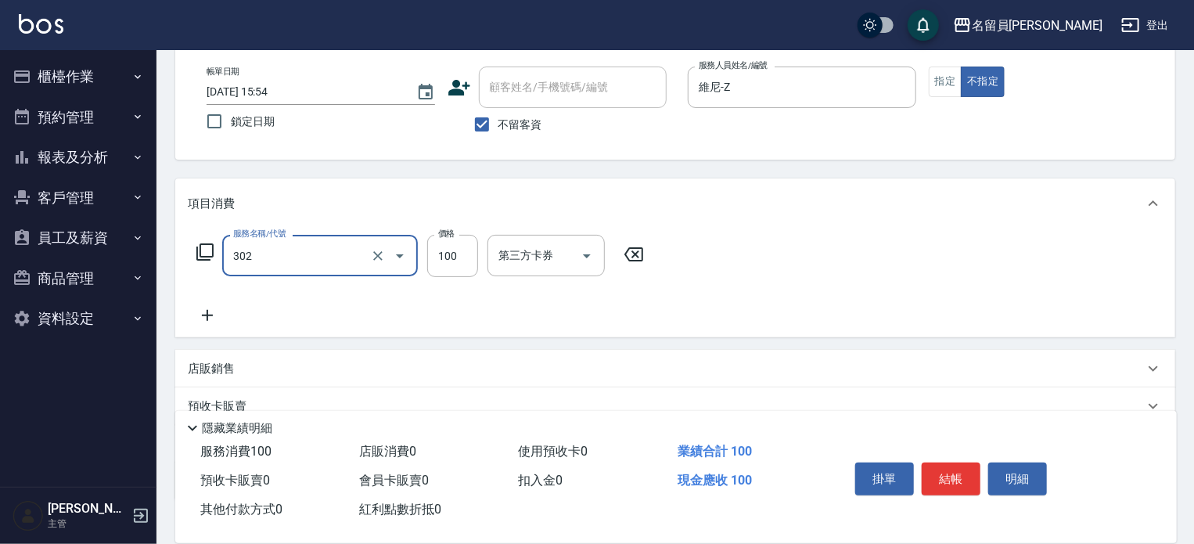
type input "剪髮(302)"
type input "250"
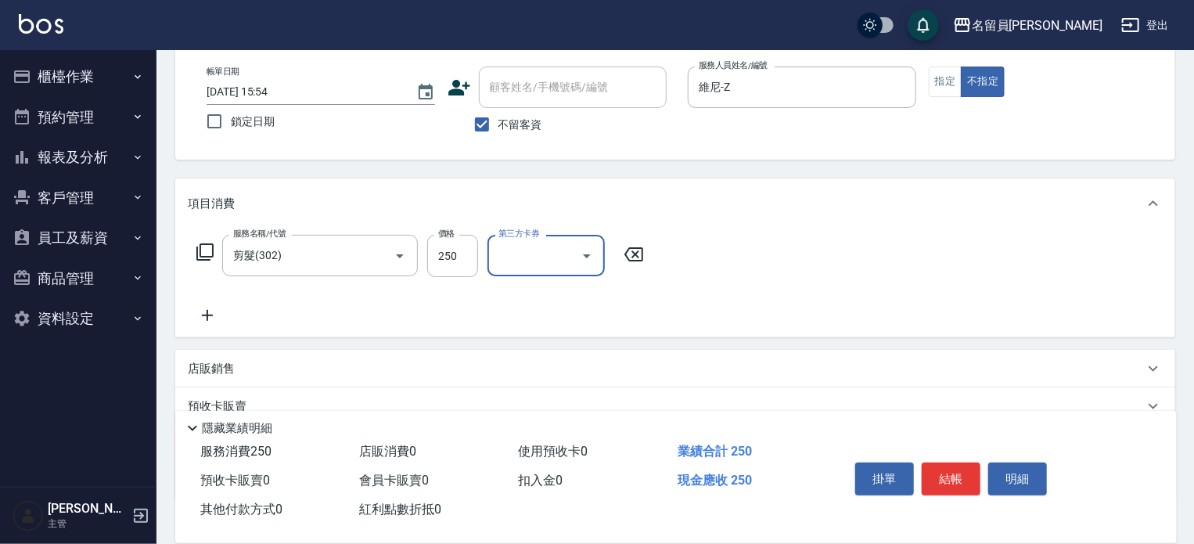
drag, startPoint x: 942, startPoint y: 88, endPoint x: 956, endPoint y: 154, distance: 68.2
click at [942, 87] on button "指定" at bounding box center [946, 82] width 34 height 31
drag, startPoint x: 946, startPoint y: 484, endPoint x: 892, endPoint y: 445, distance: 66.7
click at [945, 483] on button "結帳" at bounding box center [951, 479] width 59 height 33
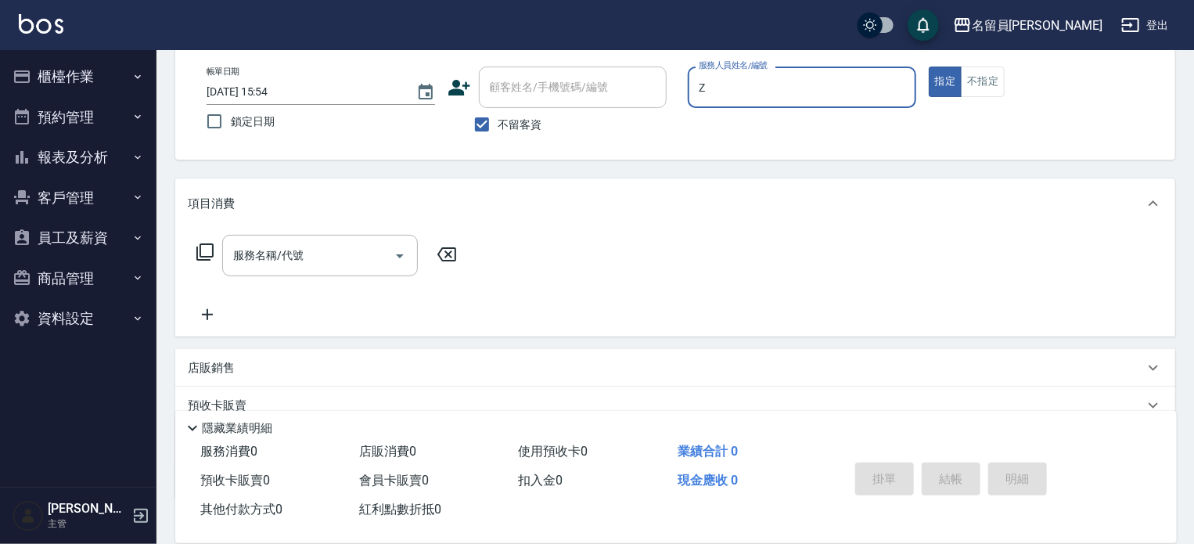
type input "維尼-Z"
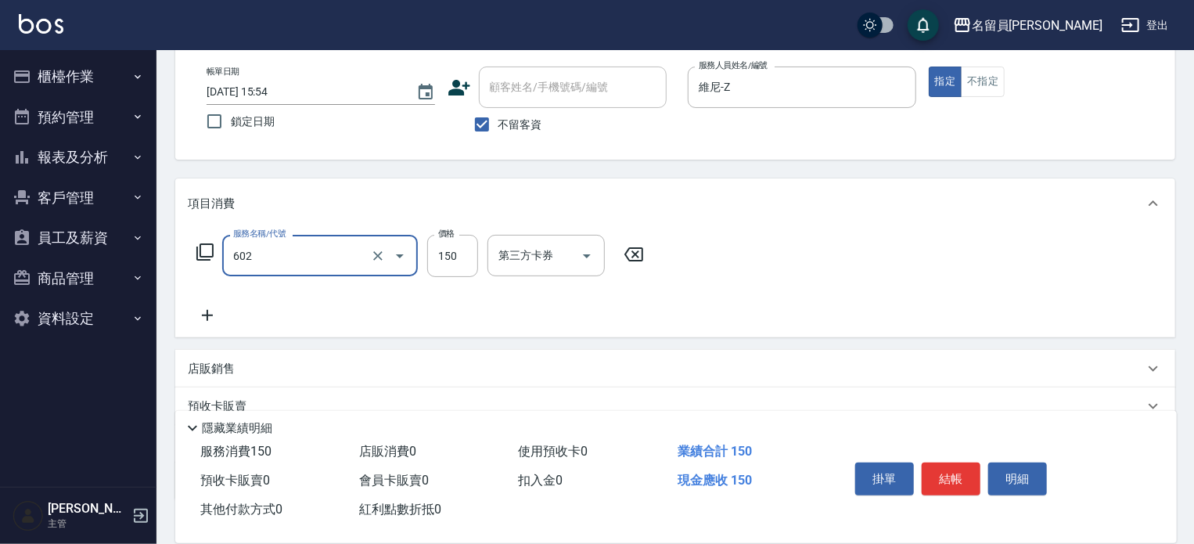
type input "一般洗髮(602)"
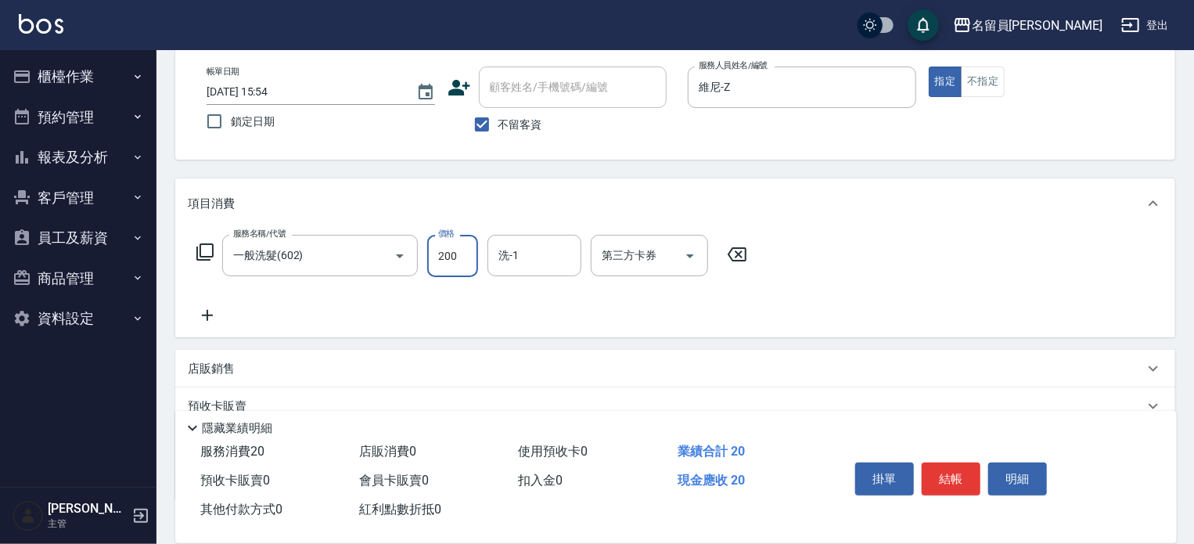
type input "200"
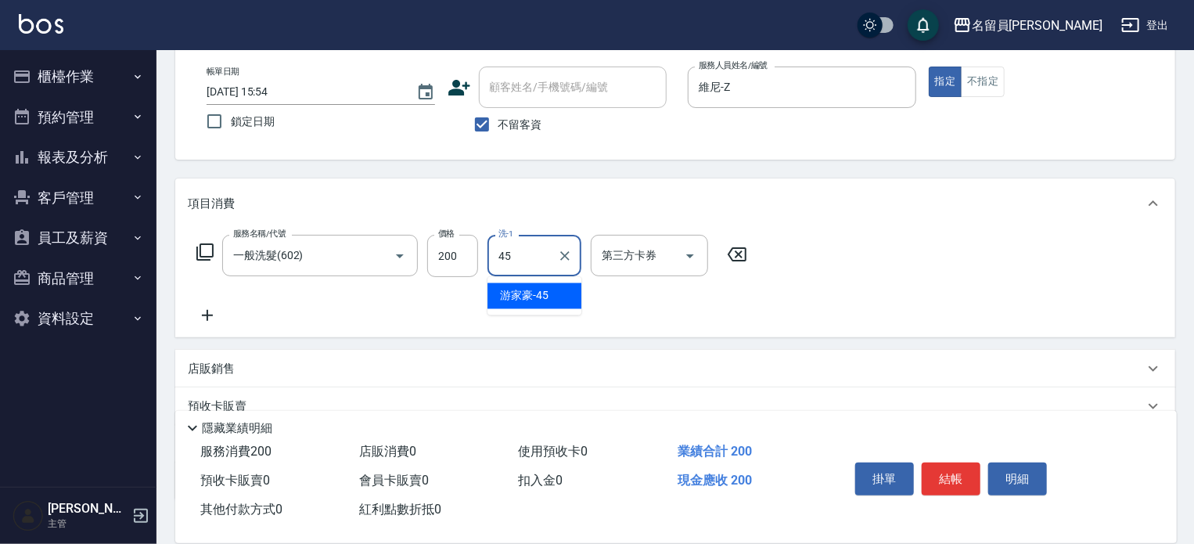
type input "[PERSON_NAME]-45"
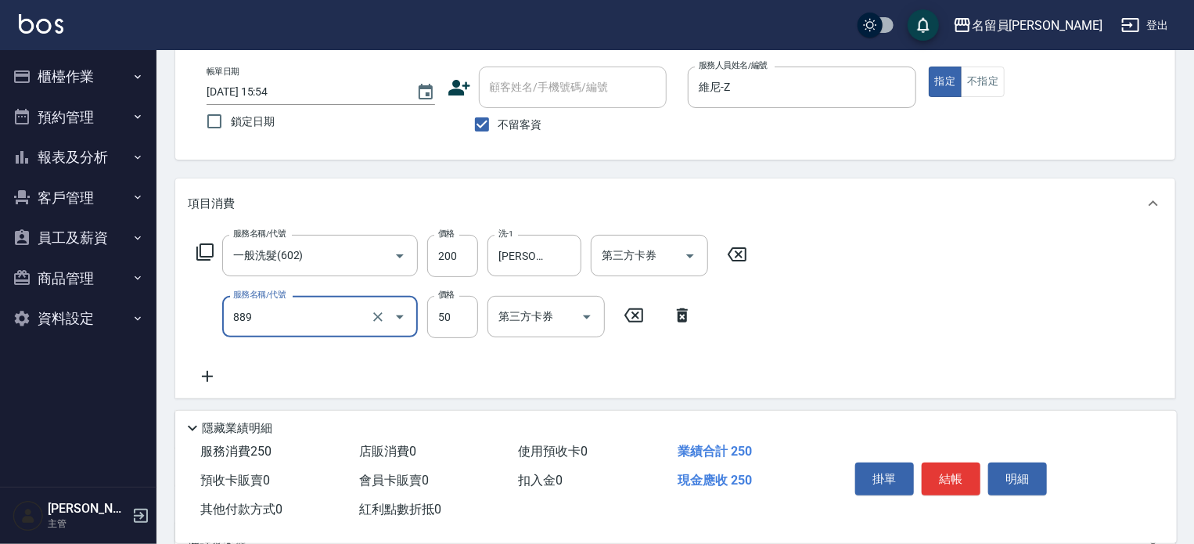
type input "精油(889)"
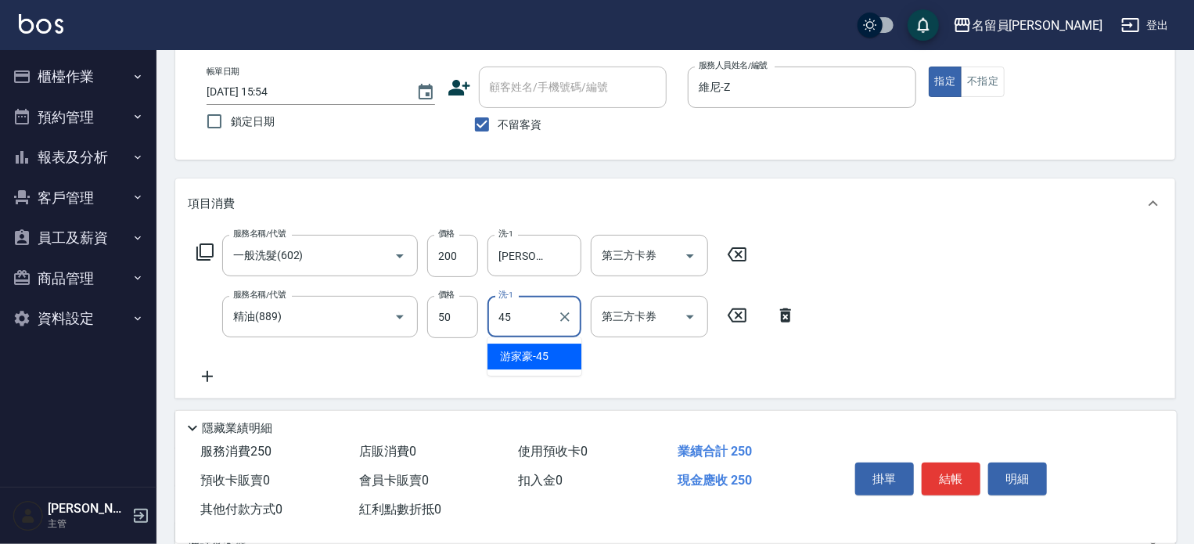
type input "[PERSON_NAME]-45"
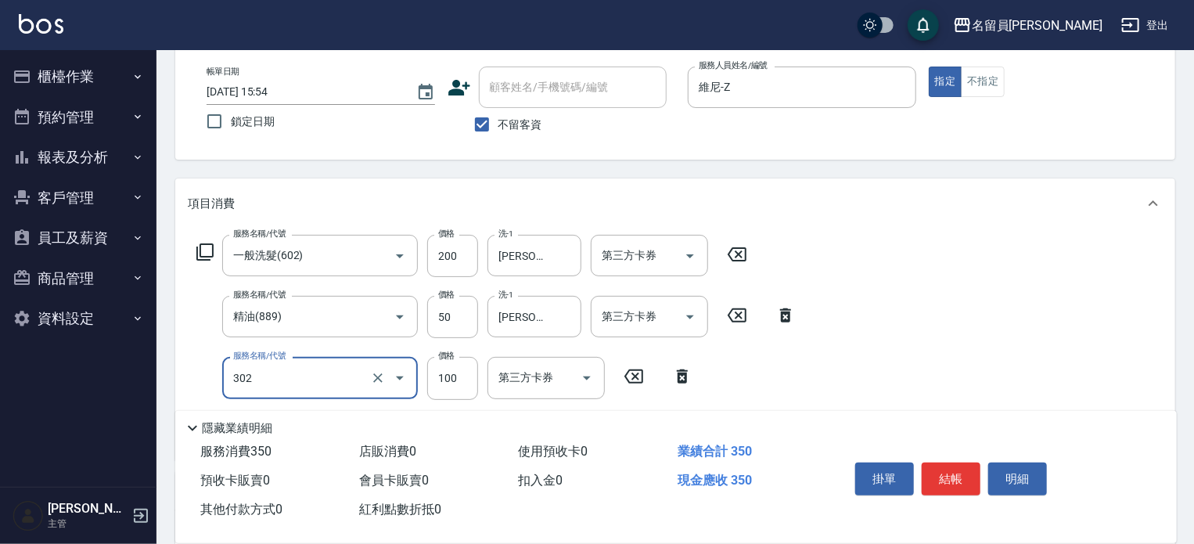
type input "剪髮(302)"
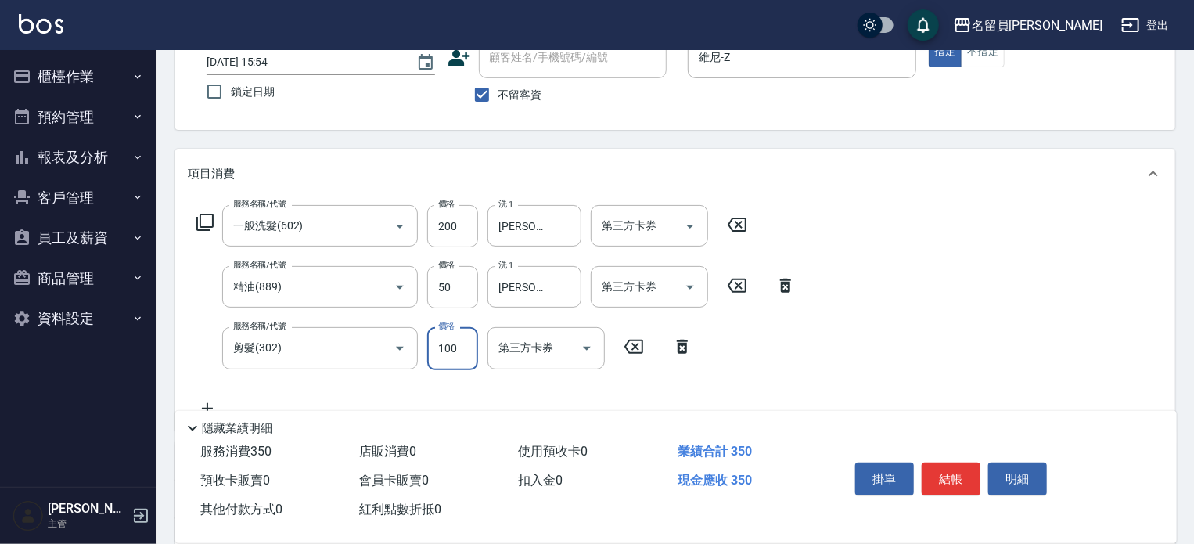
scroll to position [157, 0]
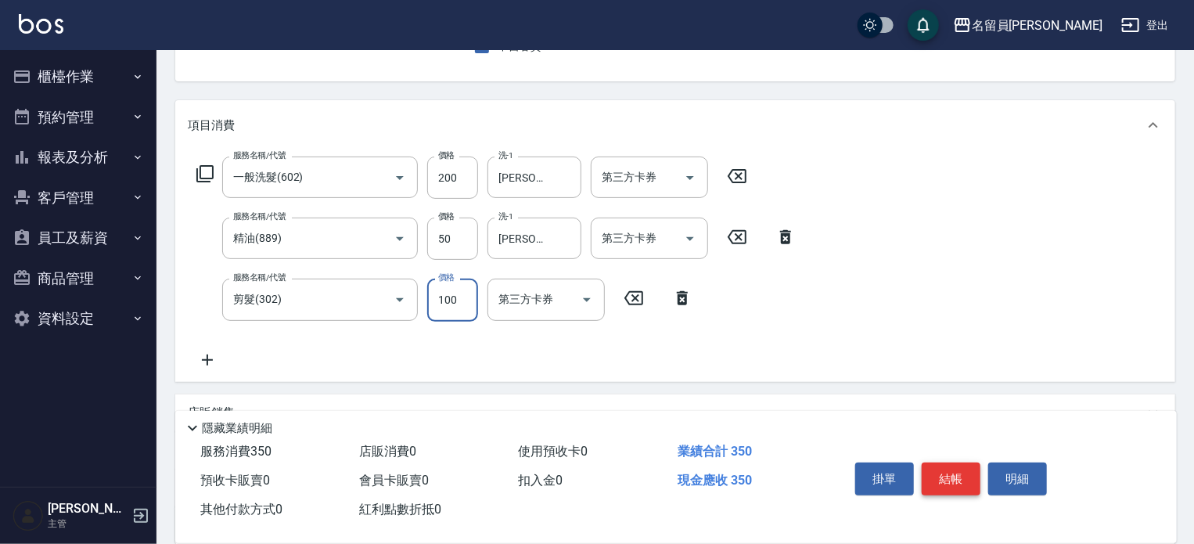
click at [958, 476] on button "結帳" at bounding box center [951, 479] width 59 height 33
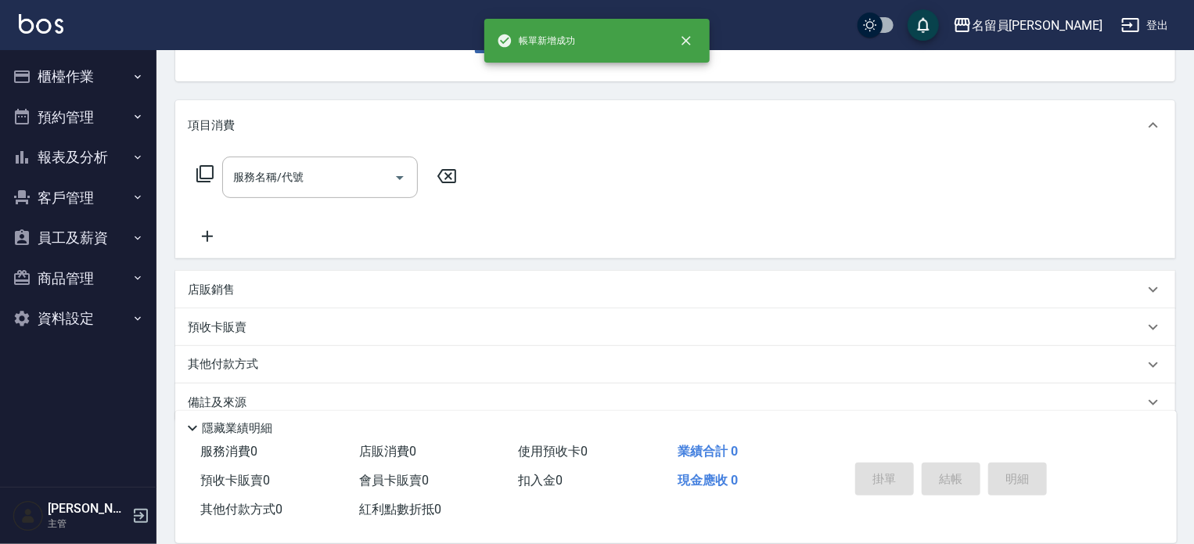
scroll to position [152, 0]
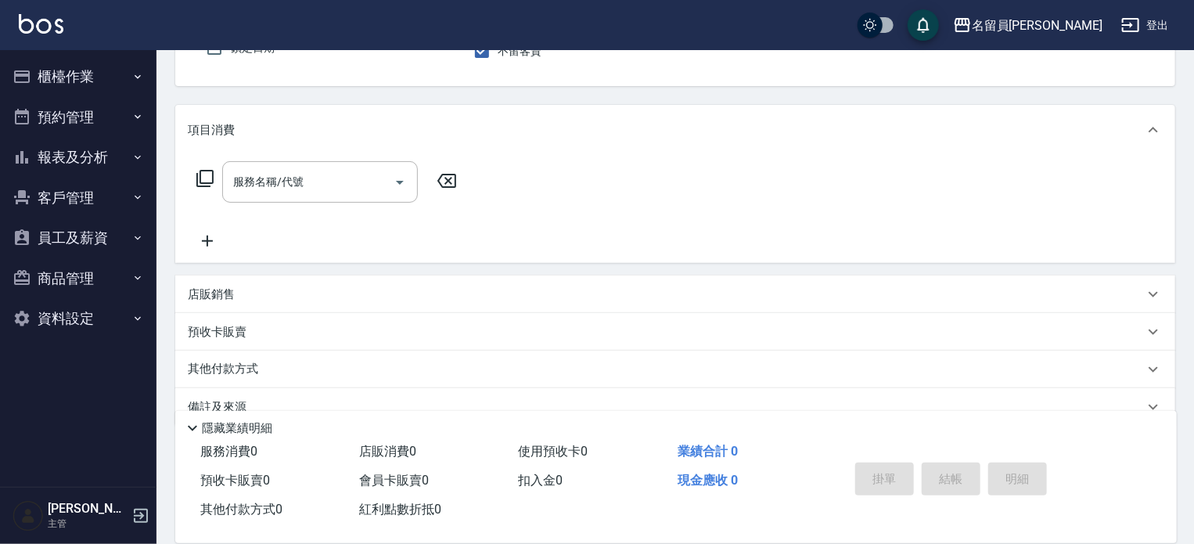
click at [929, 0] on button "指定" at bounding box center [946, 8] width 34 height 31
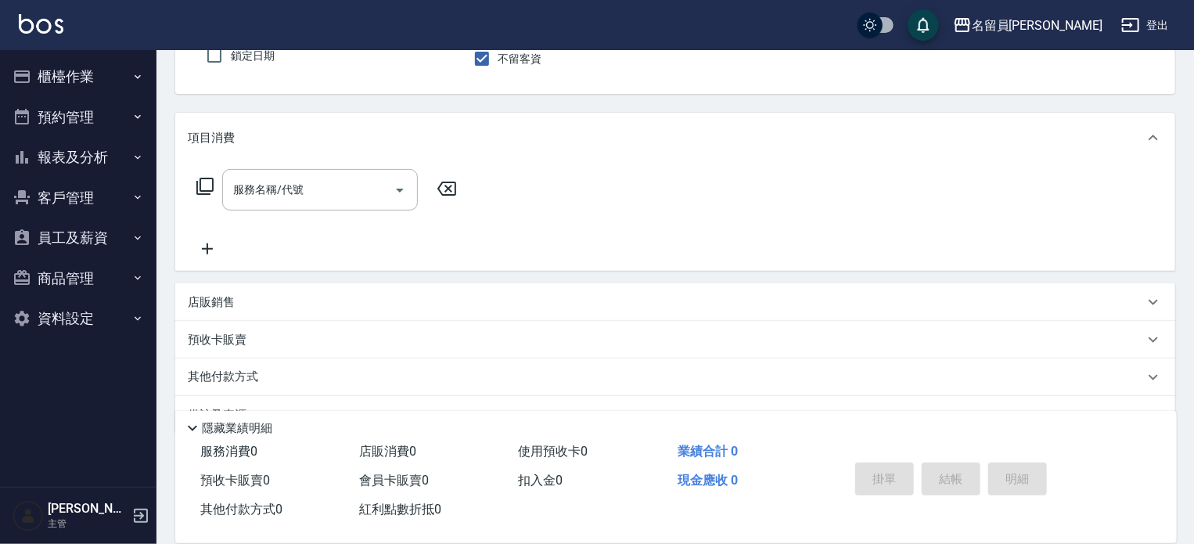
scroll to position [0, 0]
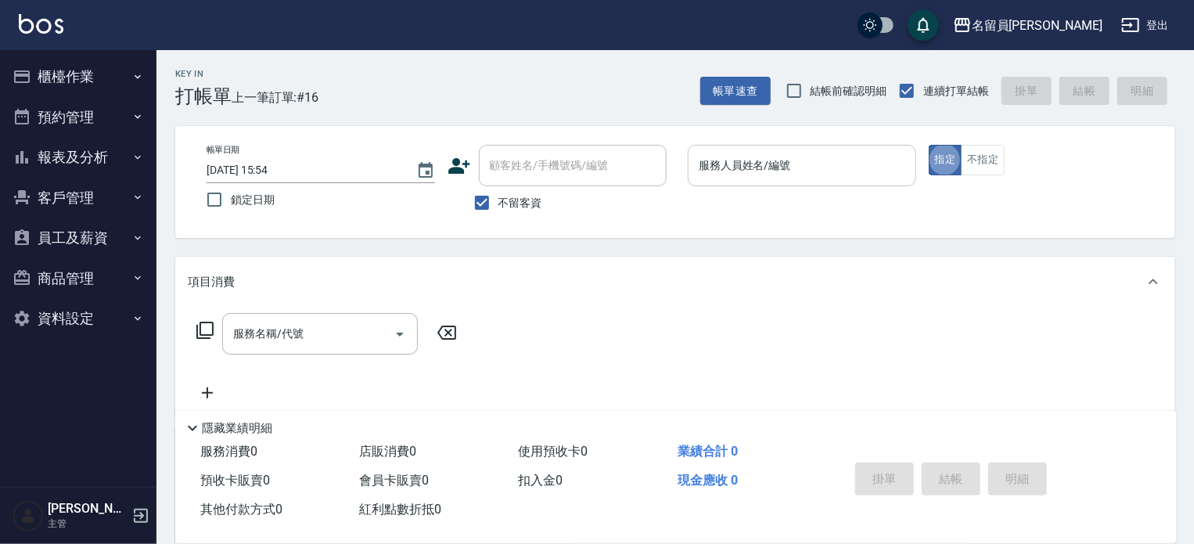
click at [794, 159] on input "服務人員姓名/編號" at bounding box center [802, 165] width 214 height 27
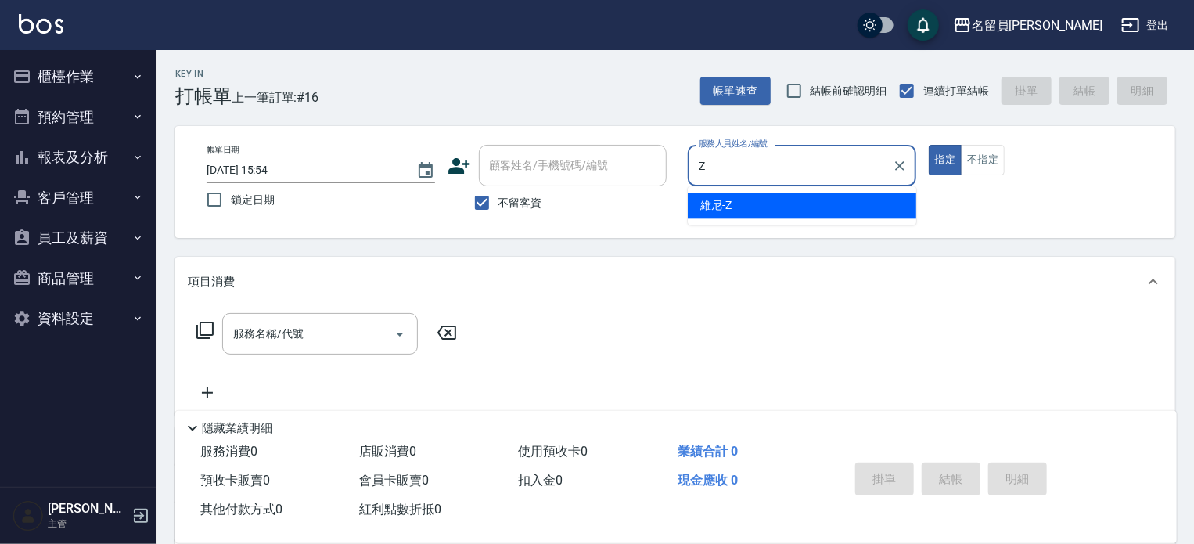
type input "維尼-Z"
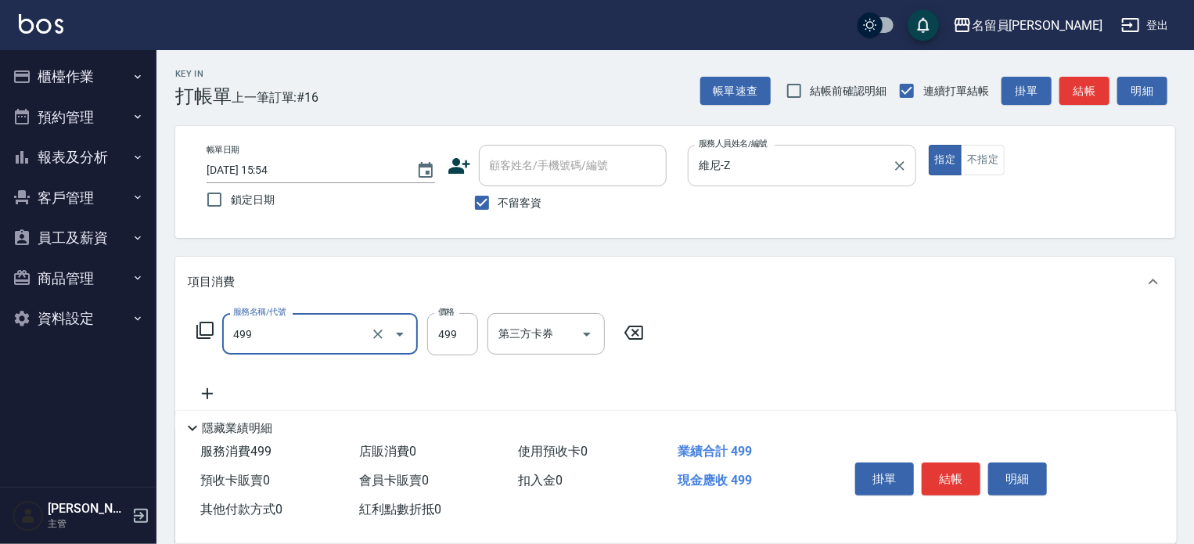
type input "去角質洗髮(499)"
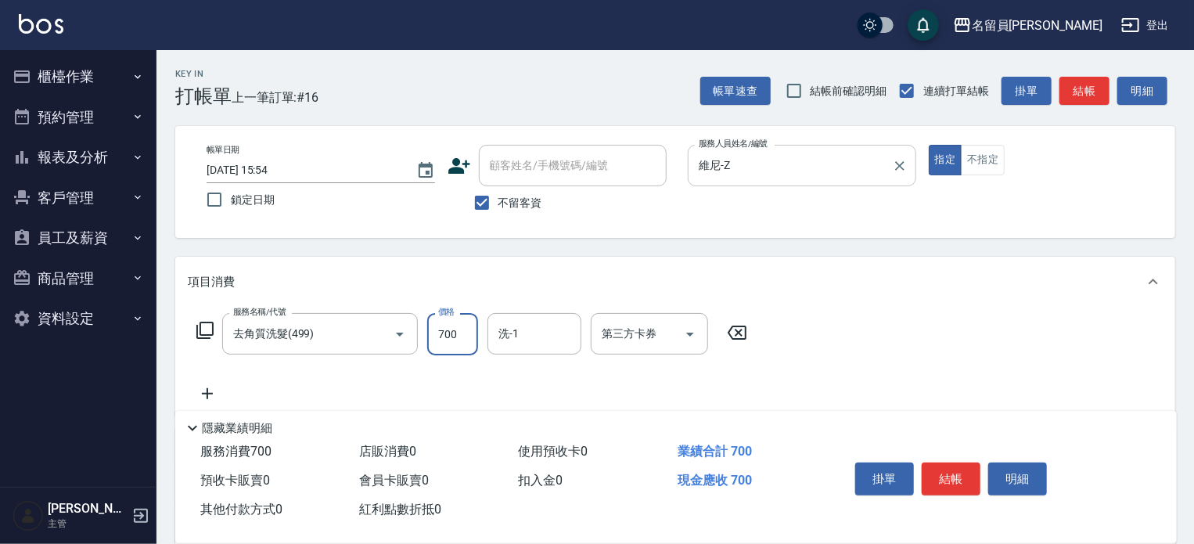
type input "700"
type input "[PERSON_NAME]-45"
click at [960, 456] on div "掛單 結帳 明細" at bounding box center [951, 480] width 204 height 49
click at [956, 456] on div "掛單 結帳 明細" at bounding box center [951, 480] width 204 height 49
click at [952, 456] on div "掛單 結帳 明細" at bounding box center [951, 480] width 204 height 49
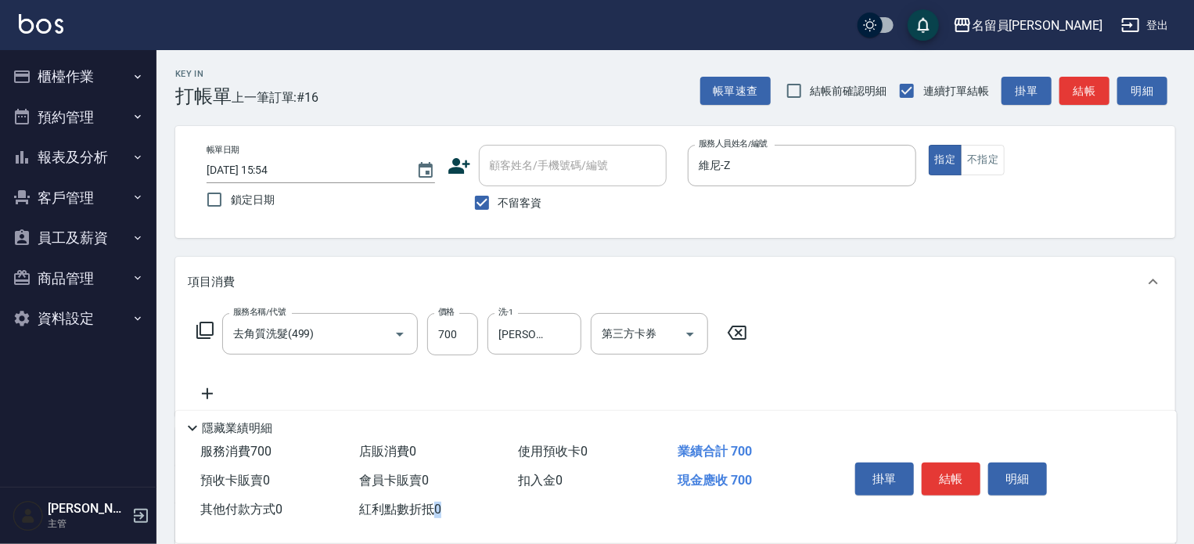
click at [952, 456] on div "掛單 結帳 明細" at bounding box center [951, 480] width 204 height 49
click at [963, 469] on button "結帳" at bounding box center [951, 479] width 59 height 33
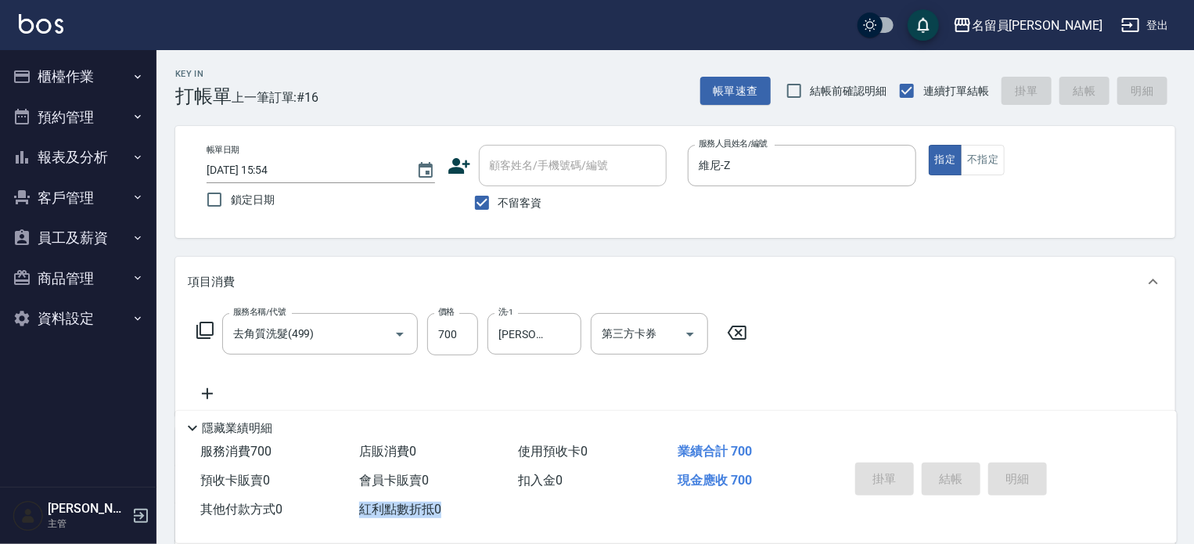
type input "[DATE] 15:55"
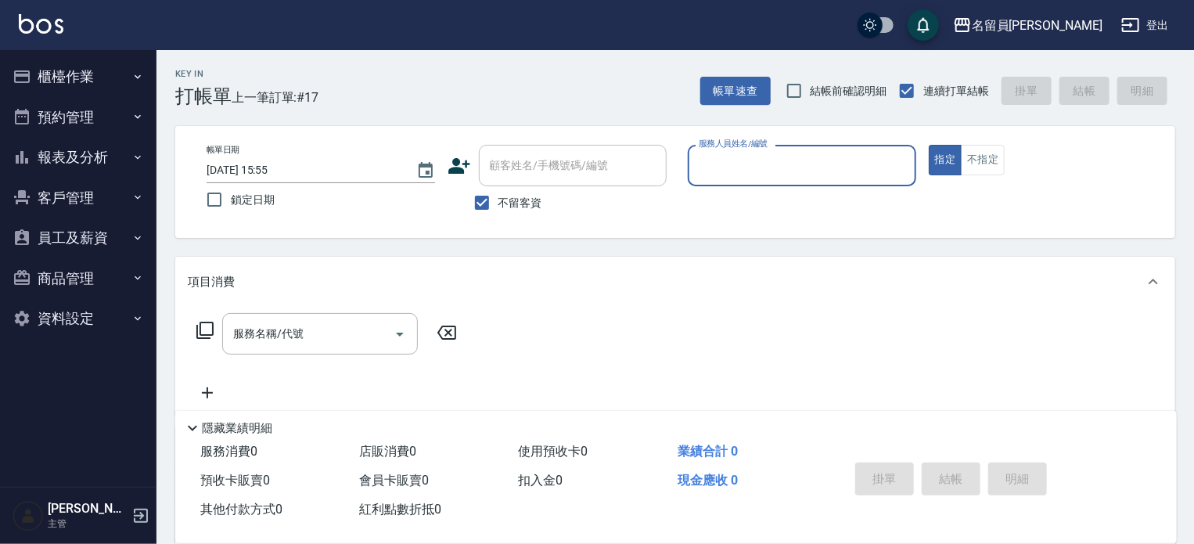
type input "ㄈ"
type input "維尼-Z"
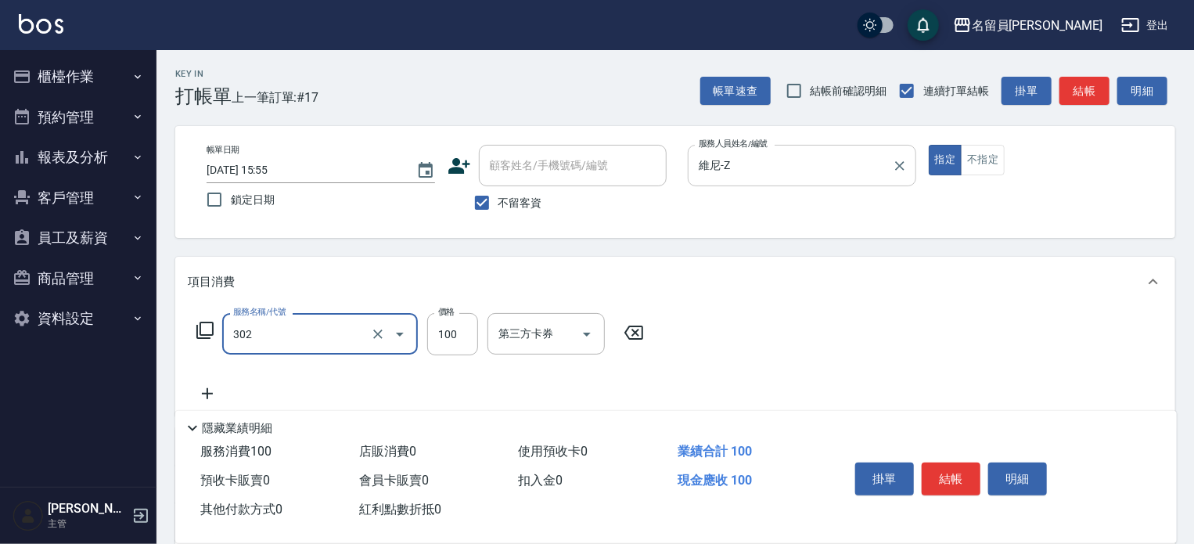
type input "剪髮(302)"
click at [953, 481] on button "結帳" at bounding box center [951, 479] width 59 height 33
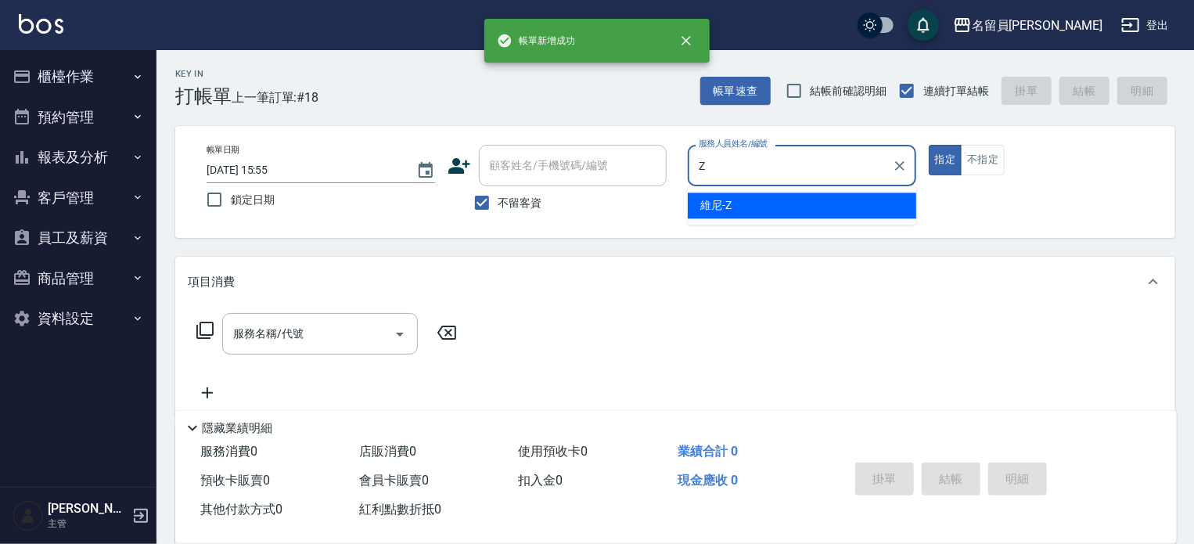
type input "維尼-Z"
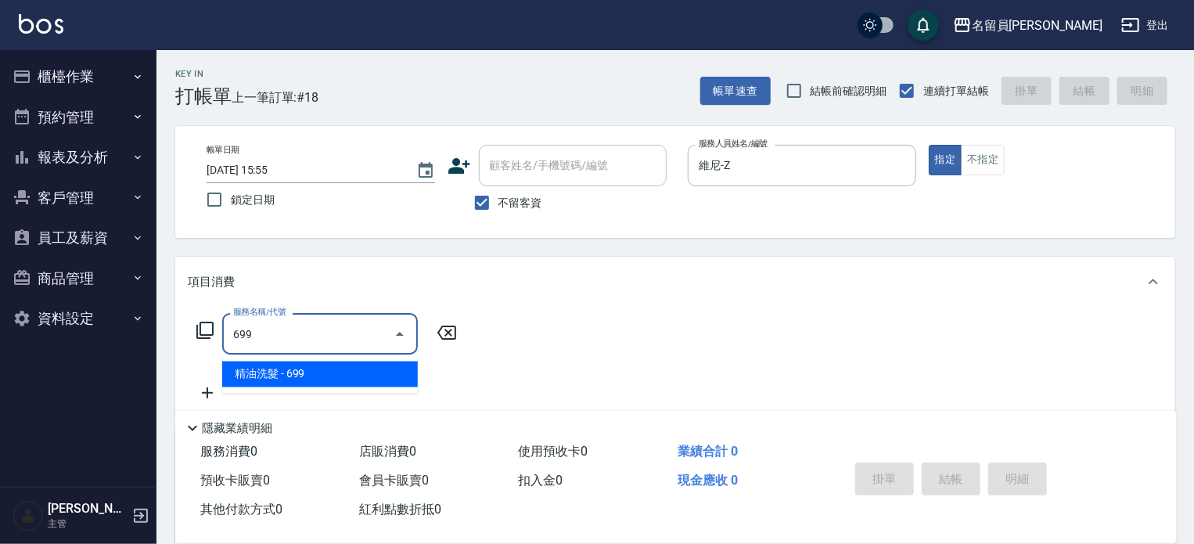
type input "精油洗髮(699)"
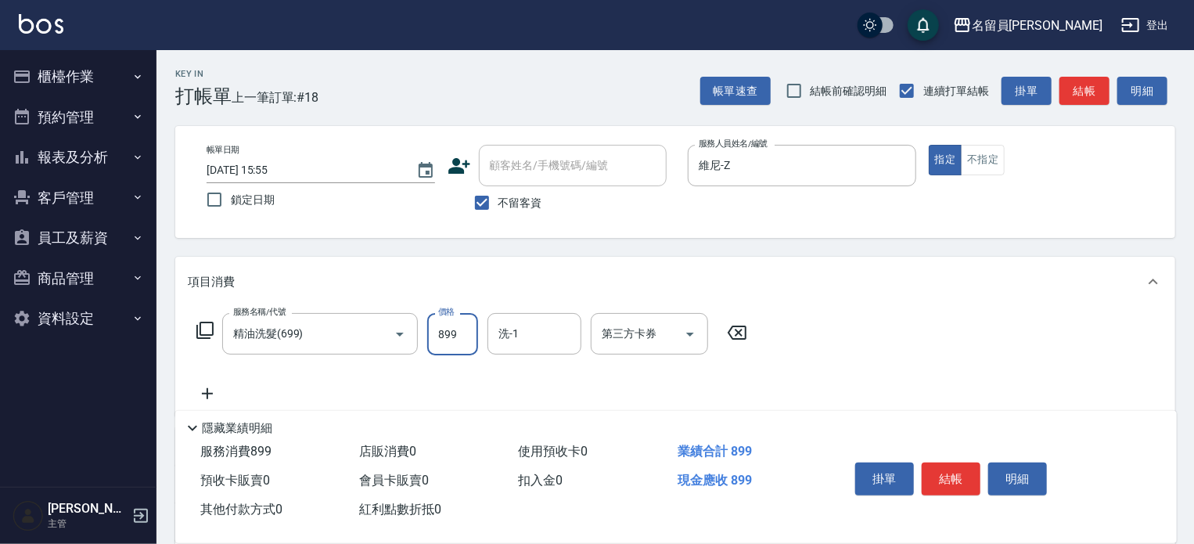
type input "899"
type input "[PERSON_NAME]-45"
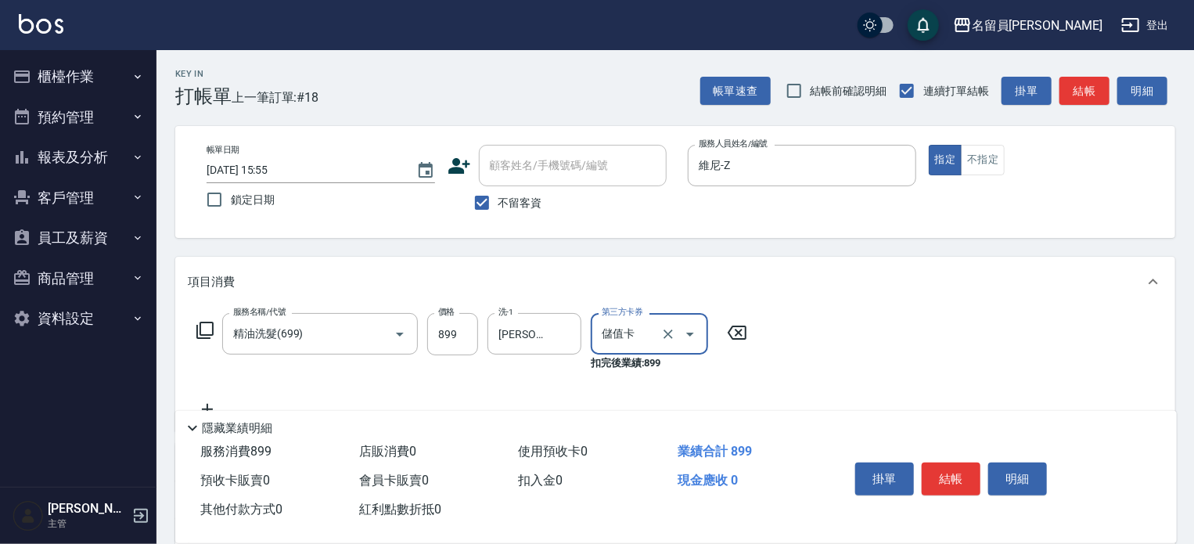
type input "儲值卡"
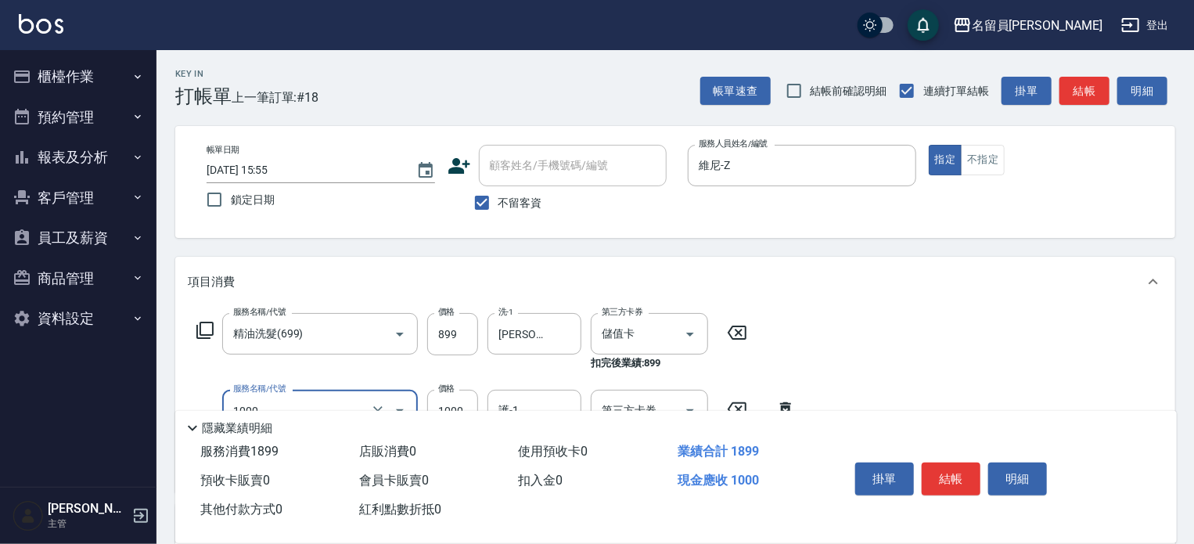
type input "酵素護髮(1000)"
type input "[PERSON_NAME]-45"
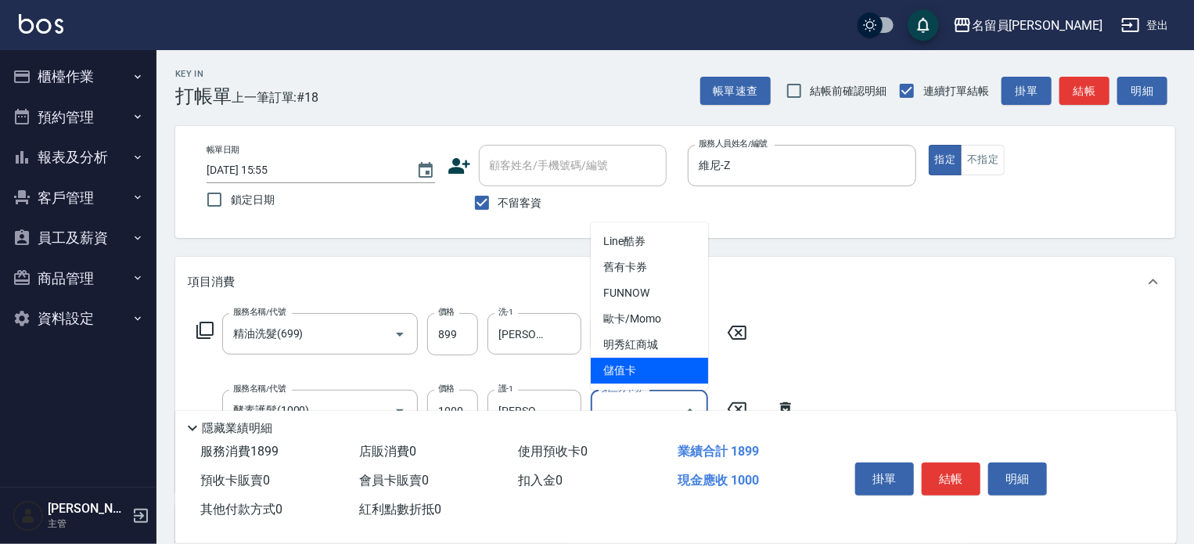
type input "儲值卡"
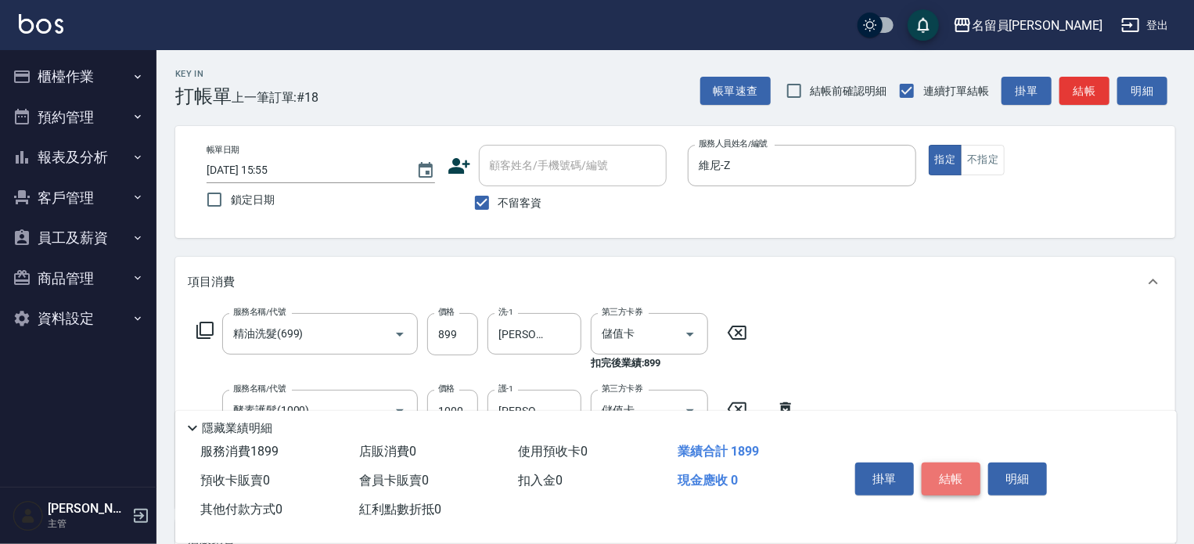
click at [945, 482] on button "結帳" at bounding box center [951, 479] width 59 height 33
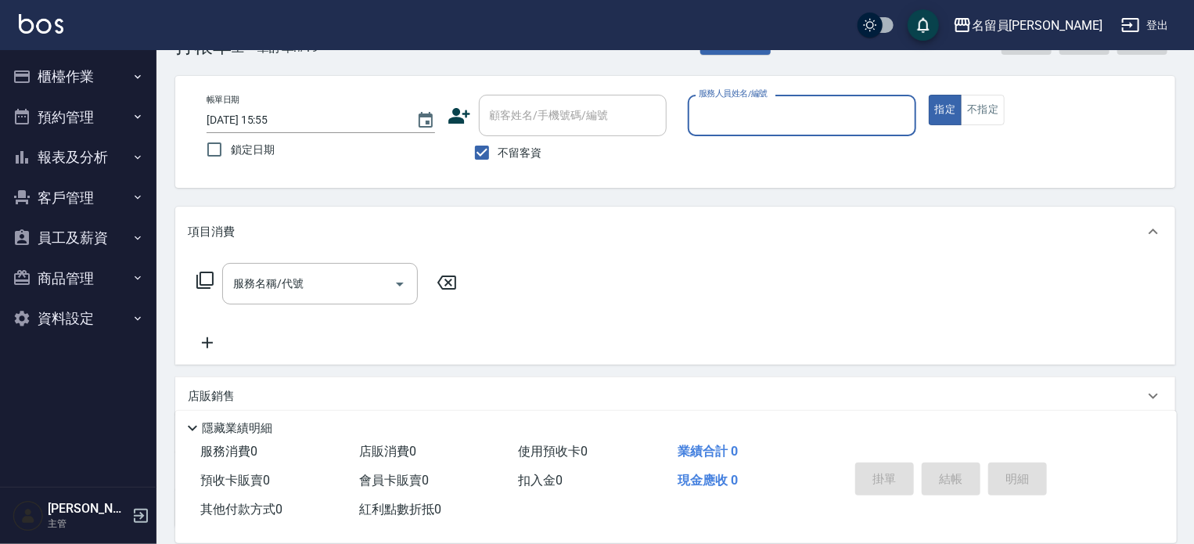
scroll to position [157, 0]
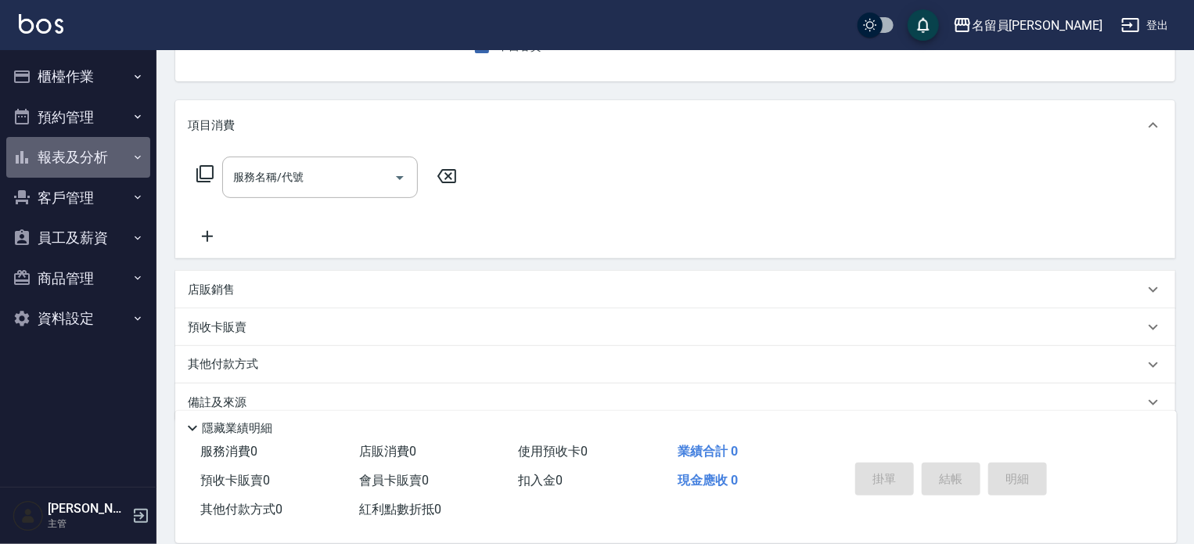
click at [92, 167] on button "報表及分析" at bounding box center [78, 157] width 144 height 41
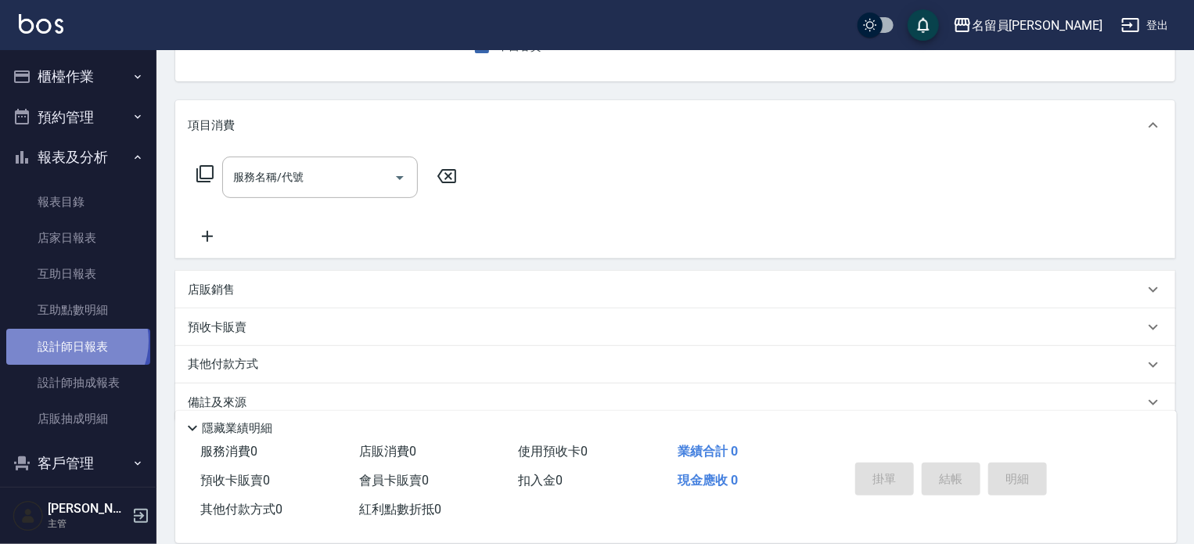
click at [75, 340] on link "設計師日報表" at bounding box center [78, 347] width 144 height 36
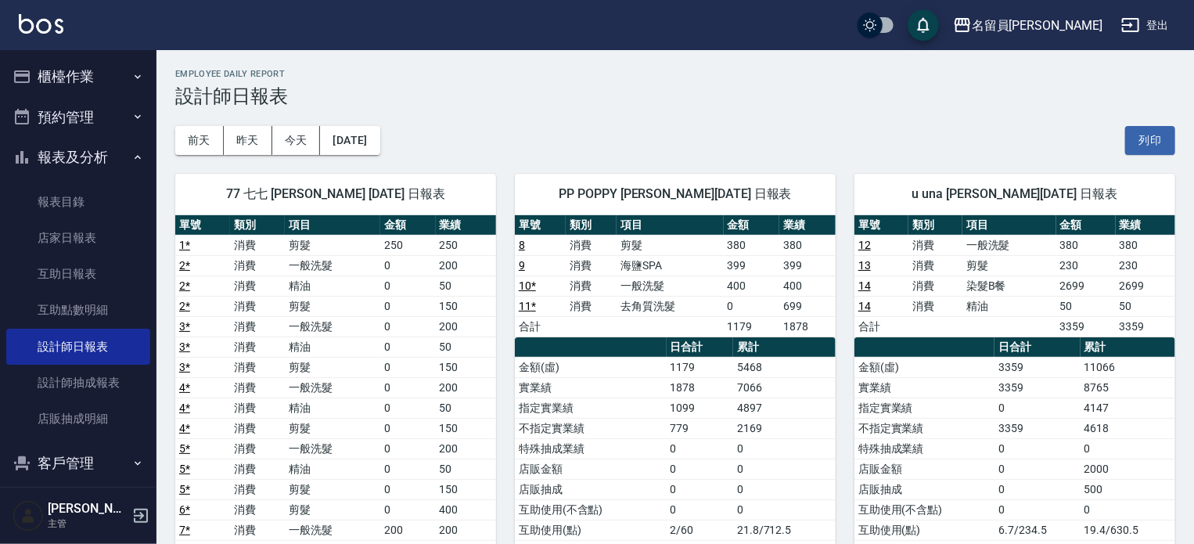
click at [59, 74] on button "櫃檯作業" at bounding box center [78, 76] width 144 height 41
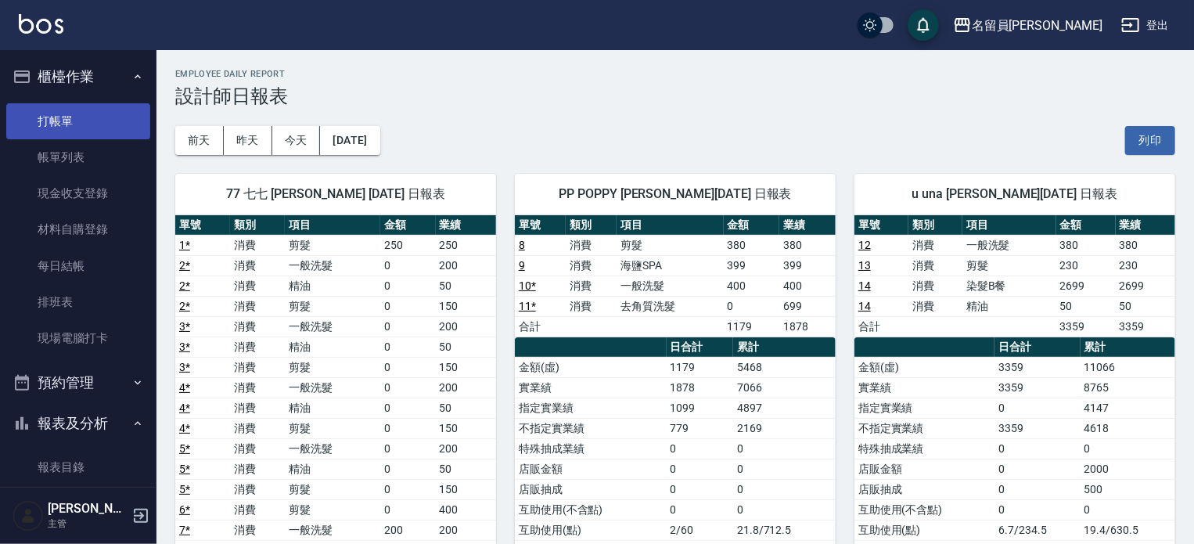
click at [115, 115] on link "打帳單" at bounding box center [78, 121] width 144 height 36
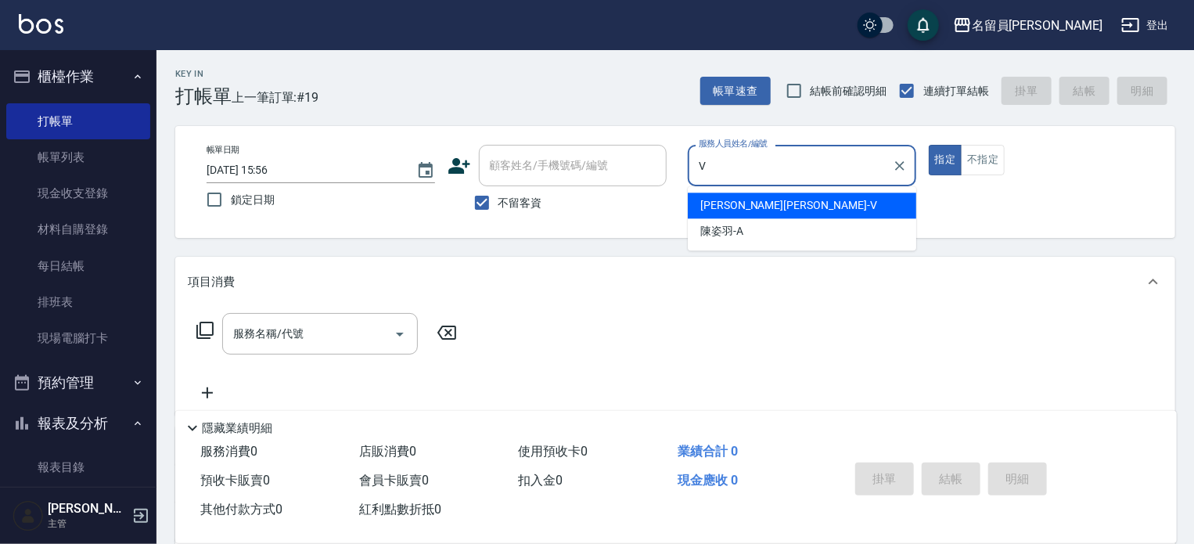
type input "[PERSON_NAME][PERSON_NAME]-V"
type button "true"
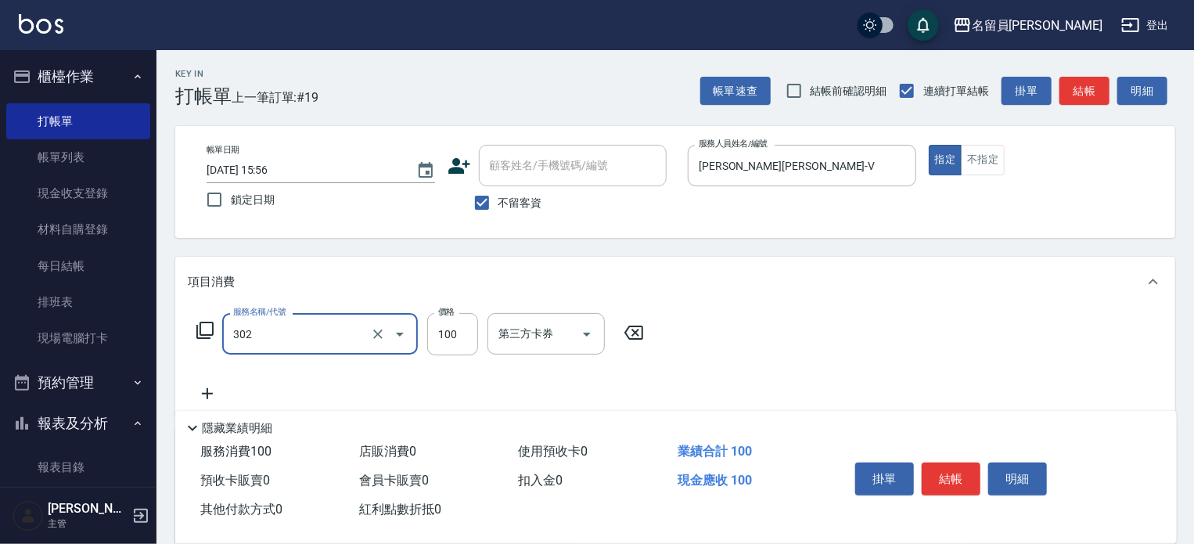
type input "剪髮(302)"
type input "350"
click at [933, 463] on button "結帳" at bounding box center [951, 479] width 59 height 33
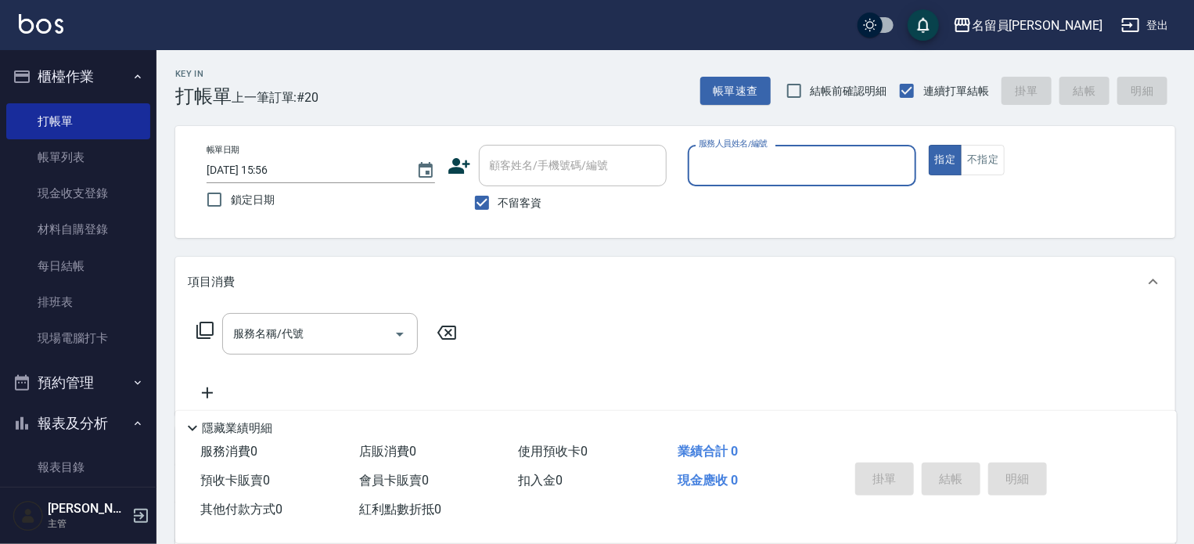
type input "Z"
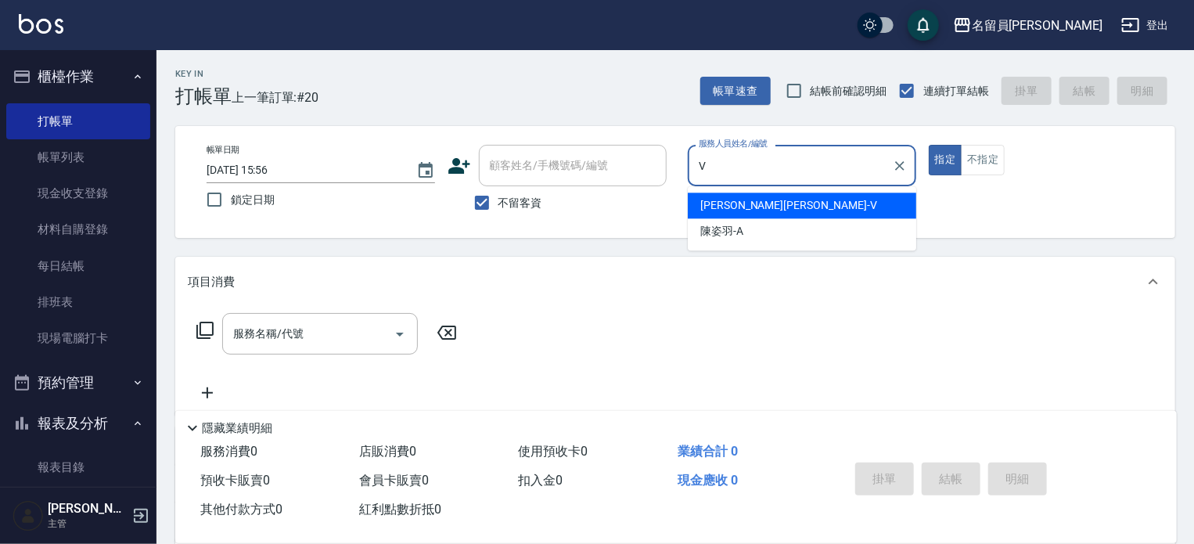
type input "[PERSON_NAME][PERSON_NAME]-V"
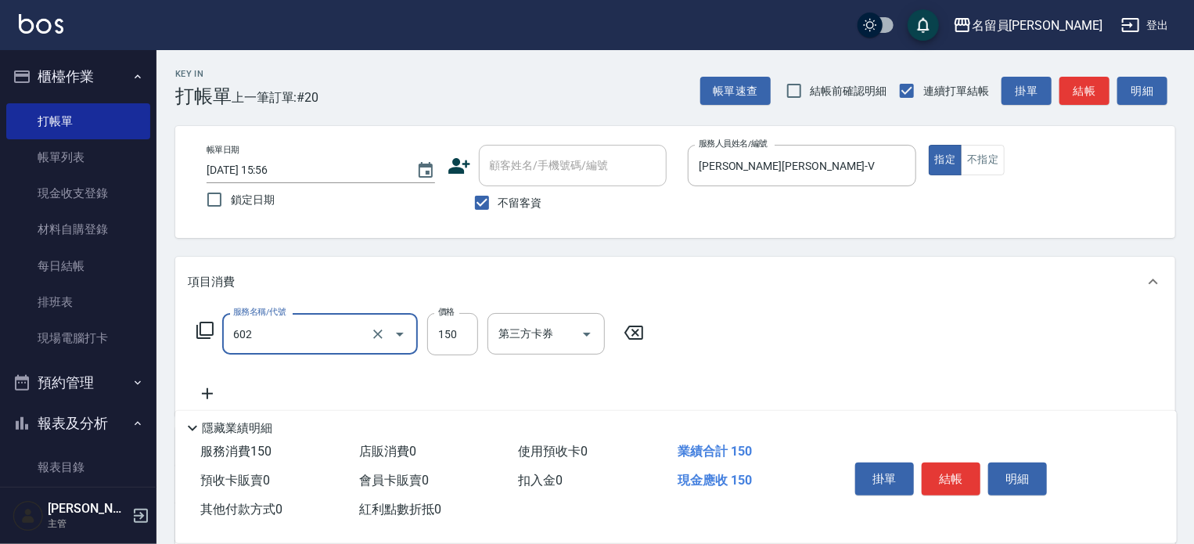
type input "一般洗髮(602)"
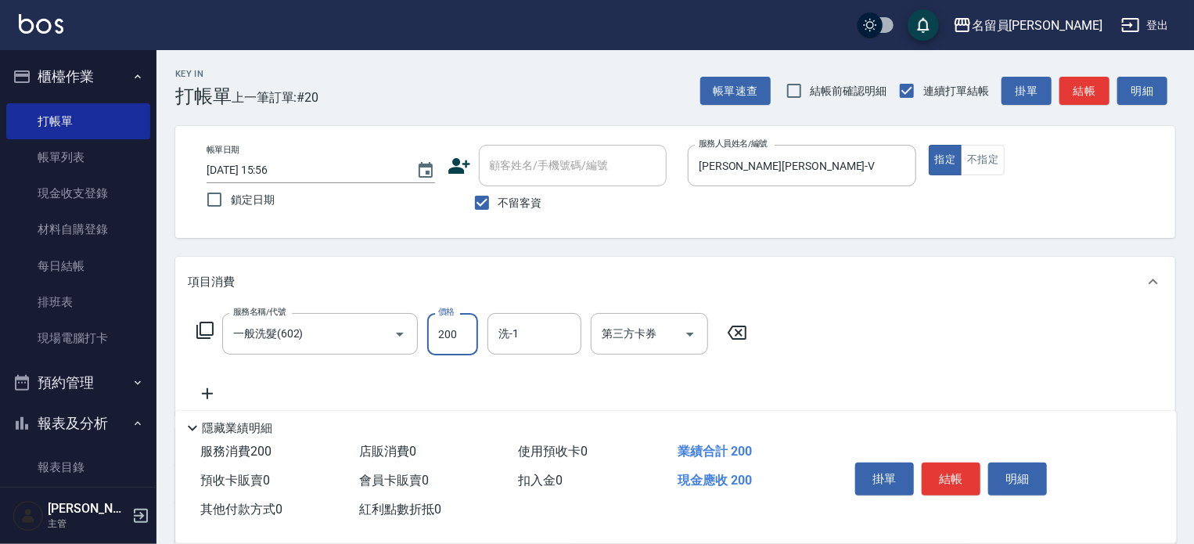
type input "200"
type input "[PERSON_NAME]-15"
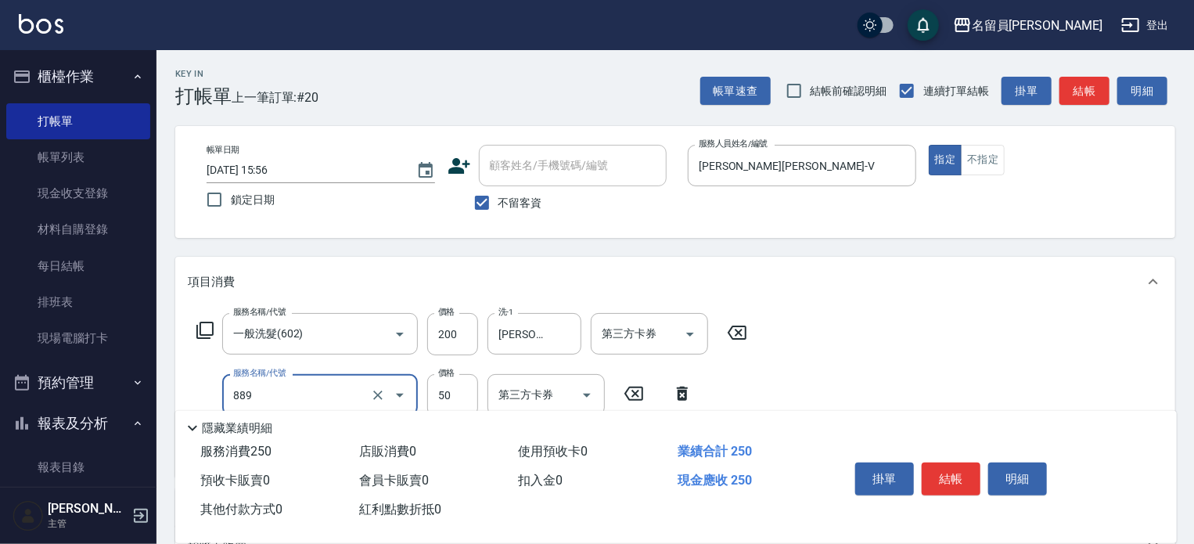
type input "精油(889)"
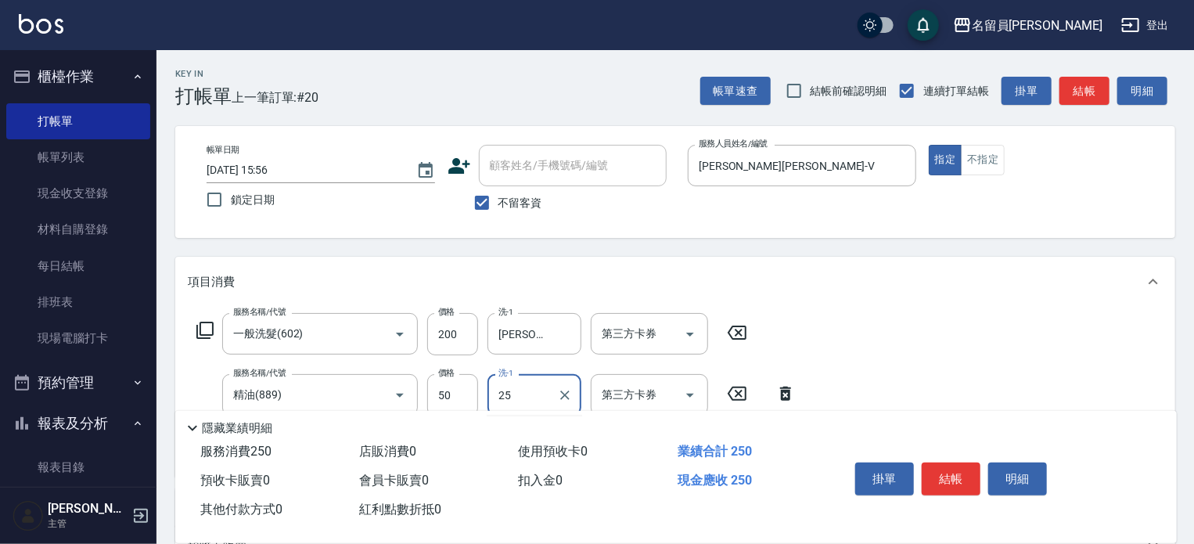
type input "2"
type input "[PERSON_NAME]-15"
type input "剪髮(302)"
type input "300"
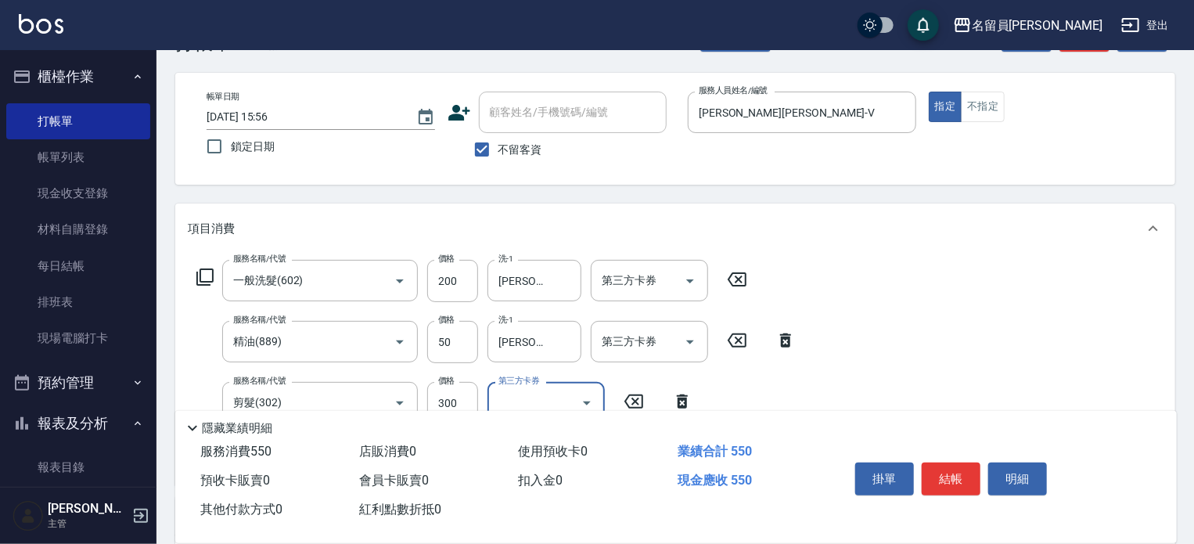
scroll to position [78, 0]
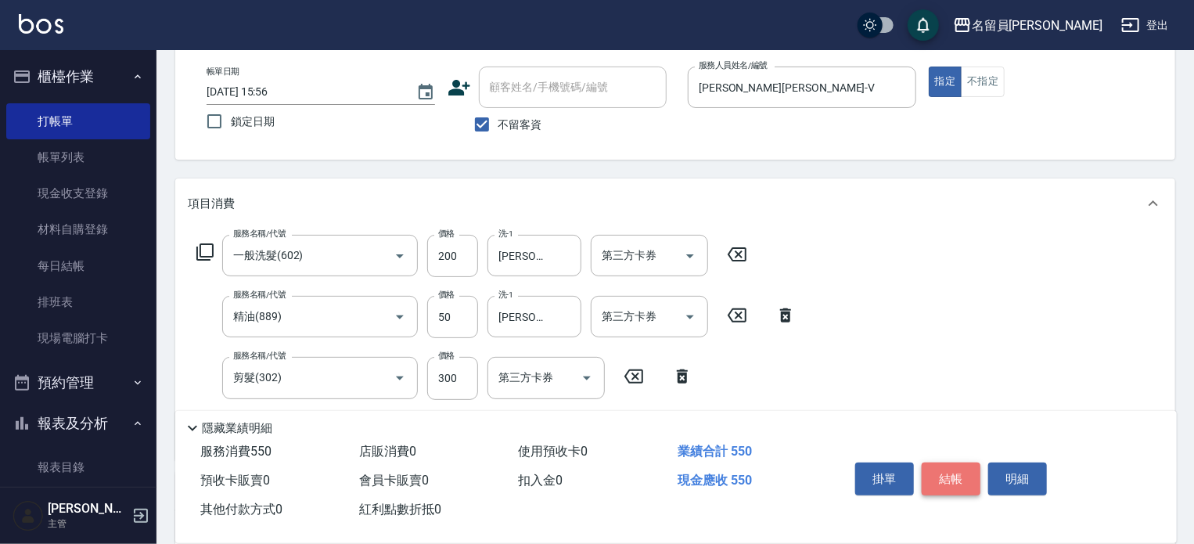
click at [952, 487] on button "結帳" at bounding box center [951, 479] width 59 height 33
click at [957, 476] on button "結帳" at bounding box center [951, 479] width 59 height 33
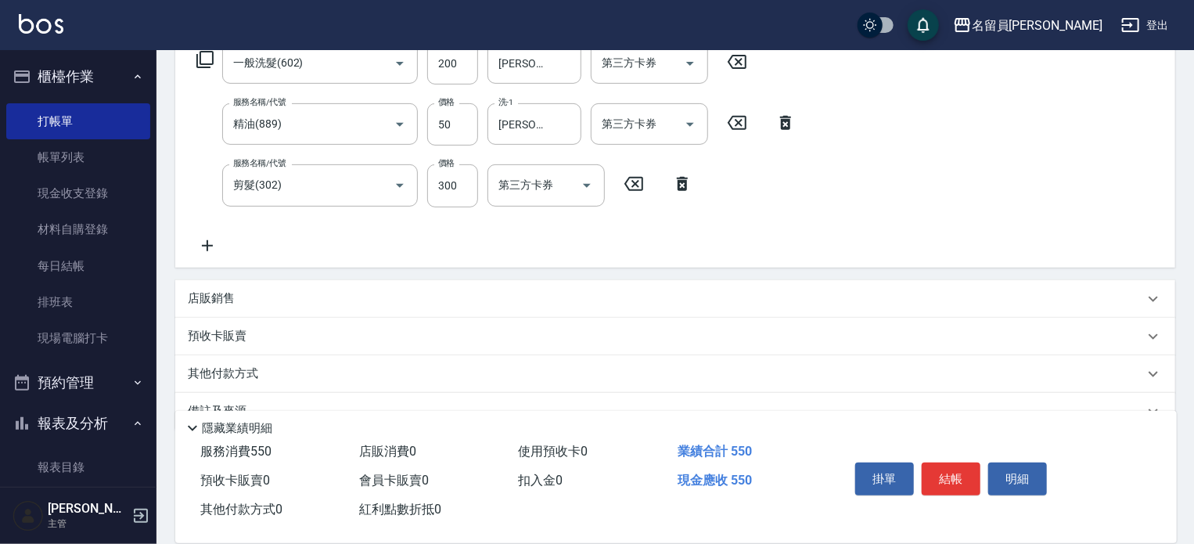
scroll to position [305, 0]
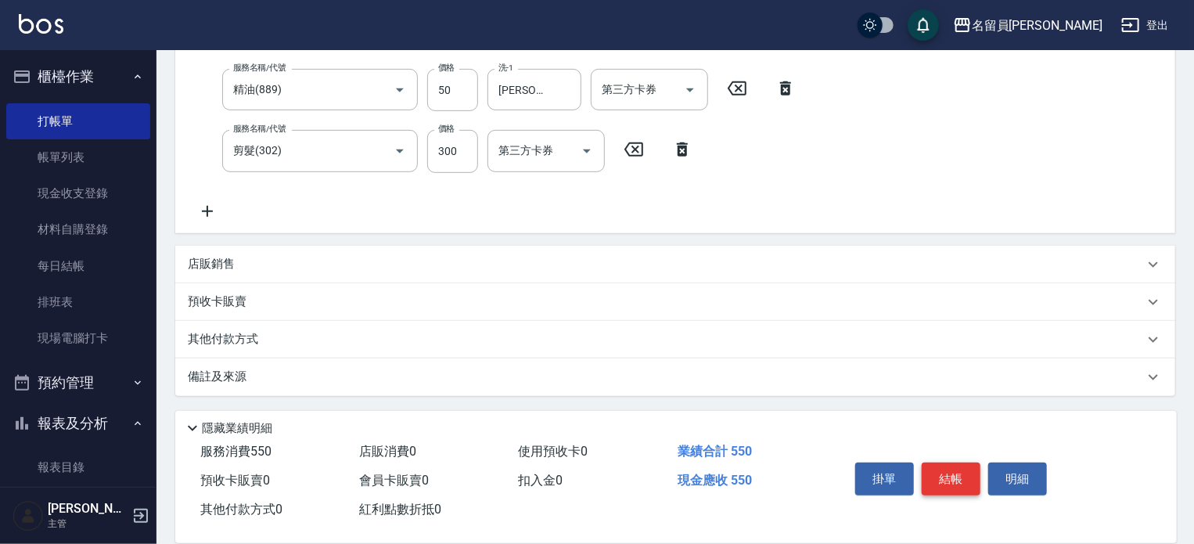
click at [965, 466] on button "結帳" at bounding box center [951, 479] width 59 height 33
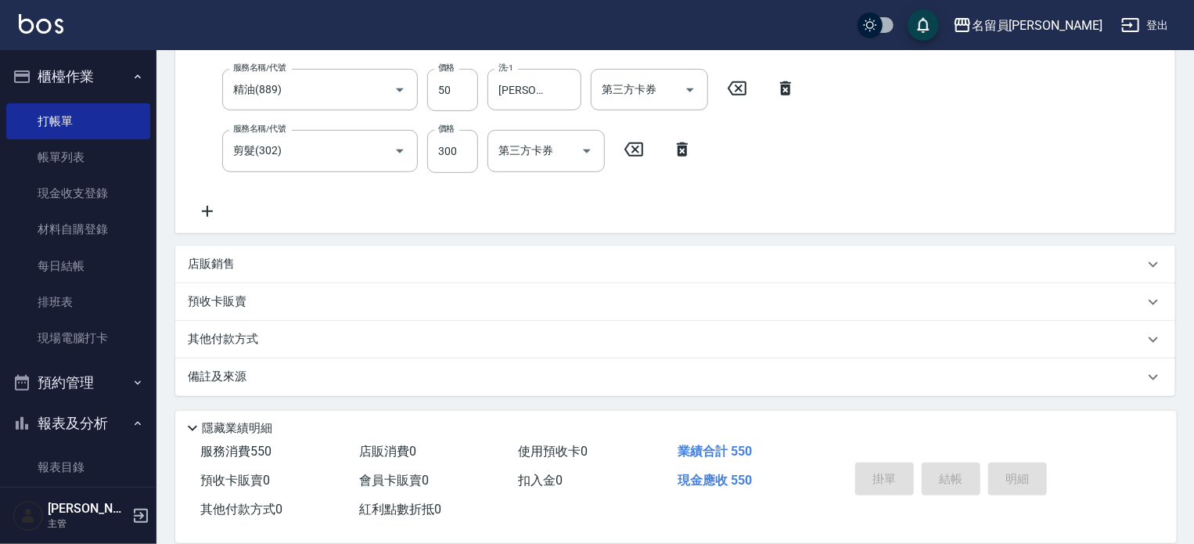
type input "[DATE] 15:57"
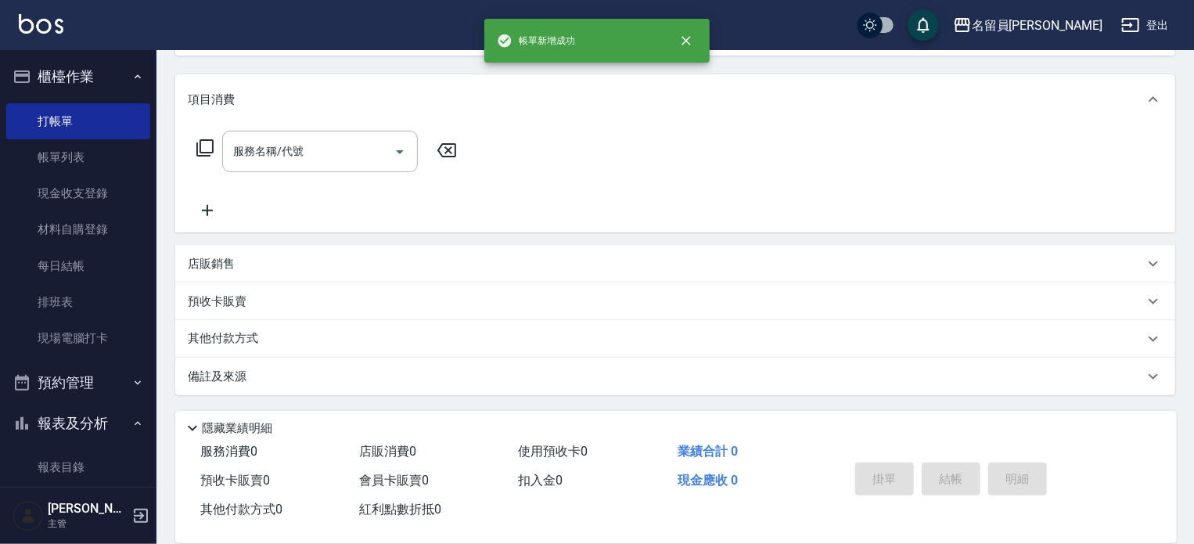
scroll to position [0, 0]
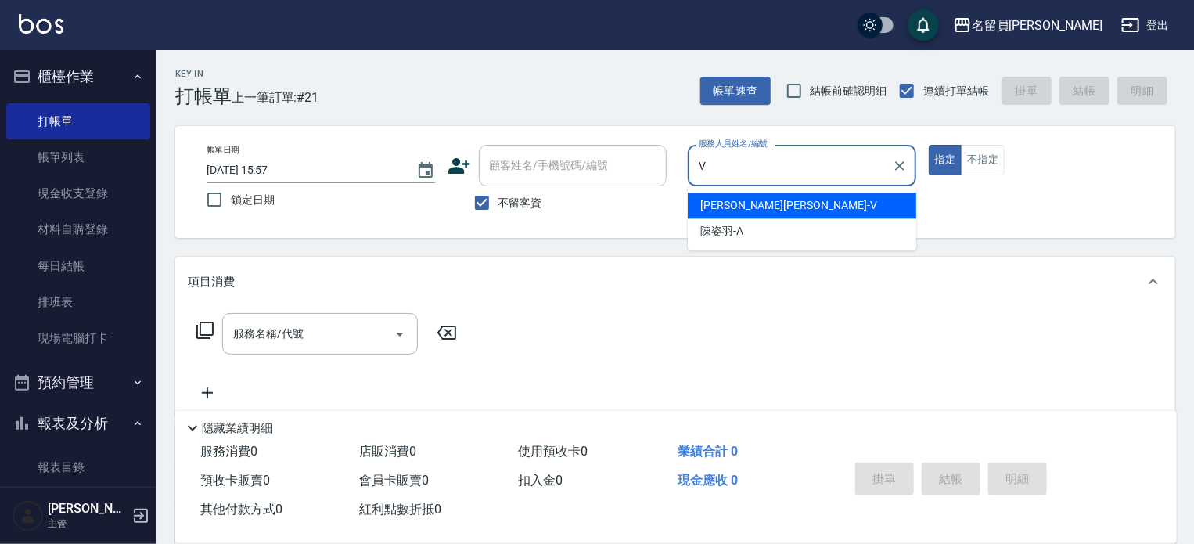
type input "[PERSON_NAME][PERSON_NAME]-V"
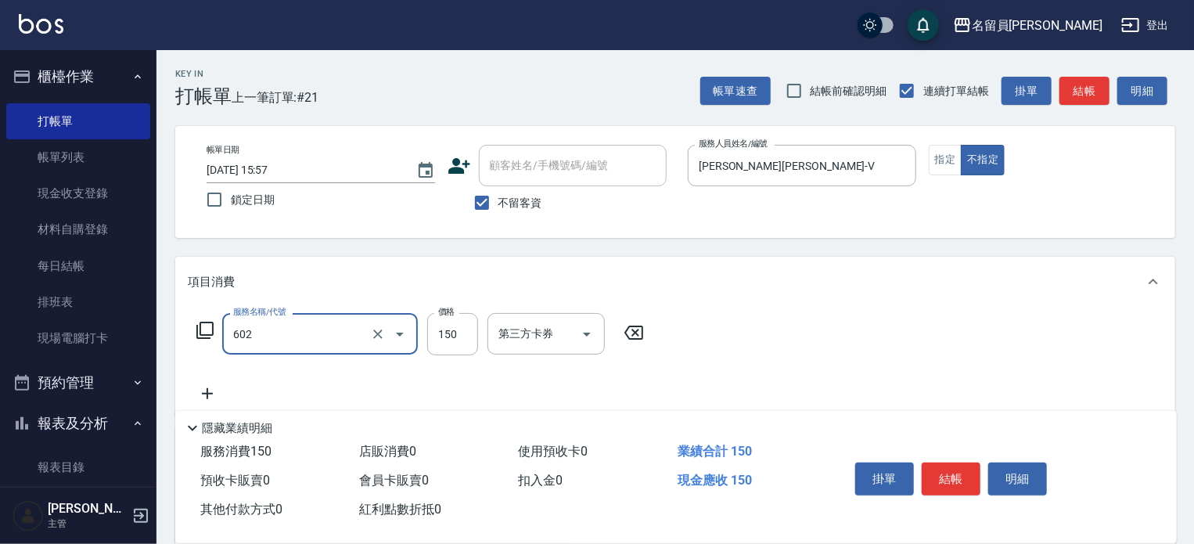
type input "一般洗髮(602)"
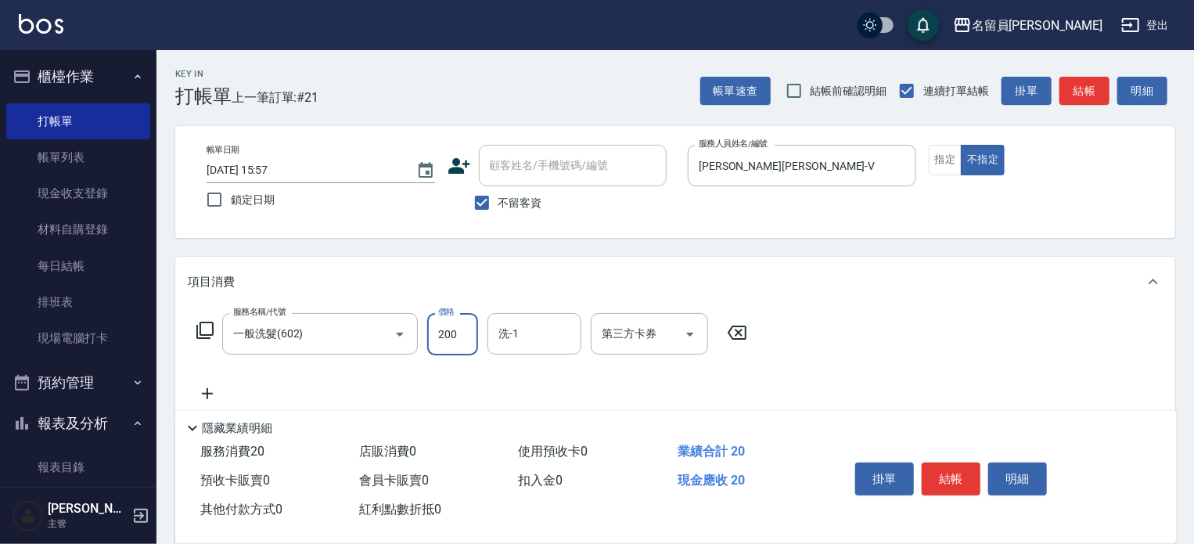
type input "200"
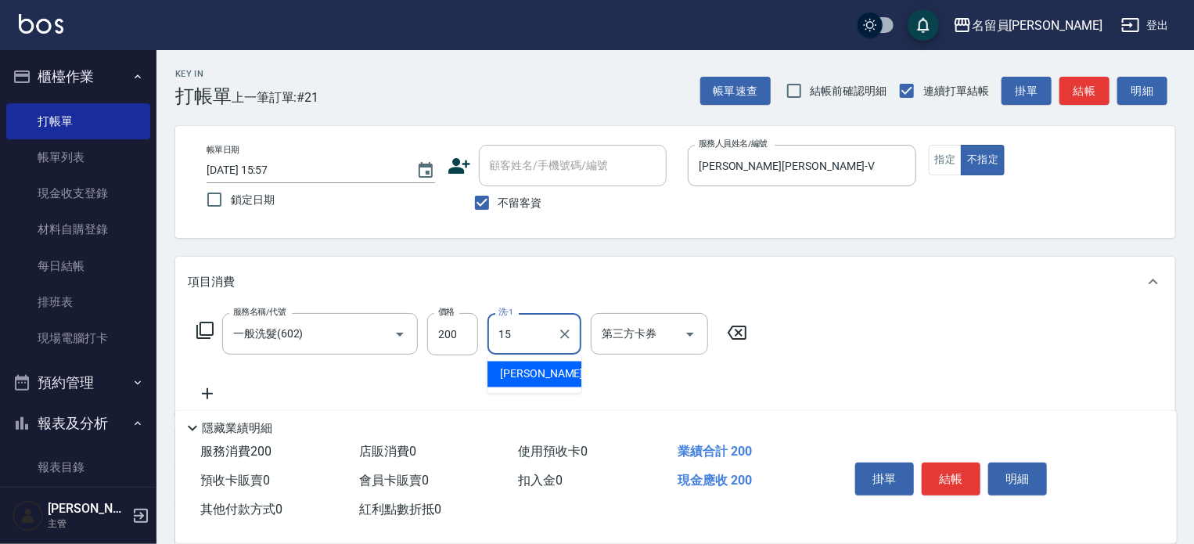
type input "[PERSON_NAME]-15"
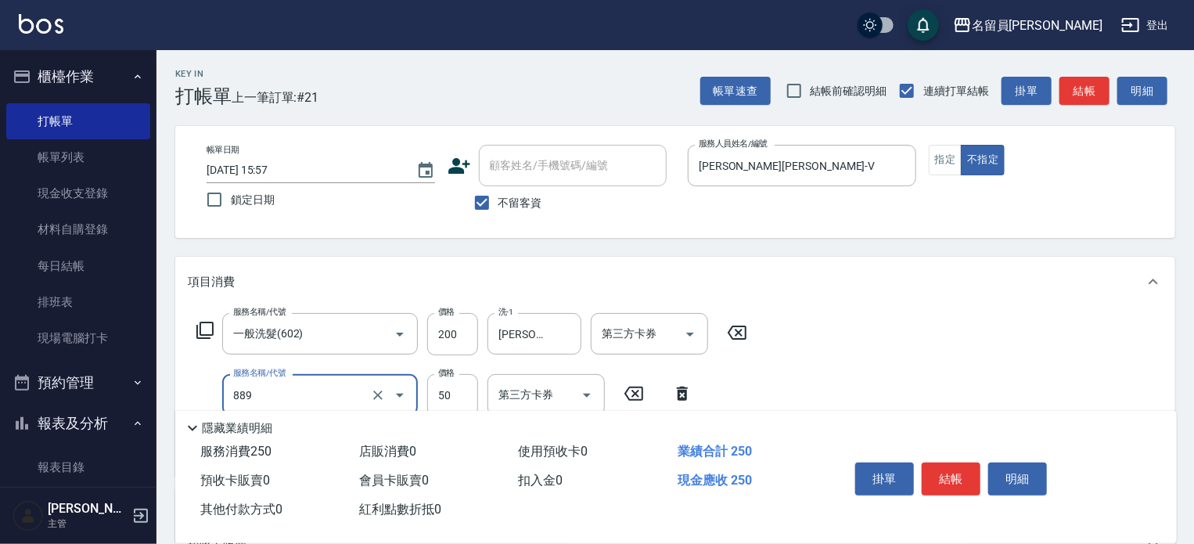
type input "精油(889)"
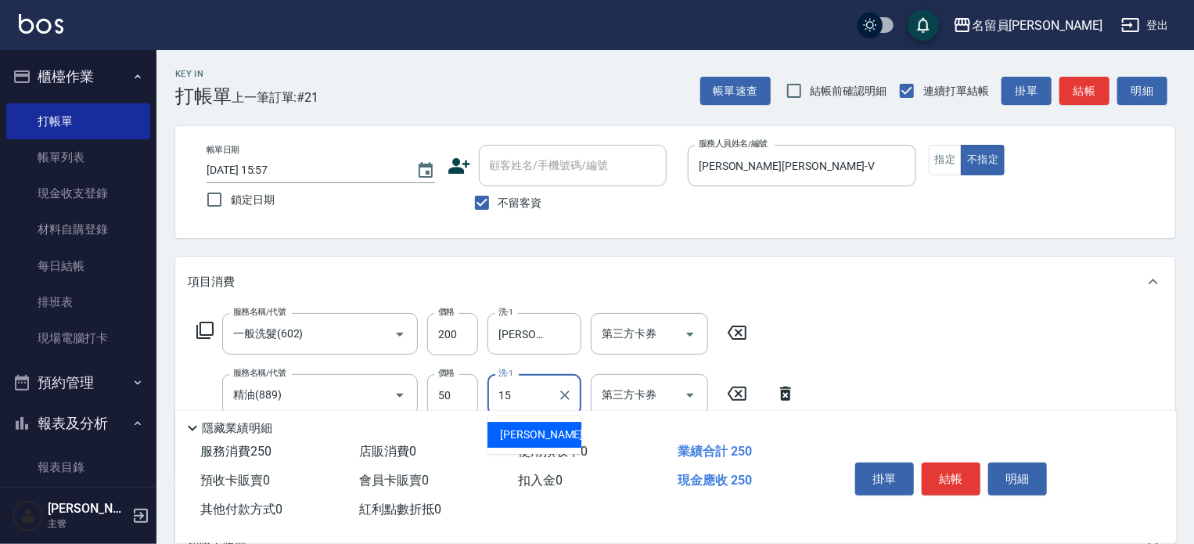
type input "[PERSON_NAME]-15"
type input "瞬間保養(415)"
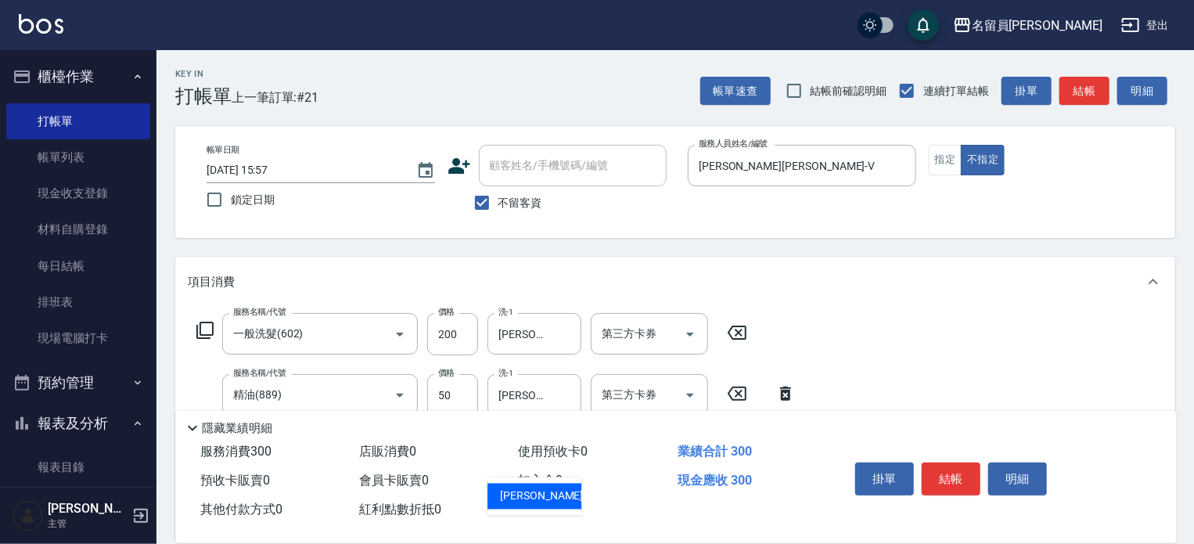
type input "[PERSON_NAME]-15"
type input "剪髮(302)"
type input "130"
click at [924, 476] on button "結帳" at bounding box center [951, 479] width 59 height 33
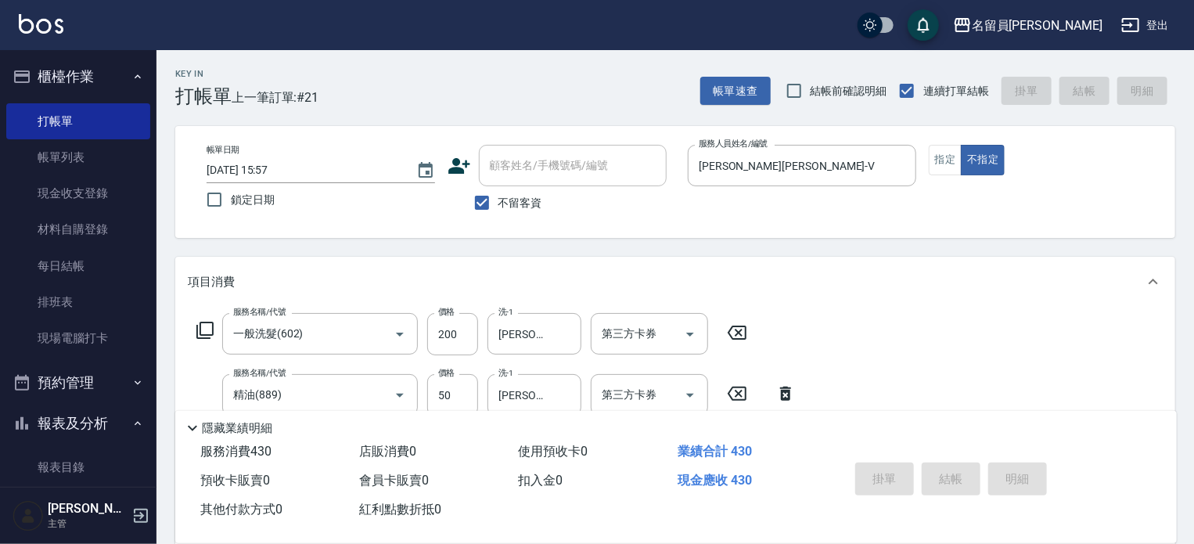
type input "[DATE] 16:10"
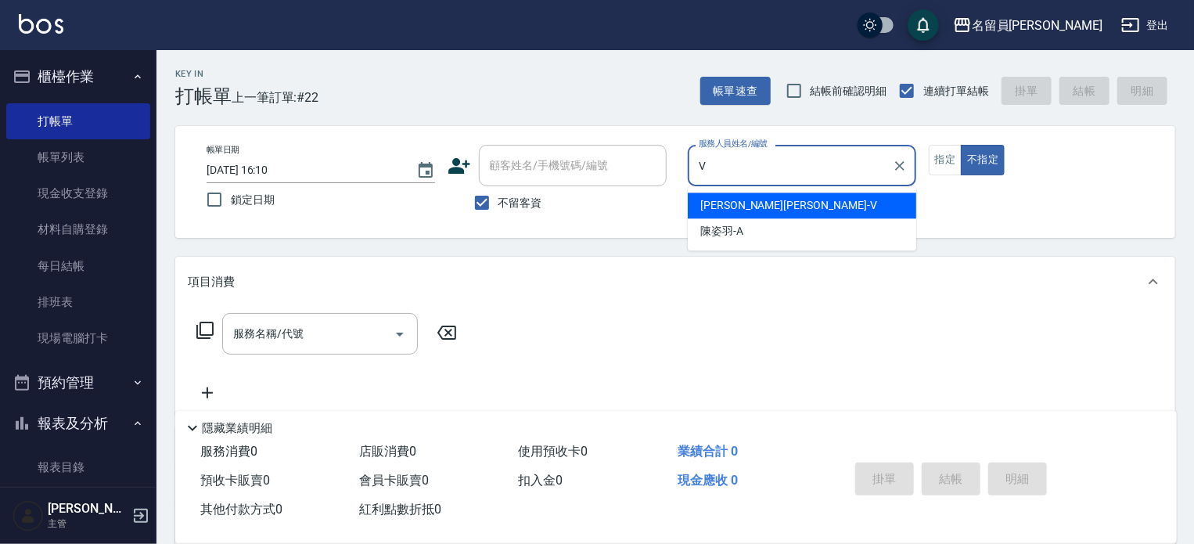
type input "V"
type button "false"
type input "[PERSON_NAME][PERSON_NAME]-V"
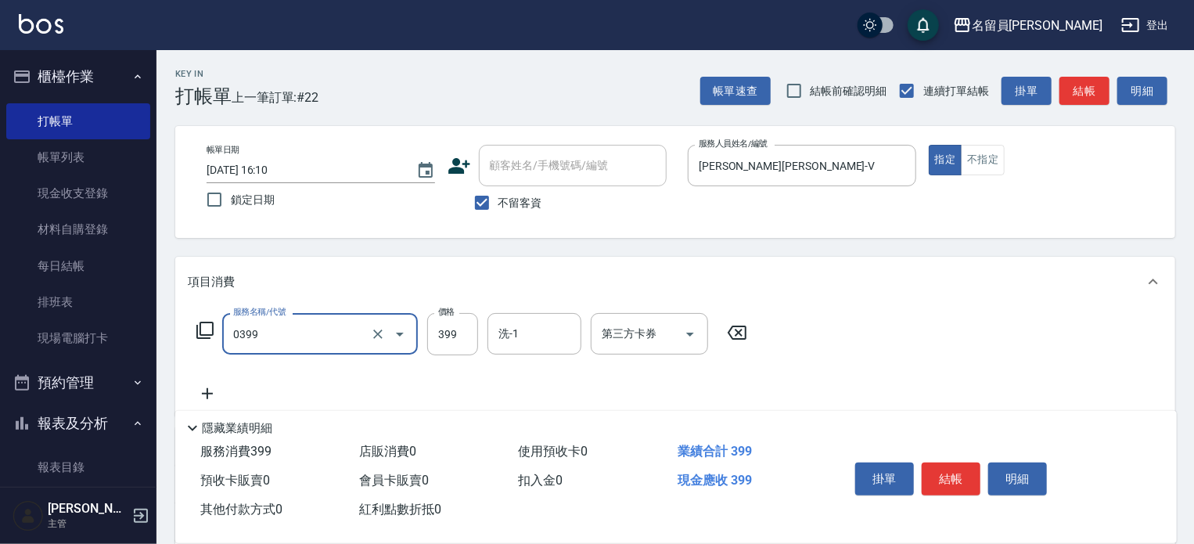
type input "海鹽SPA(0399)"
type input "499"
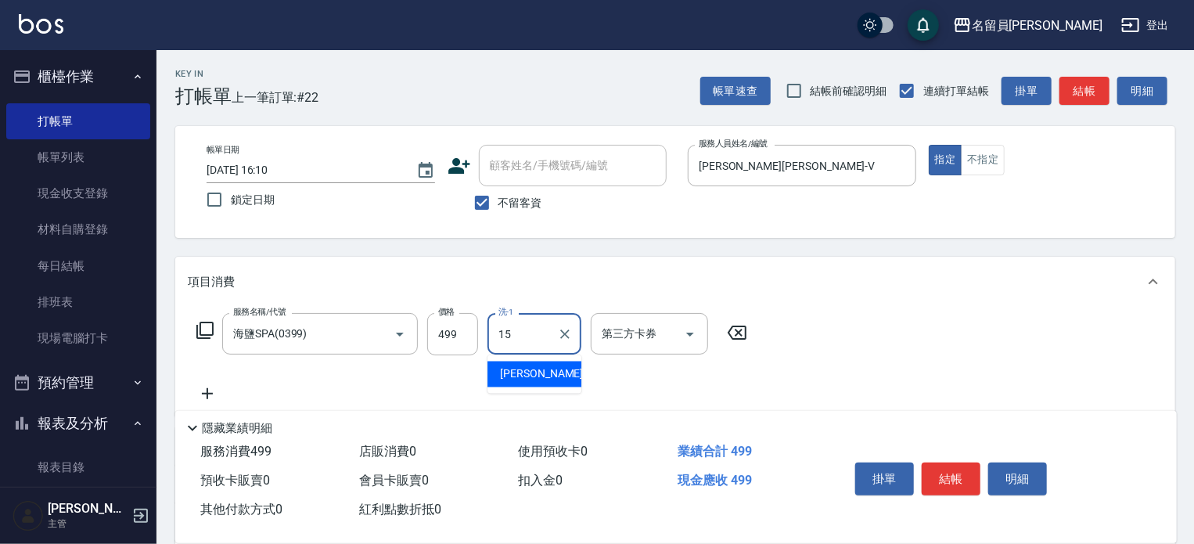
type input "[PERSON_NAME]-15"
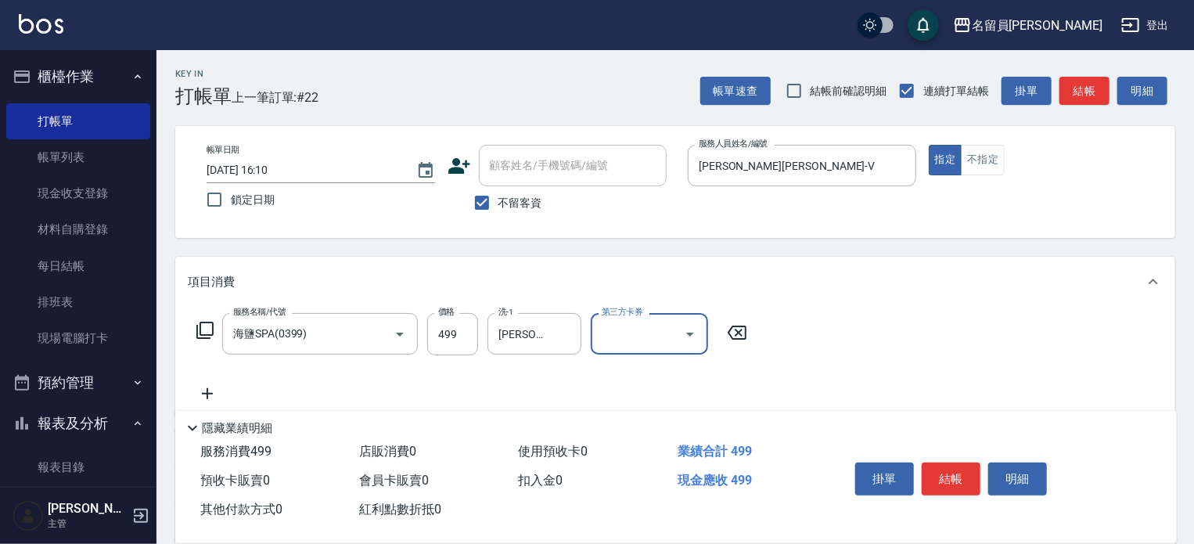
click at [204, 322] on icon at bounding box center [204, 330] width 17 height 17
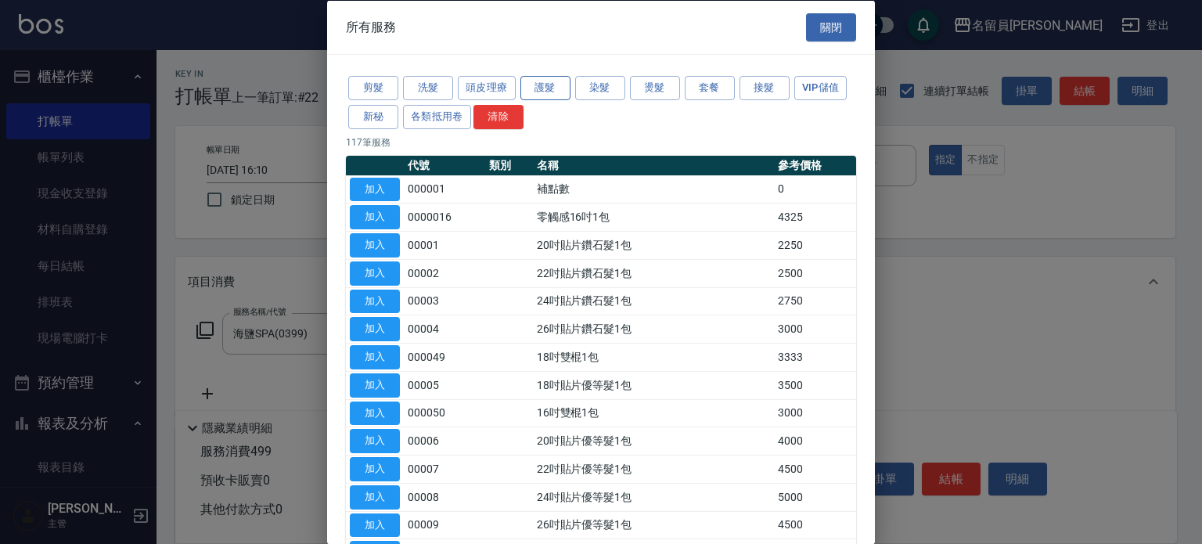
click at [550, 90] on button "護髮" at bounding box center [545, 88] width 50 height 24
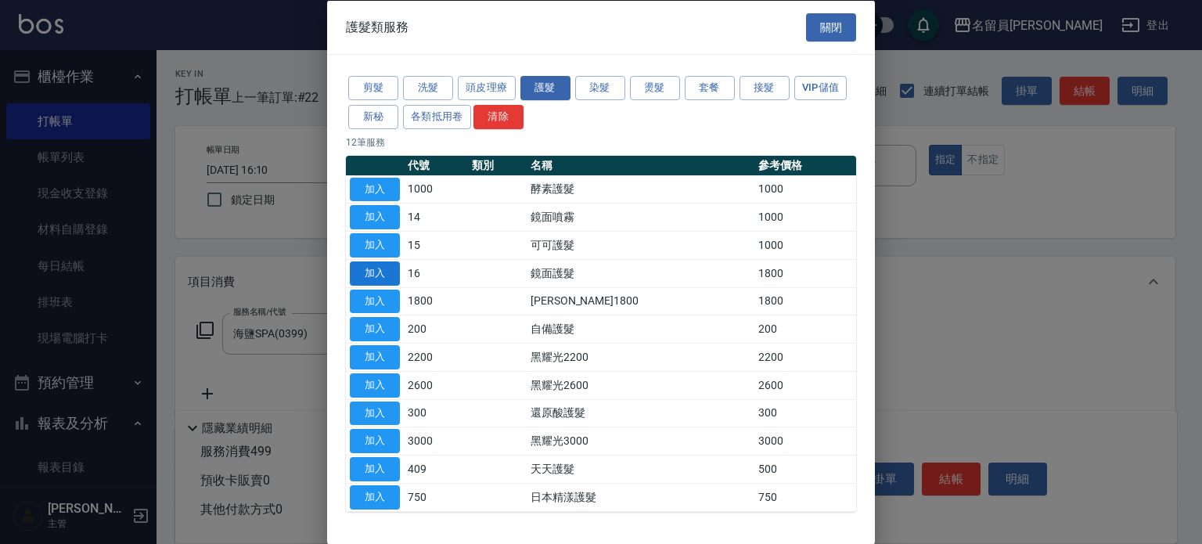
click at [376, 276] on button "加入" at bounding box center [375, 273] width 50 height 24
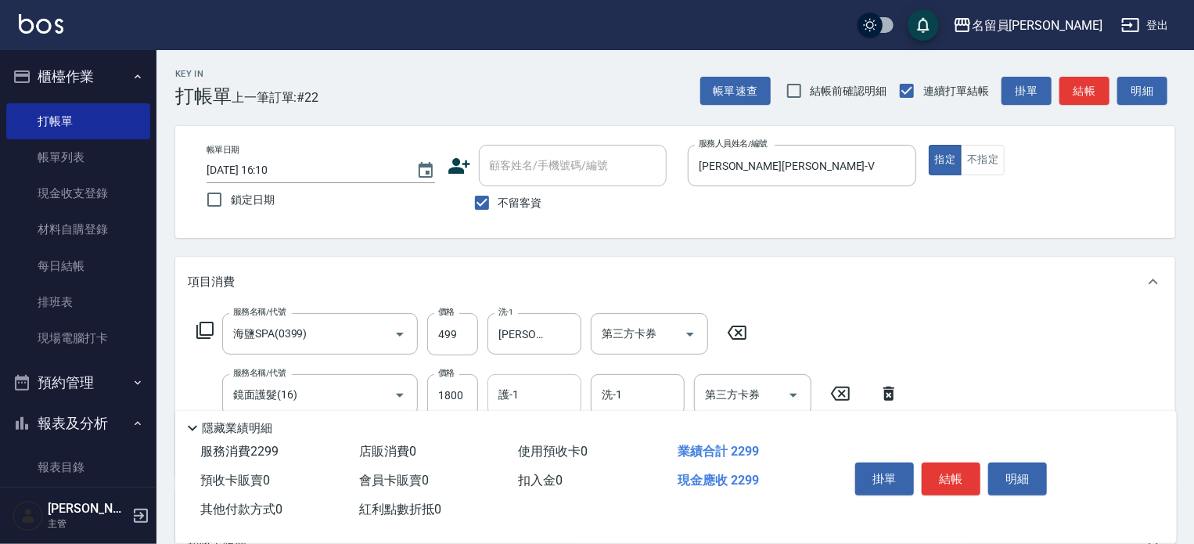
drag, startPoint x: 521, startPoint y: 402, endPoint x: 513, endPoint y: 400, distance: 8.9
click at [520, 402] on input "護-1" at bounding box center [535, 394] width 80 height 27
type input "[PERSON_NAME]-15"
click at [965, 484] on button "結帳" at bounding box center [951, 479] width 59 height 33
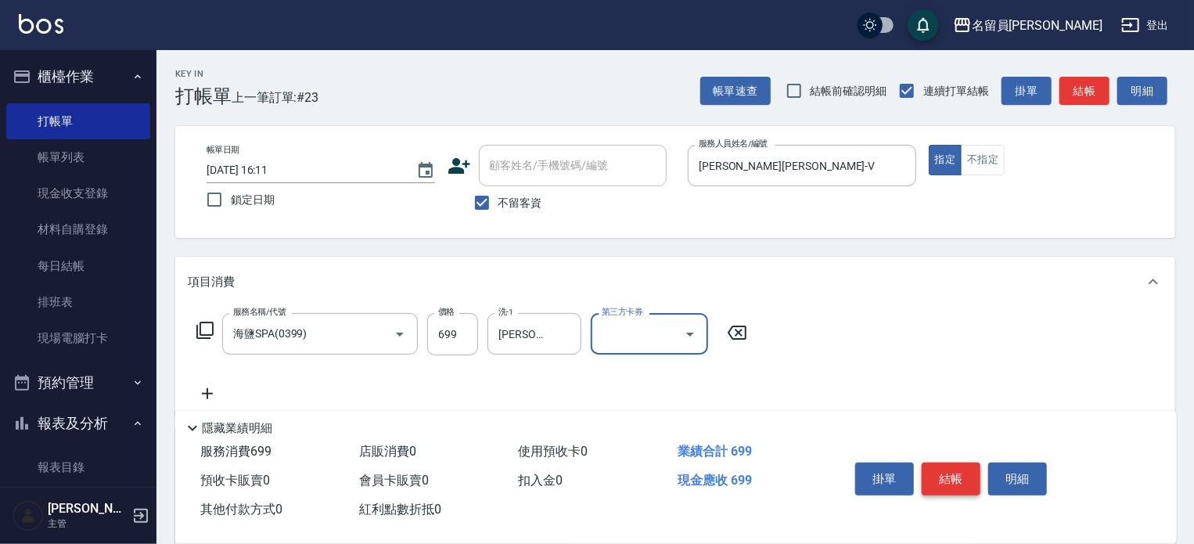
click at [963, 468] on button "結帳" at bounding box center [951, 479] width 59 height 33
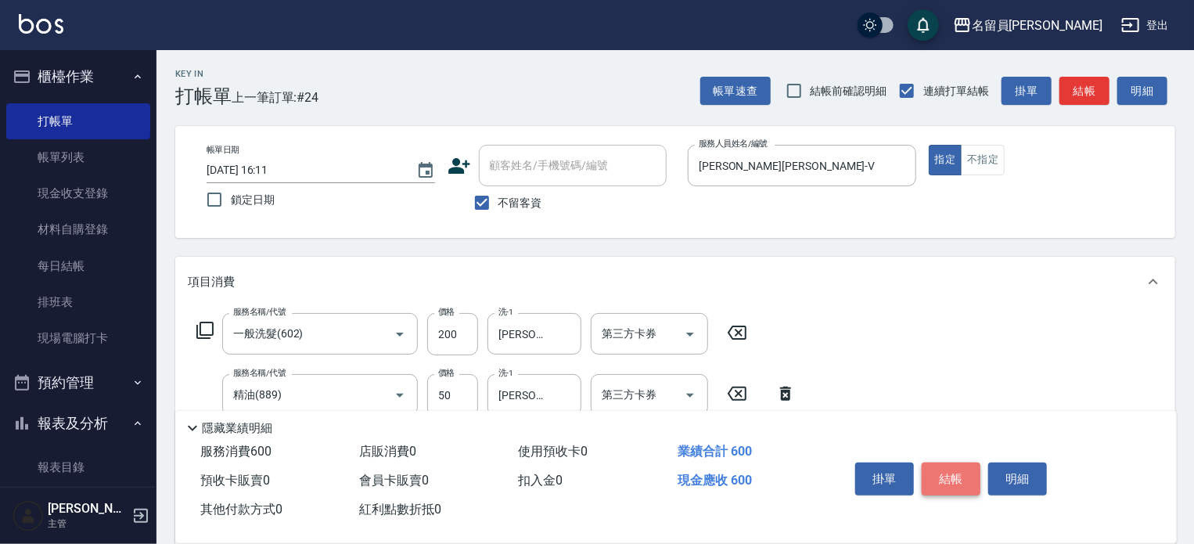
click at [940, 472] on button "結帳" at bounding box center [951, 479] width 59 height 33
click at [969, 468] on button "結帳" at bounding box center [951, 479] width 59 height 33
